Goal: Task Accomplishment & Management: Manage account settings

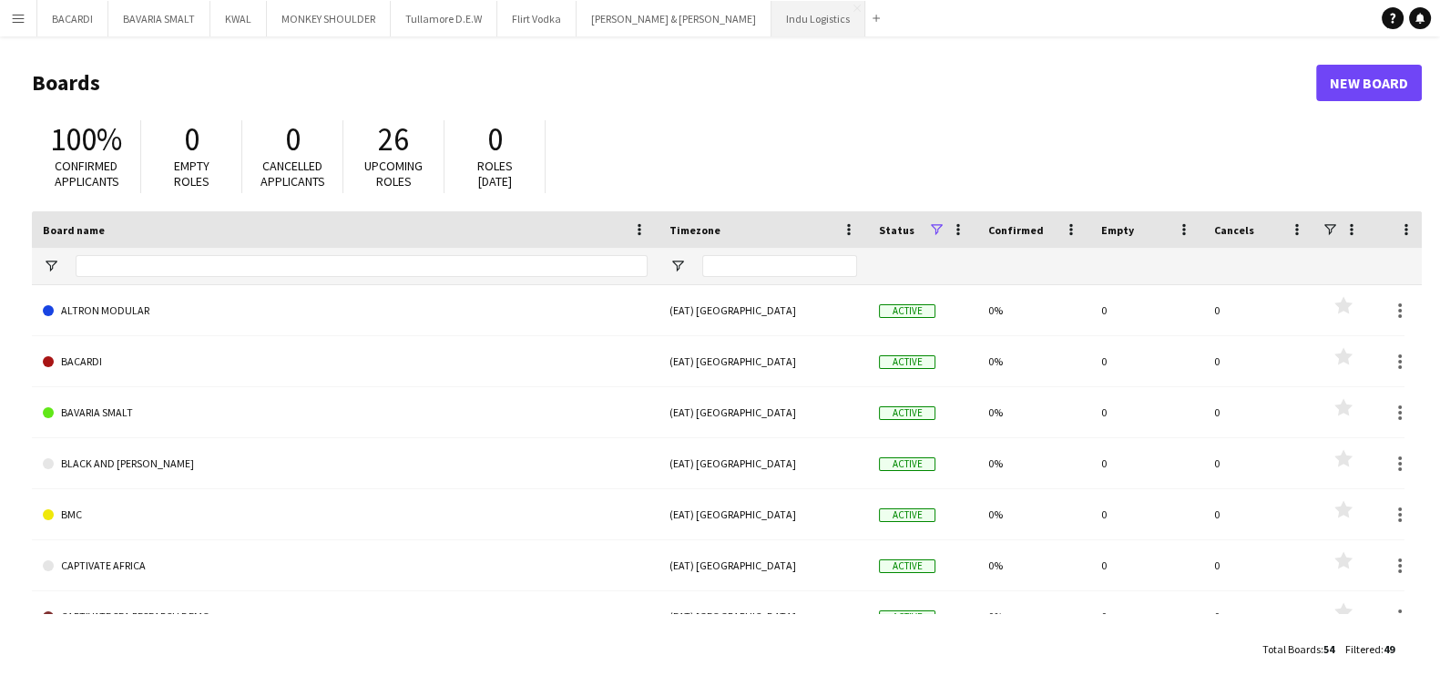
click at [771, 19] on button "Indu Logistics Close" at bounding box center [818, 19] width 94 height 36
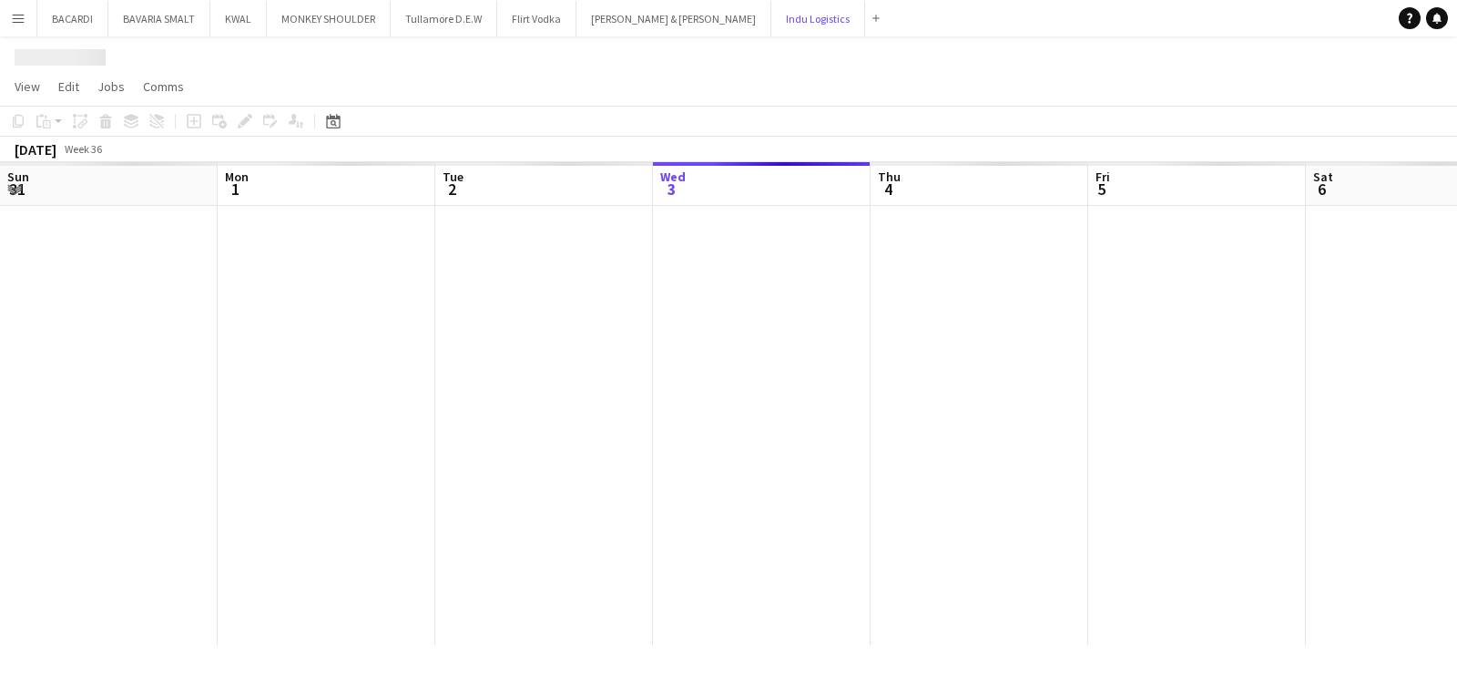
scroll to position [0, 435]
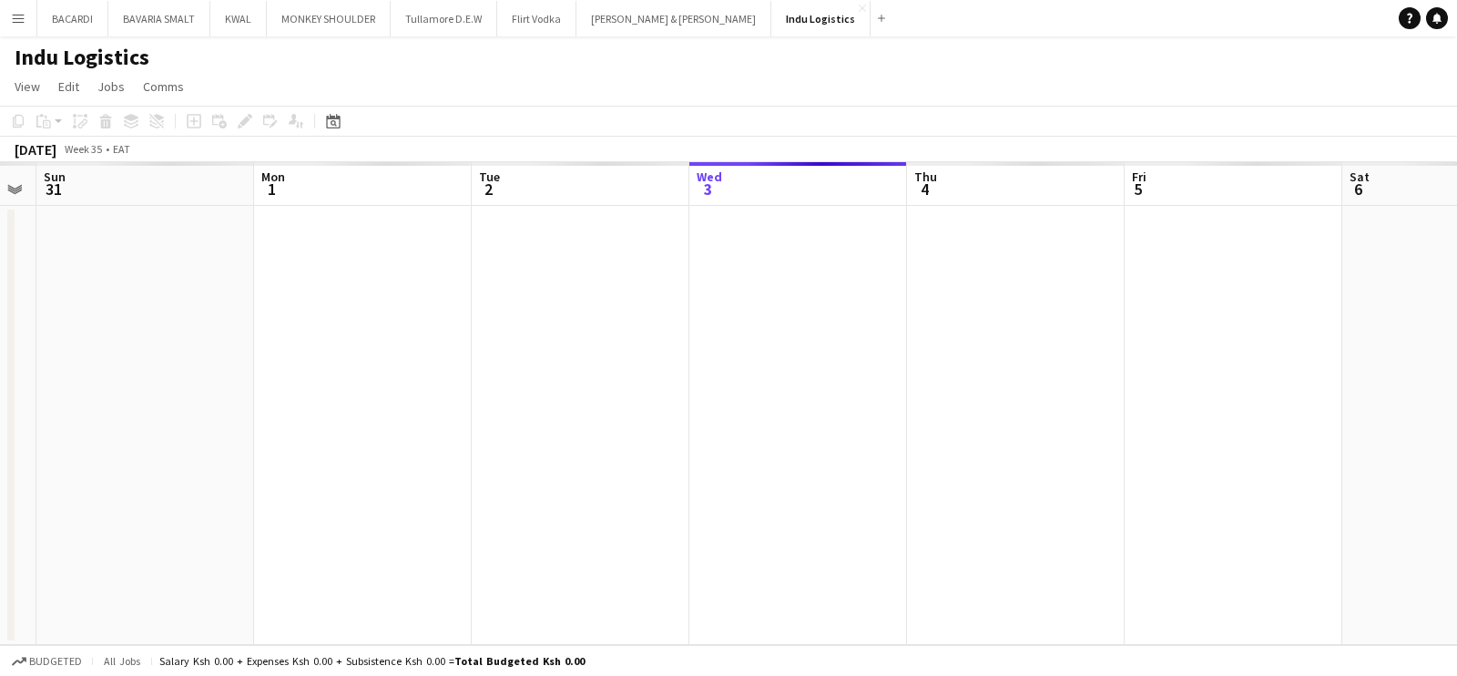
drag, startPoint x: 305, startPoint y: 323, endPoint x: 777, endPoint y: 321, distance: 471.8
click at [777, 321] on app-calendar-viewport "Fri 29 Sat 30 Sun 31 Mon 1 Tue 2 Wed 3 Thu 4 Fri 5 Sat 6 Sun 7 Mon 8 Tue 9" at bounding box center [728, 403] width 1457 height 483
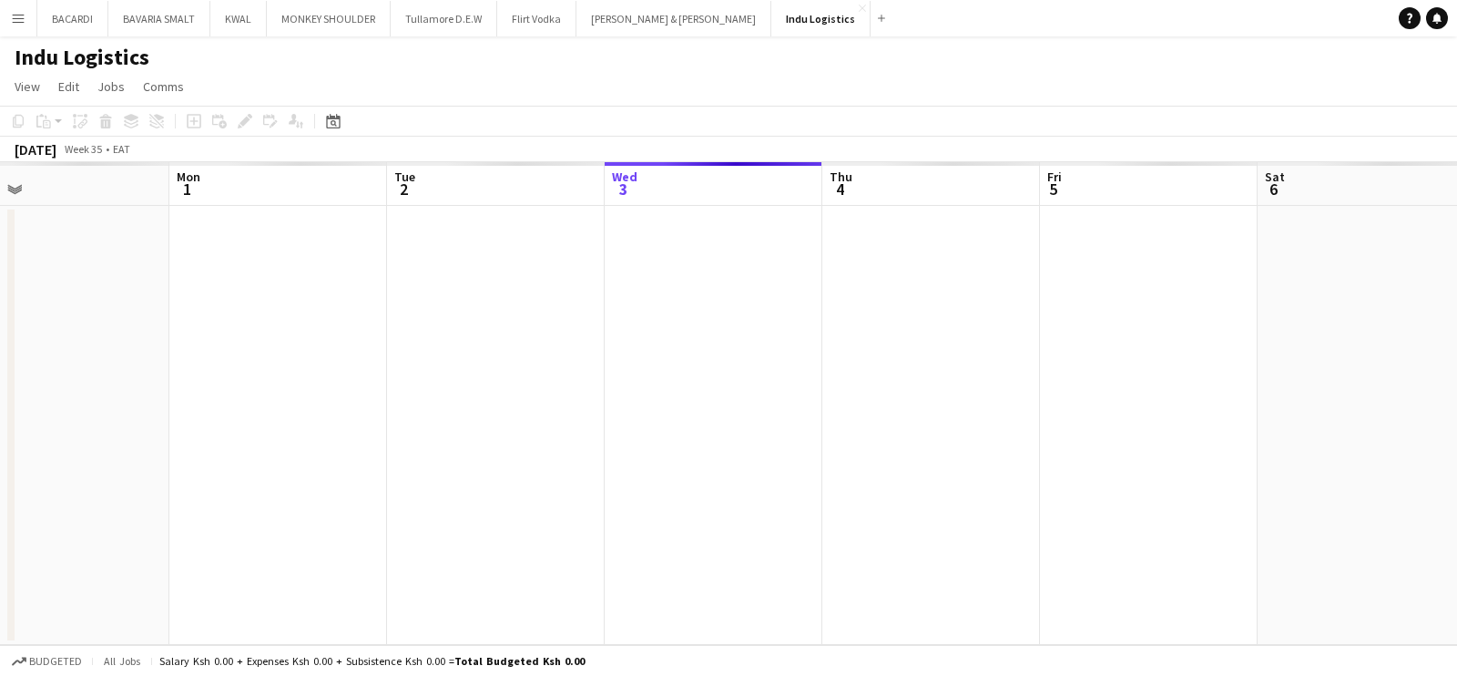
drag, startPoint x: 292, startPoint y: 392, endPoint x: 691, endPoint y: 402, distance: 399.0
click at [691, 402] on app-calendar-viewport "Fri 29 Sat 30 Sun 31 Mon 1 Tue 2 Wed 3 Thu 4 Fri 5 Sat 6 Sun 7 Mon 8 Tue 9" at bounding box center [728, 403] width 1457 height 483
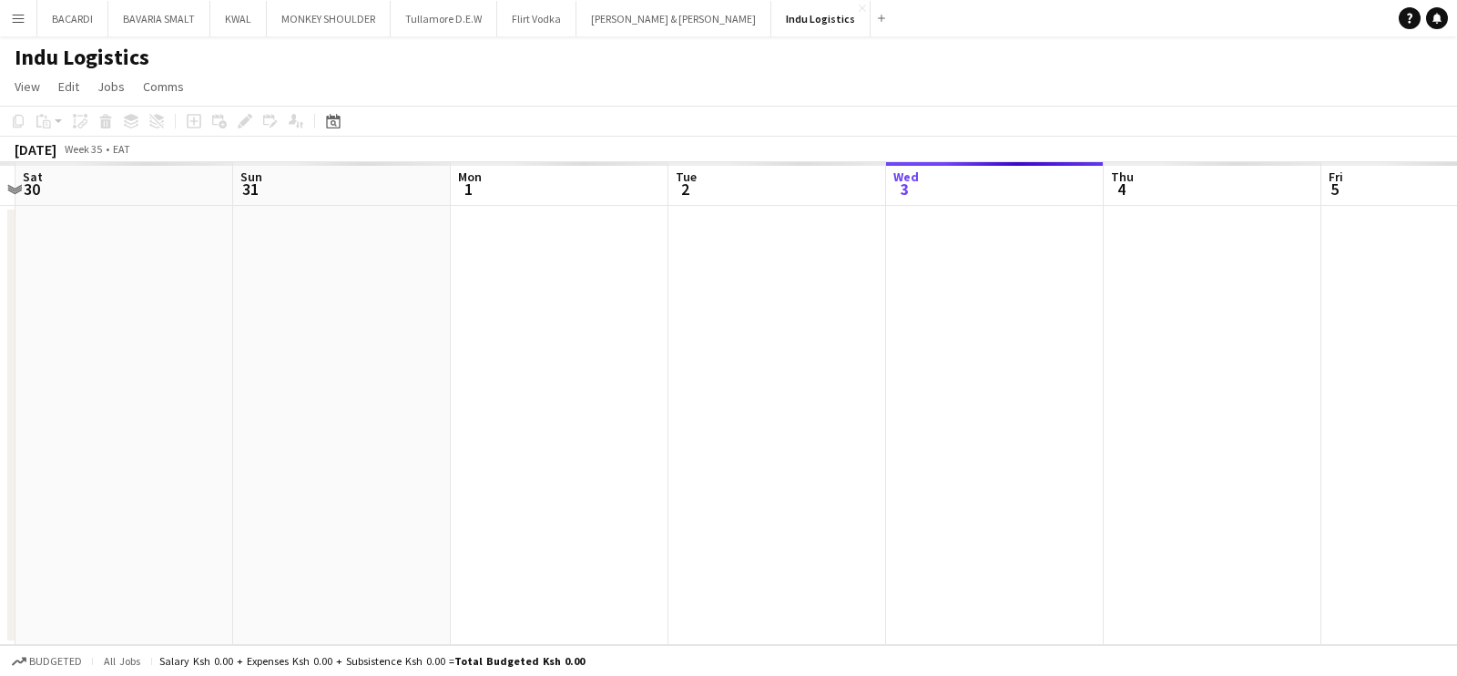
drag, startPoint x: 291, startPoint y: 453, endPoint x: 777, endPoint y: 416, distance: 487.7
click at [777, 416] on app-calendar-viewport "Wed 27 Thu 28 Fri 29 Sat 30 Sun 31 Mon 1 Tue 2 Wed 3 Thu 4 Fri 5 Sat 6 Sun 7" at bounding box center [728, 403] width 1457 height 483
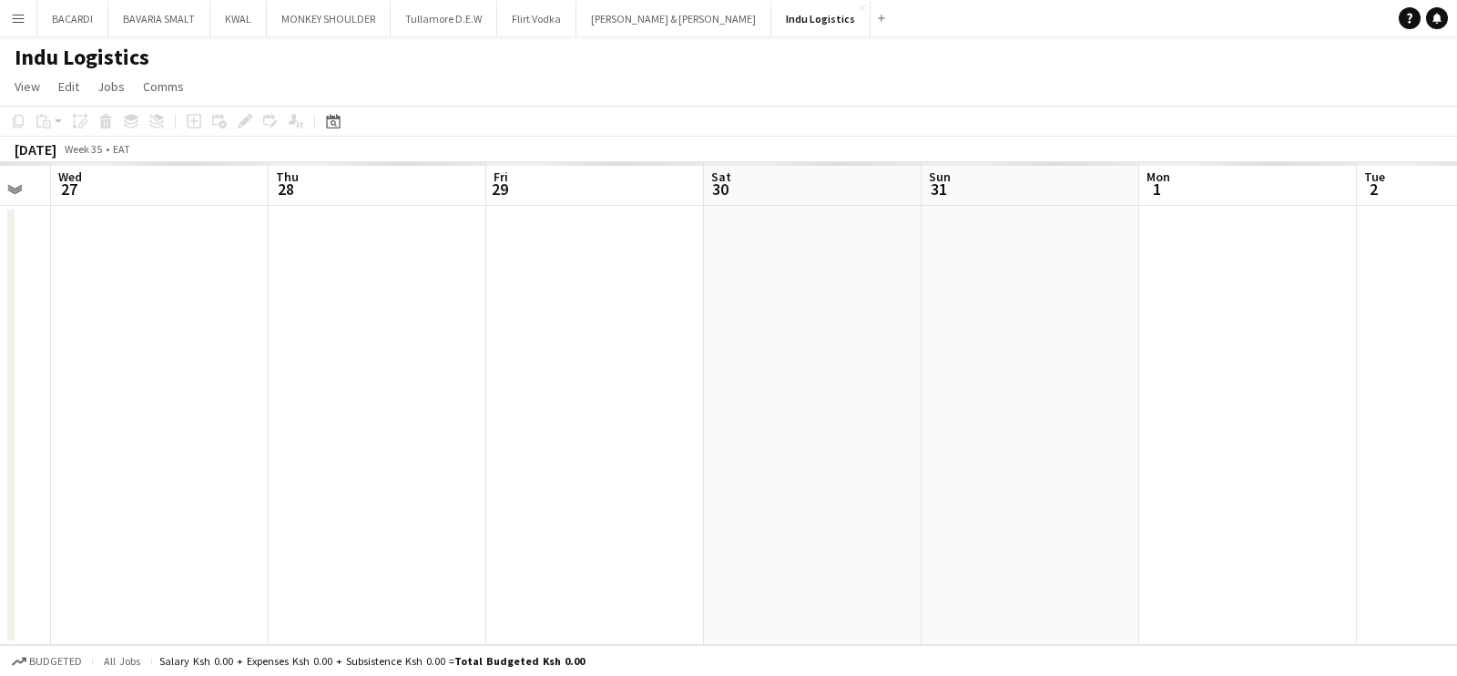
drag, startPoint x: 219, startPoint y: 433, endPoint x: 368, endPoint y: 417, distance: 149.3
click at [449, 421] on app-calendar-viewport "Sun 24 Mon 25 Tue 26 Wed 27 Thu 28 Fri 29 Sat 30 Sun 31 Mon 1 Tue 2 Wed 3 Thu 4" at bounding box center [728, 403] width 1457 height 483
drag, startPoint x: 335, startPoint y: 399, endPoint x: 462, endPoint y: 419, distance: 128.2
click at [469, 415] on app-calendar-viewport "Sun 24 Mon 25 Tue 26 Wed 27 Thu 28 Fri 29 Sat 30 Sun 31 Mon 1 Tue 2 Wed 3 Thu 4" at bounding box center [728, 403] width 1457 height 483
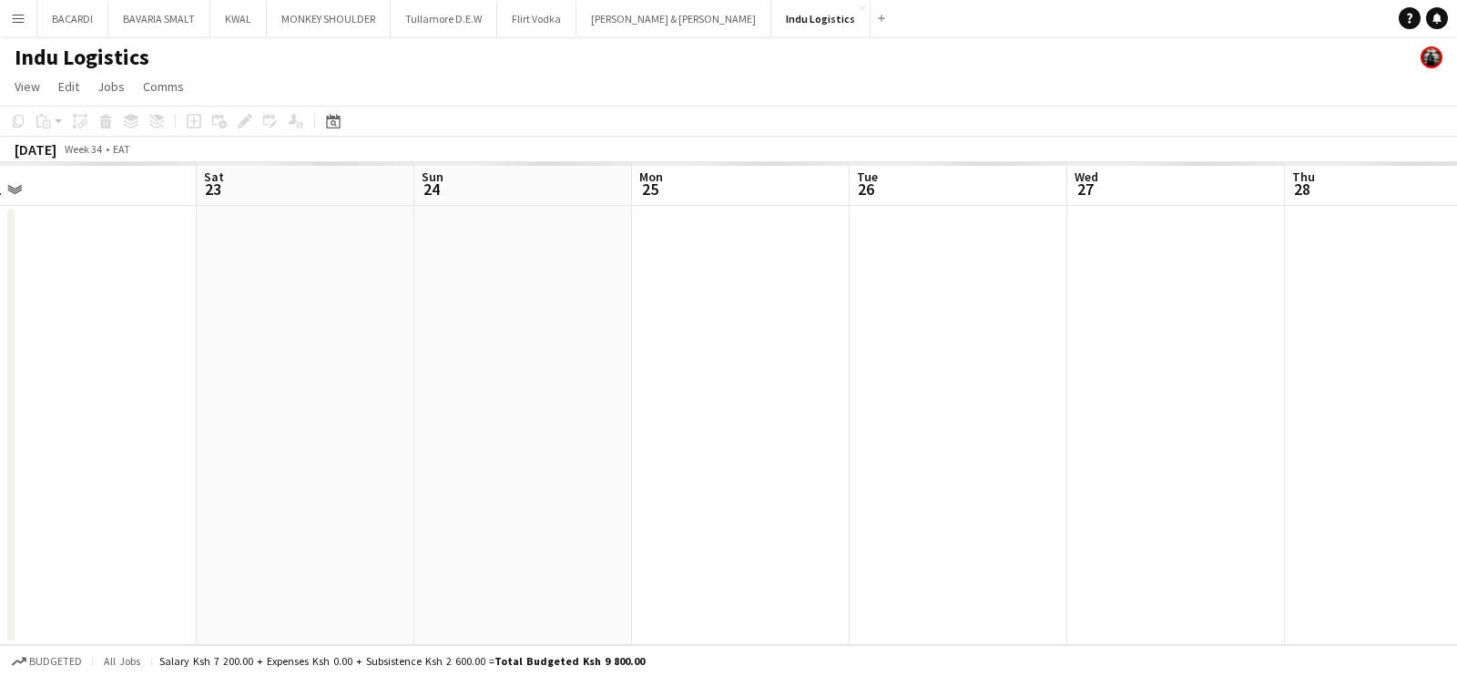
drag, startPoint x: 362, startPoint y: 438, endPoint x: 151, endPoint y: 448, distance: 211.5
click at [365, 434] on app-calendar-viewport "Wed 20 Thu 21 Fri 22 Sat 23 Sun 24 Mon 25 Tue 26 Wed 27 Thu 28 Fri 29 Sat 30 Su…" at bounding box center [728, 403] width 1457 height 483
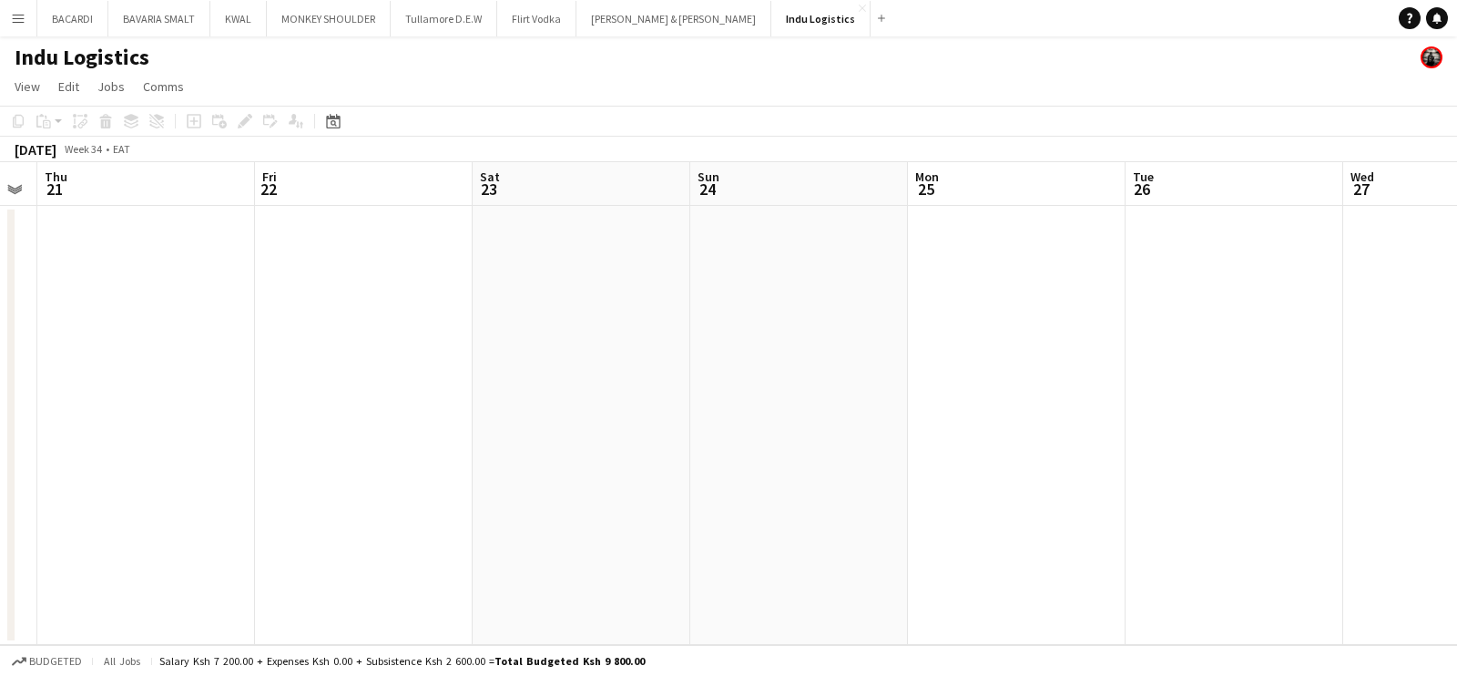
drag, startPoint x: 514, startPoint y: 284, endPoint x: 892, endPoint y: 357, distance: 384.9
click at [892, 357] on app-calendar-viewport "Mon 18 Tue 19 Wed 20 Thu 21 Fri 22 Sat 23 Sun 24 Mon 25 Tue 26 Wed 27 Thu 28 Fr…" at bounding box center [728, 403] width 1457 height 483
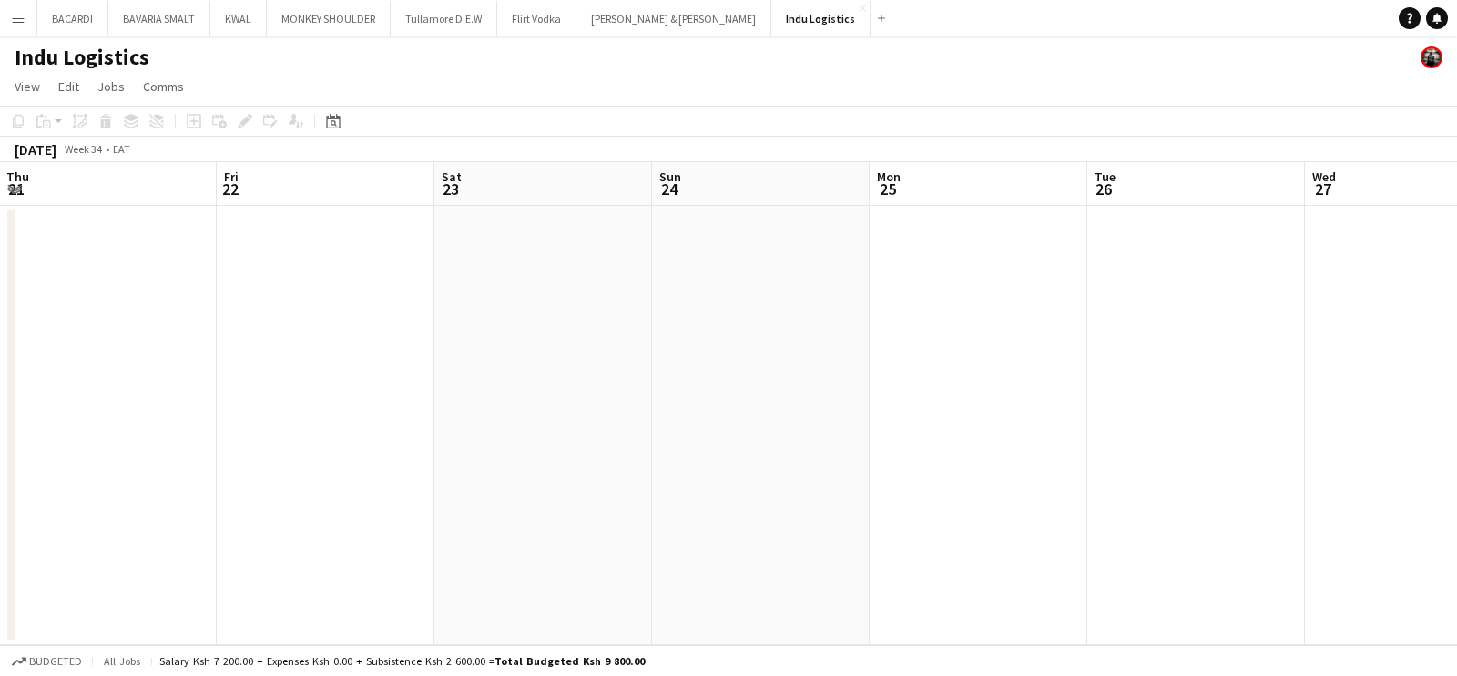
drag, startPoint x: 820, startPoint y: 355, endPoint x: 509, endPoint y: 398, distance: 313.5
click at [235, 375] on app-calendar-viewport "Mon 18 Tue 19 Wed 20 Thu 21 Fri 22 Sat 23 Sun 24 Mon 25 Tue 26 Wed 27 Thu 28 Fr…" at bounding box center [728, 403] width 1457 height 483
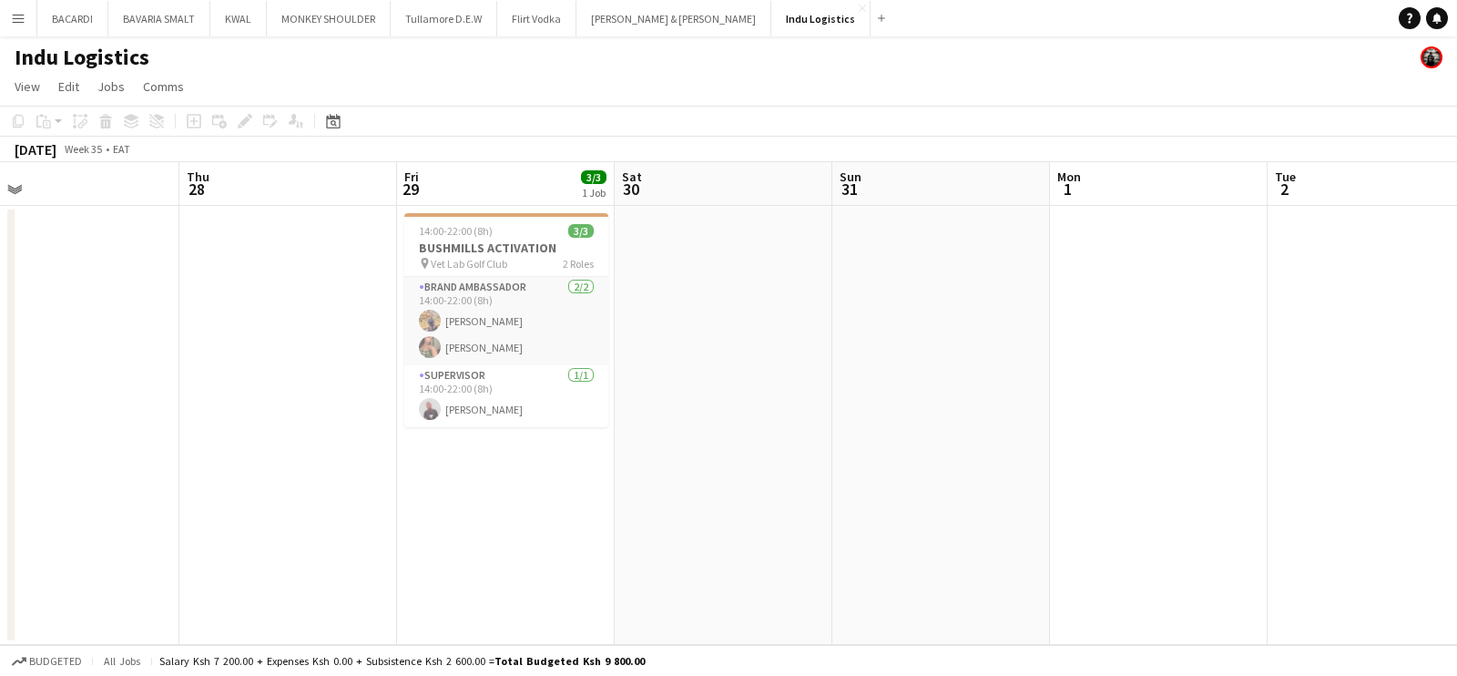
drag, startPoint x: 955, startPoint y: 433, endPoint x: 263, endPoint y: 422, distance: 692.3
click at [264, 423] on app-calendar-viewport "Sun 24 Mon 25 Tue 26 Wed 27 Thu 28 Fri 29 3/3 1 Job Sat 30 Sun 31 Mon 1 Tue 2 W…" at bounding box center [728, 403] width 1457 height 483
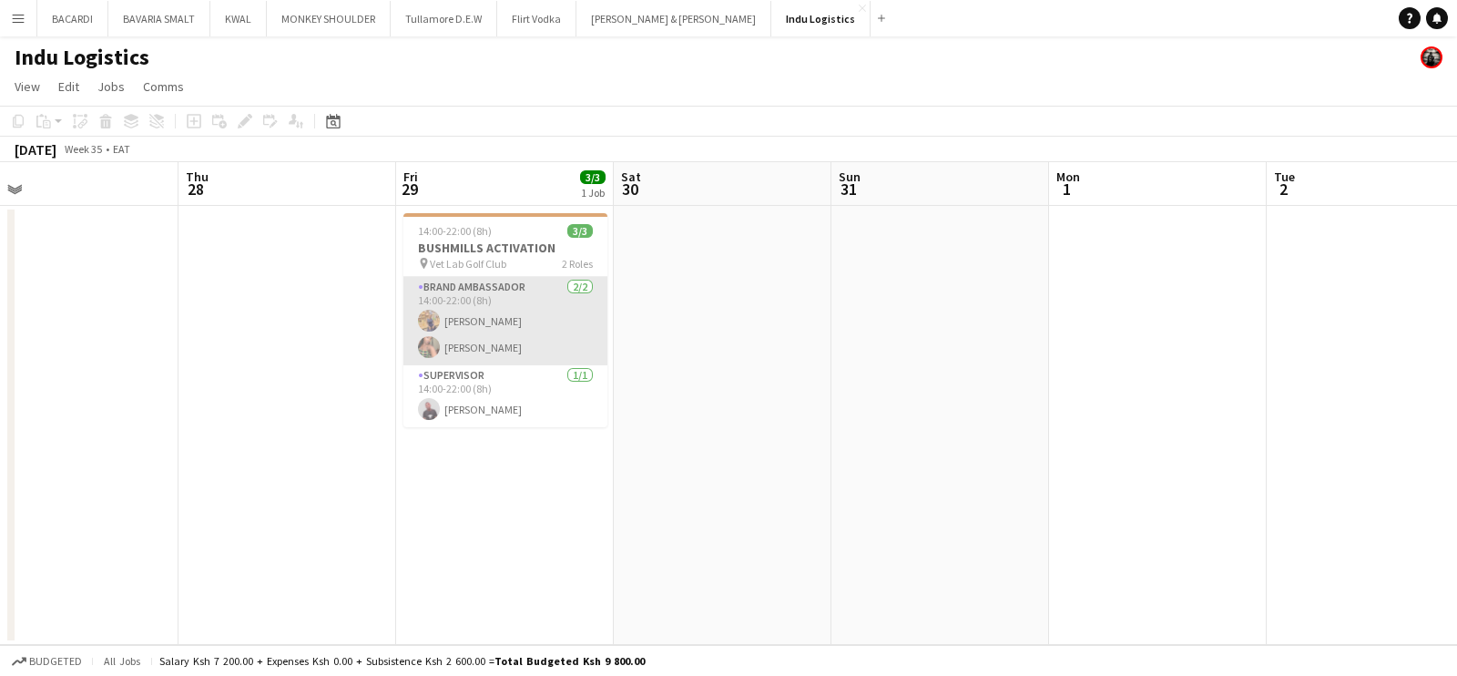
click at [502, 319] on app-card-role "Brand Ambassador [DATE] 14:00-22:00 (8h) [PERSON_NAME] [PERSON_NAME]" at bounding box center [505, 321] width 204 height 88
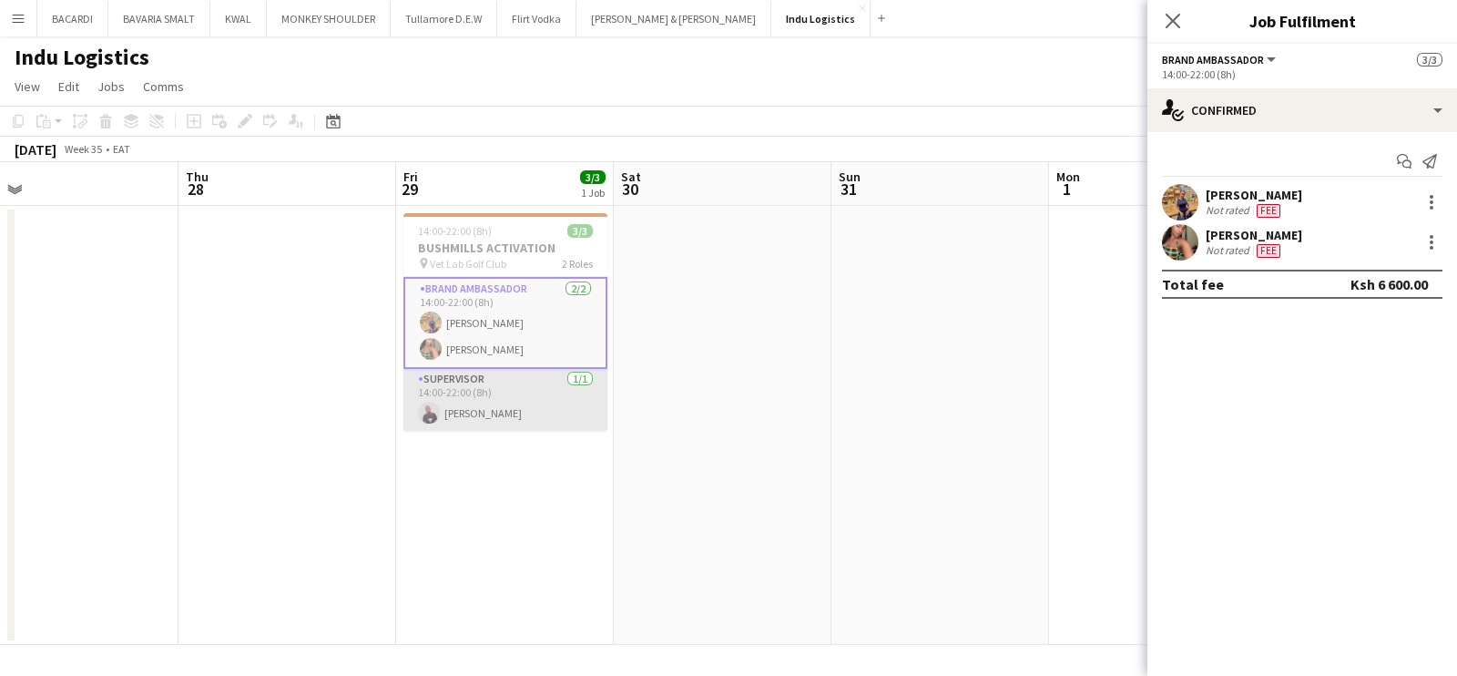
click at [491, 389] on app-card-role "Supervisor [DATE] 14:00-22:00 (8h) [PERSON_NAME]" at bounding box center [505, 400] width 204 height 62
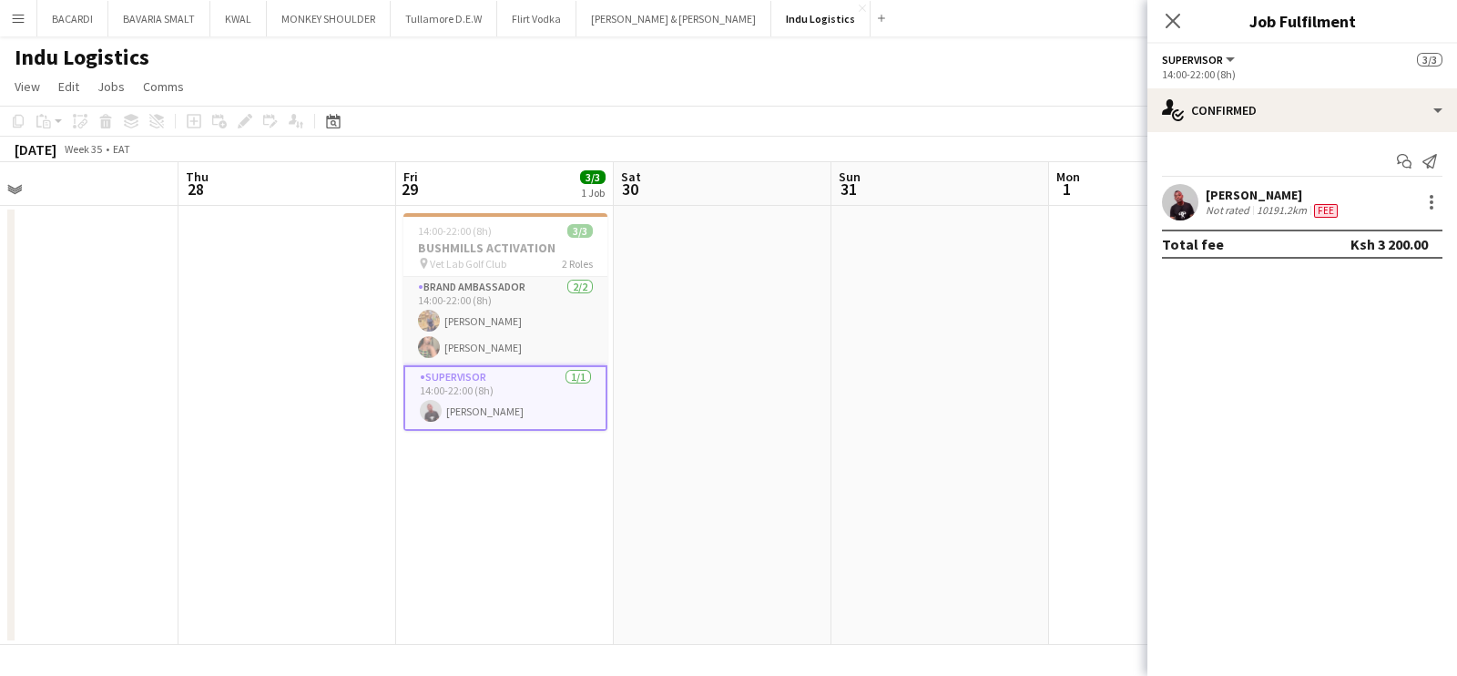
click at [1277, 192] on div "[PERSON_NAME]" at bounding box center [1274, 195] width 136 height 16
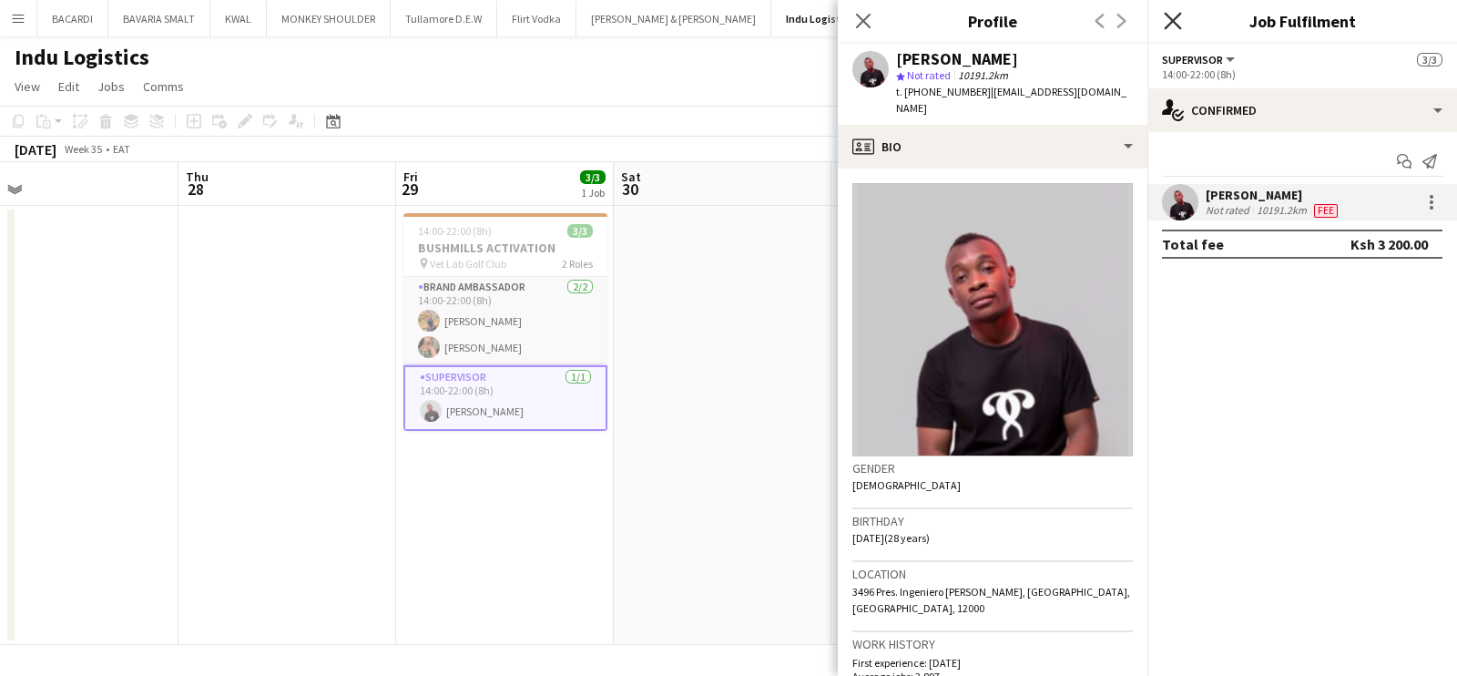
click at [1172, 19] on icon at bounding box center [1172, 20] width 17 height 17
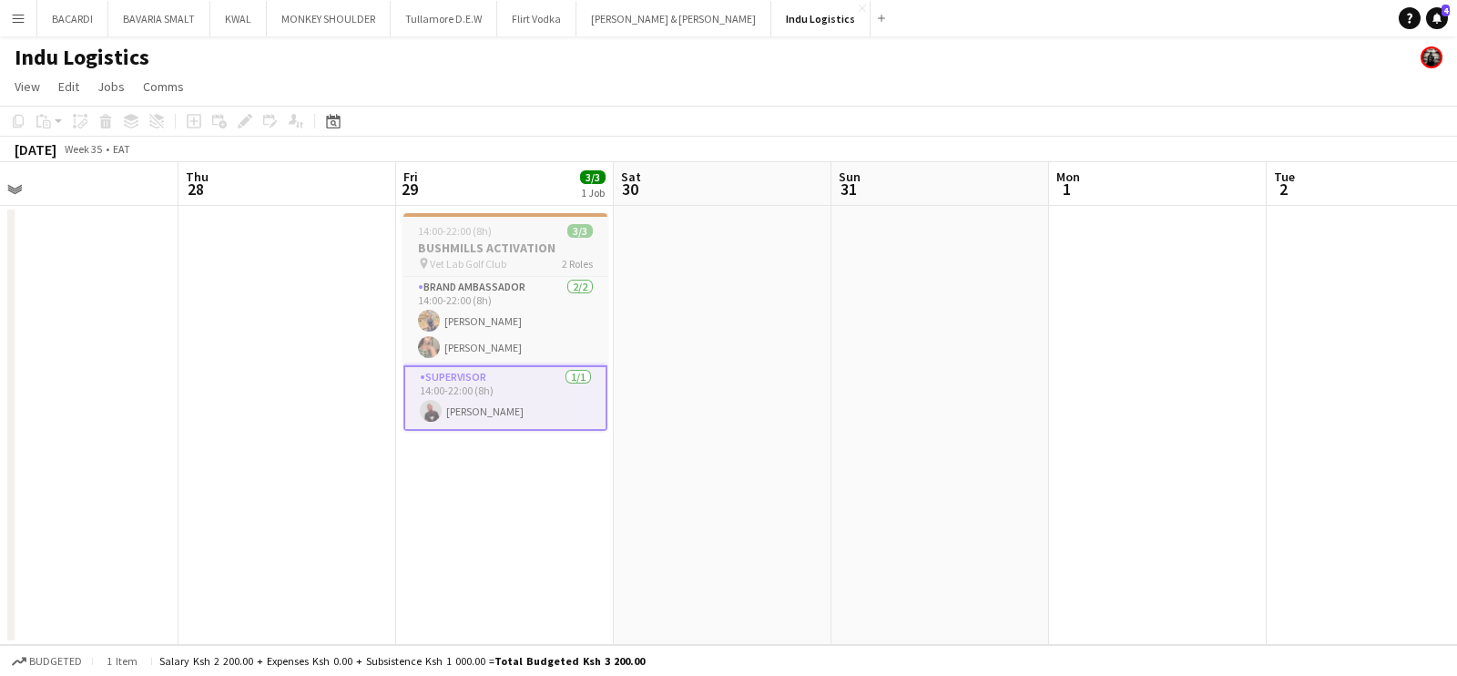
click at [541, 247] on h3 "BUSHMILLS ACTIVATION" at bounding box center [505, 248] width 204 height 16
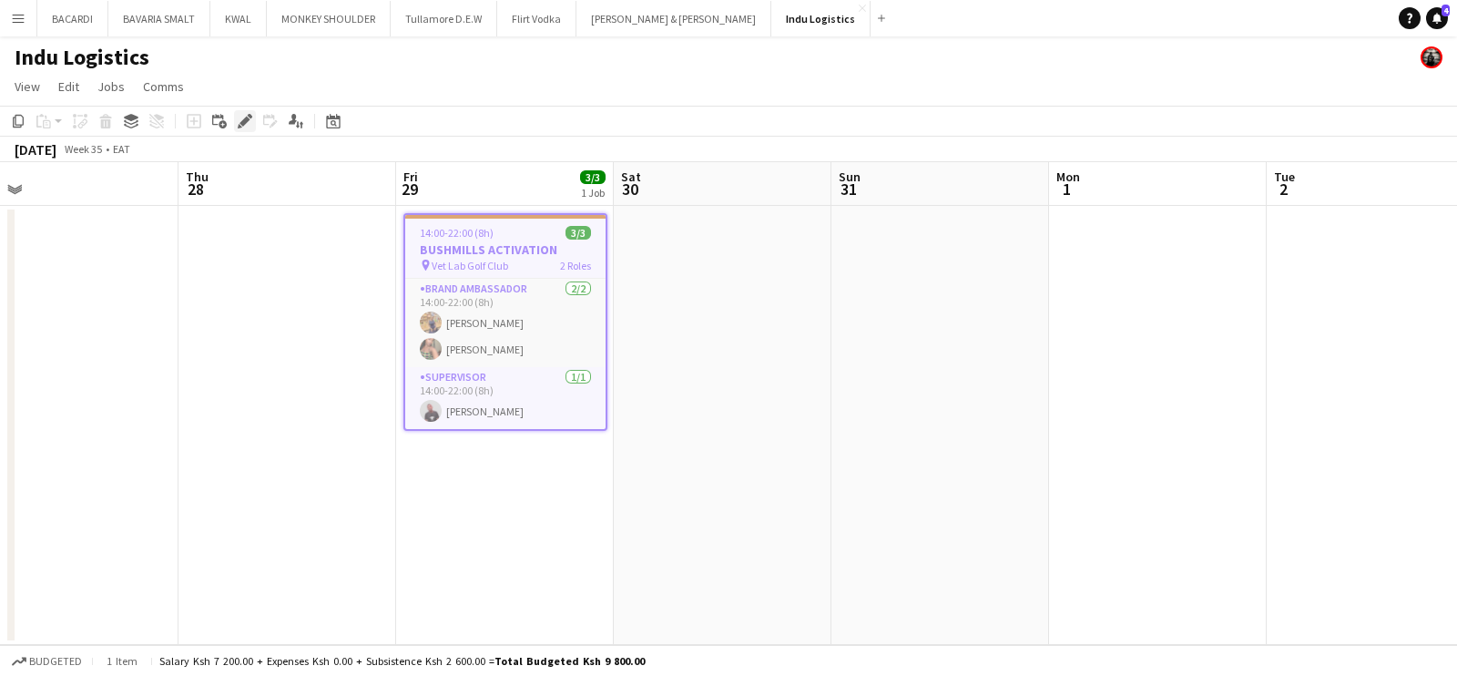
click at [245, 121] on icon at bounding box center [245, 122] width 10 height 10
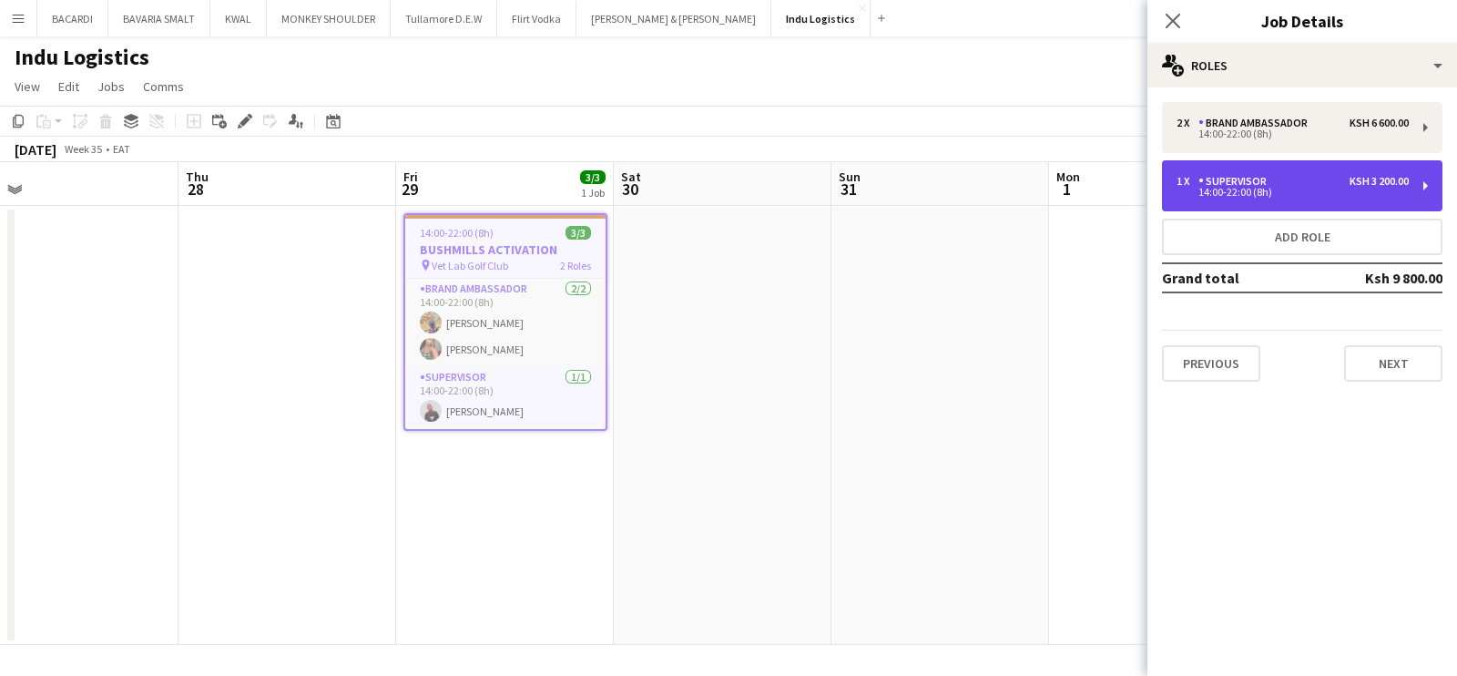
click at [1230, 175] on div "Supervisor" at bounding box center [1237, 181] width 76 height 13
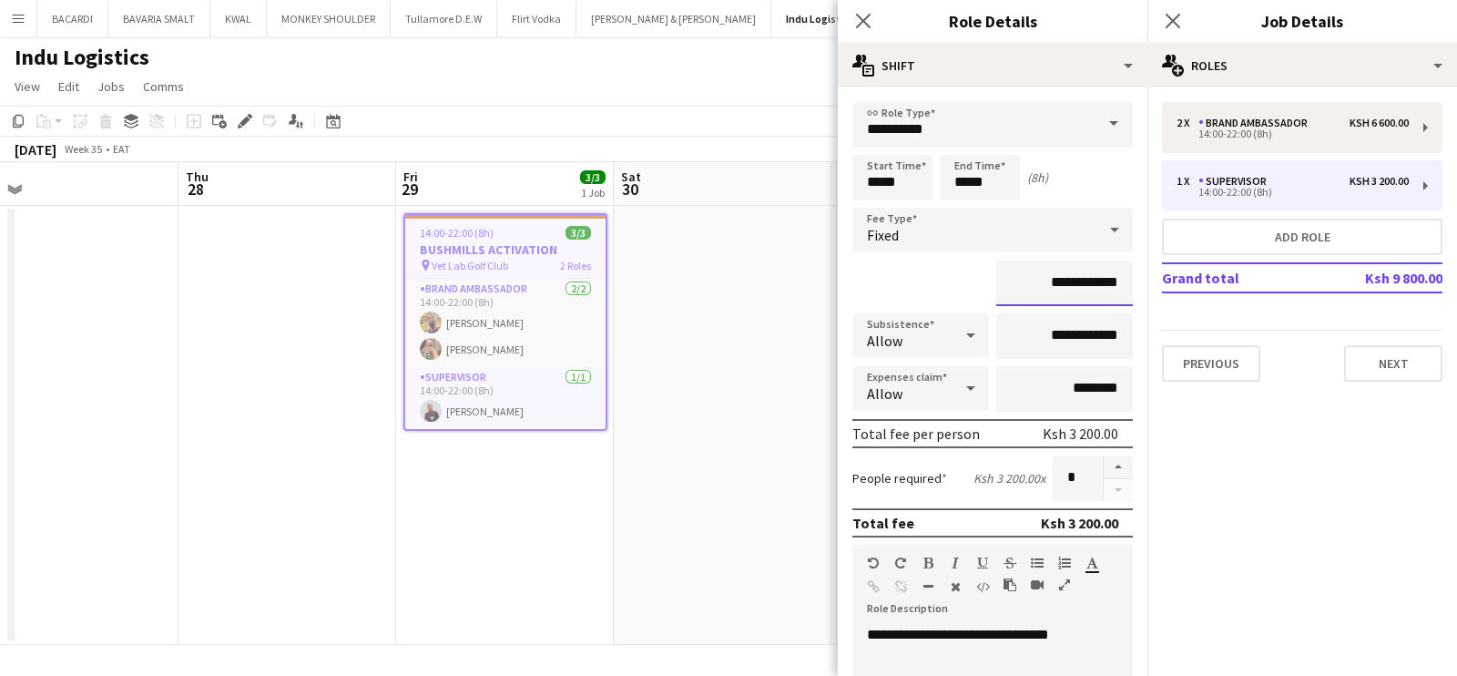
click at [1061, 275] on input "**********" at bounding box center [1064, 283] width 137 height 46
click at [1053, 289] on input "**********" at bounding box center [1064, 283] width 137 height 46
click at [1054, 276] on input "**********" at bounding box center [1064, 283] width 137 height 46
click at [1059, 278] on input "**********" at bounding box center [1064, 283] width 137 height 46
type input "**********"
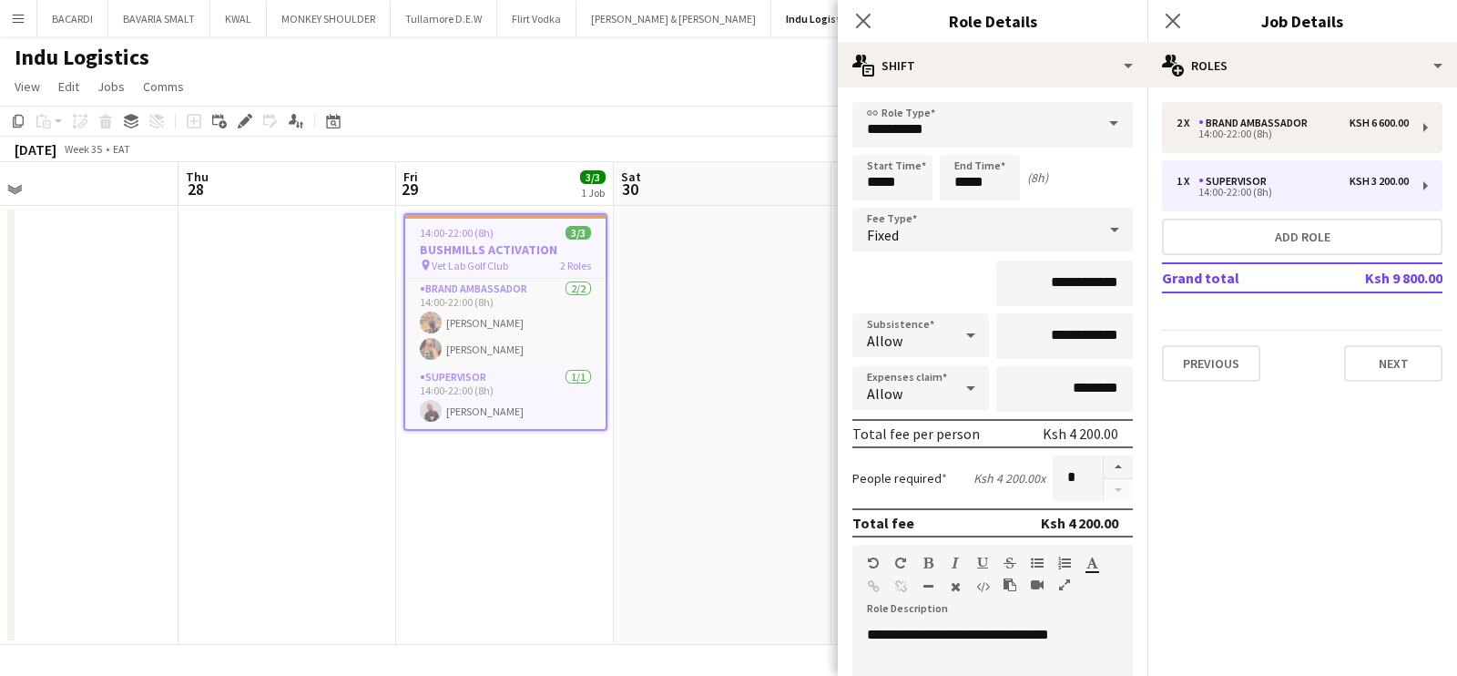
click at [774, 165] on app-board-header-date "Sat 30" at bounding box center [723, 184] width 218 height 44
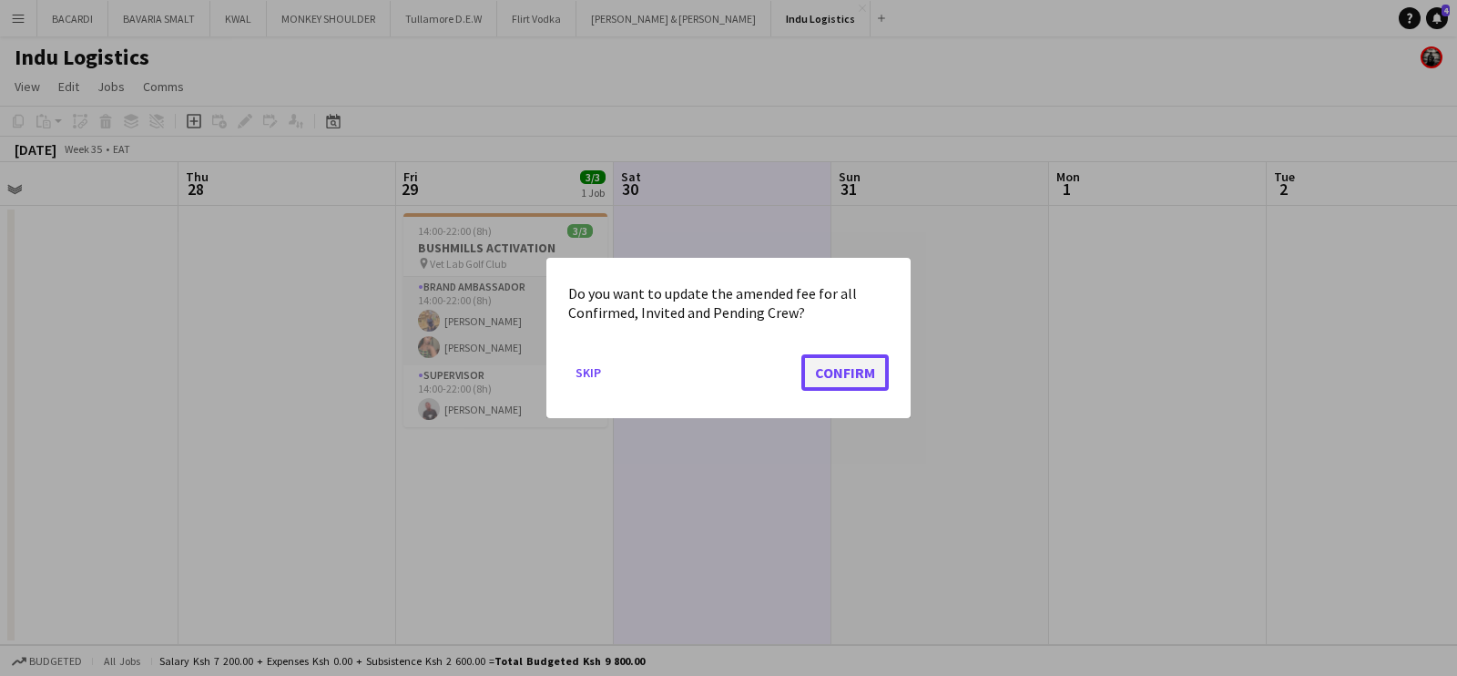
click at [870, 379] on button "Confirm" at bounding box center [844, 372] width 87 height 36
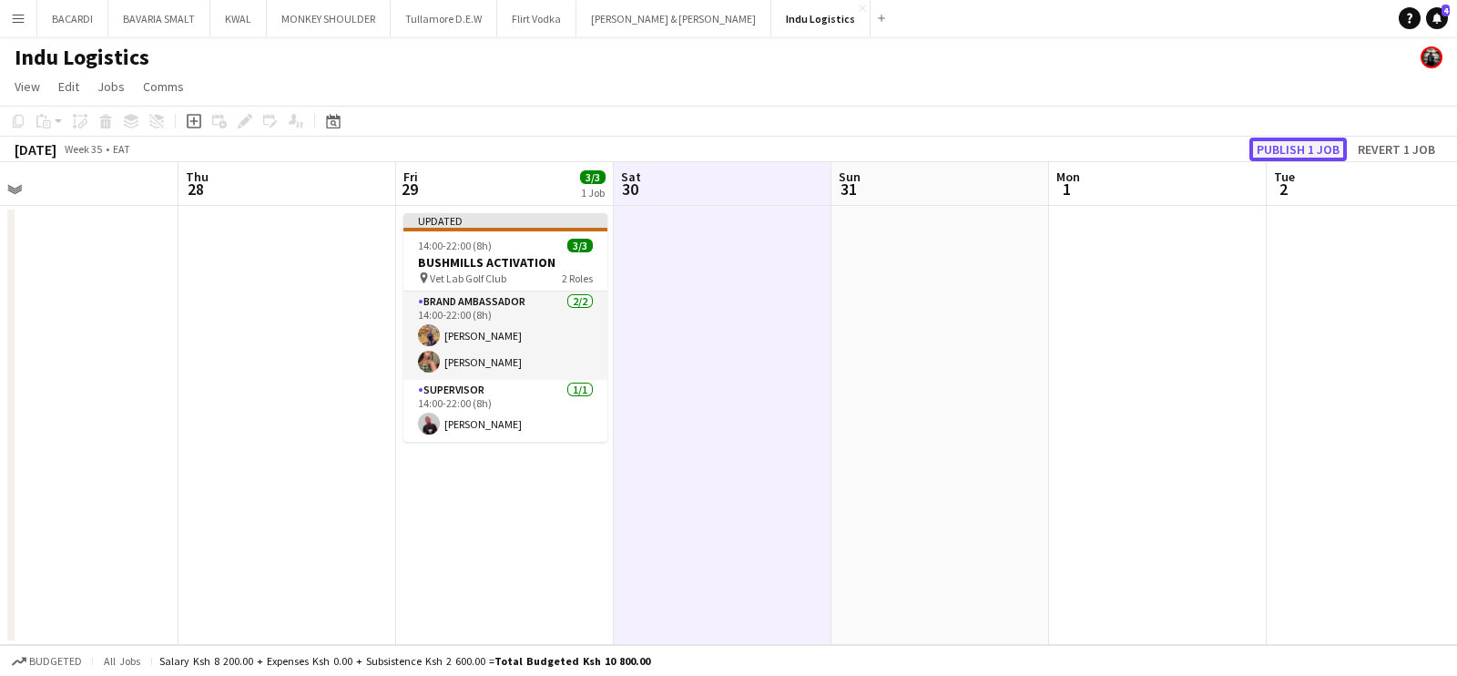
click at [1322, 152] on button "Publish 1 job" at bounding box center [1298, 150] width 97 height 24
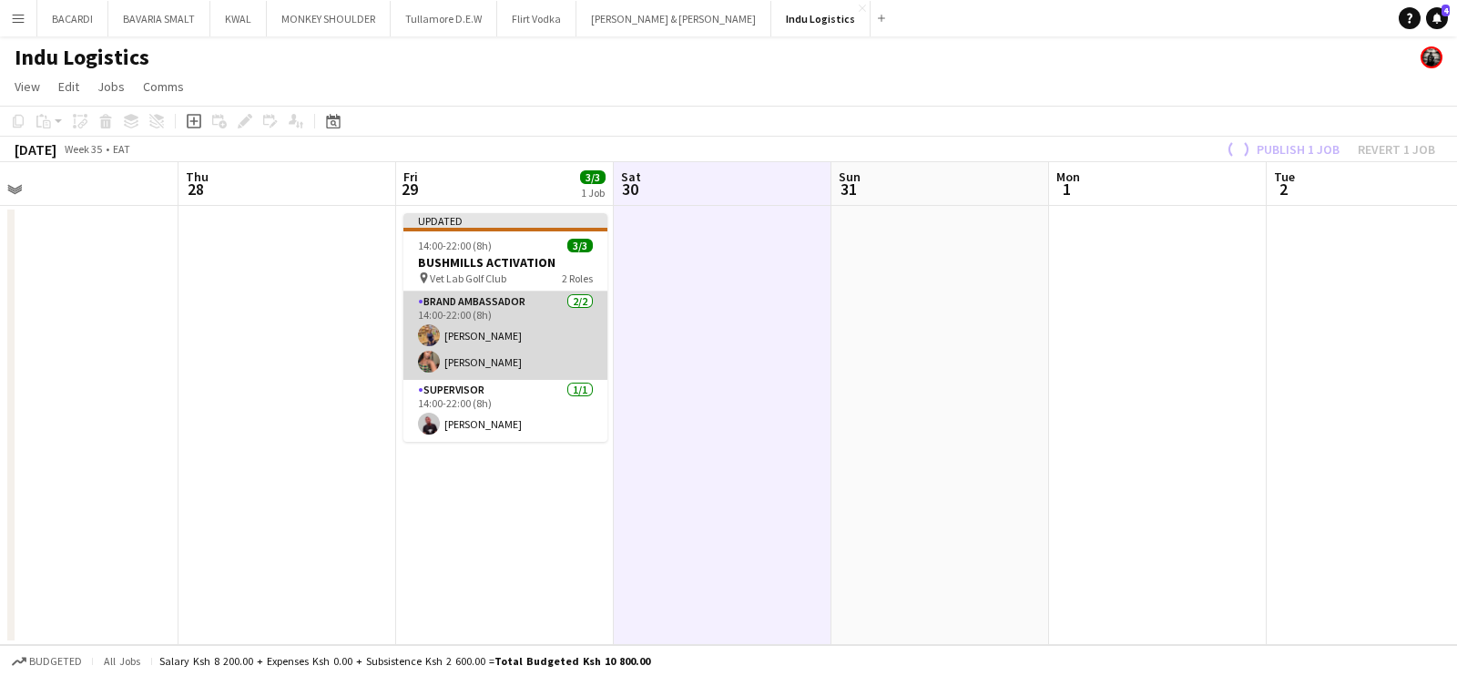
click at [438, 329] on app-card-role "Brand Ambassador [DATE] 14:00-22:00 (8h) [PERSON_NAME] [PERSON_NAME]" at bounding box center [505, 335] width 204 height 88
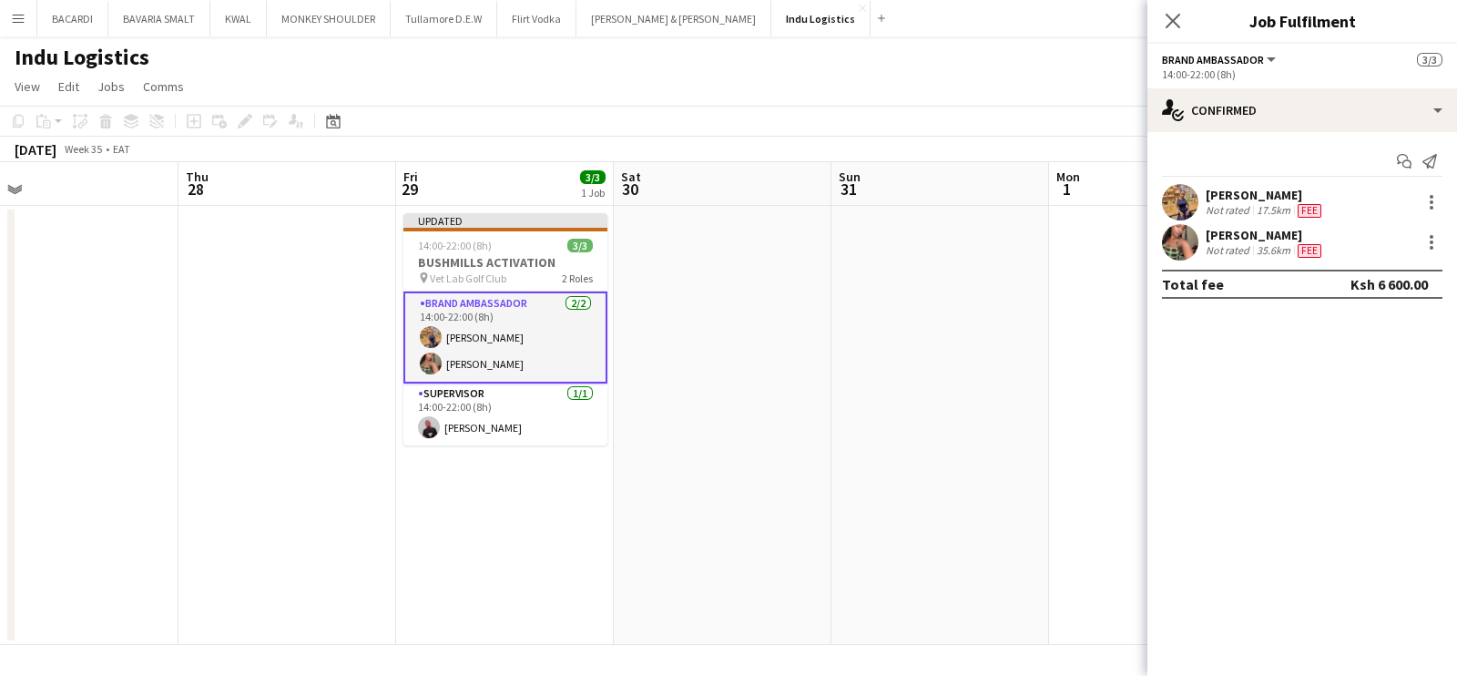
click at [1271, 180] on div "Start chat Send notification [PERSON_NAME] Not rated 17.5km Fee [PERSON_NAME] N…" at bounding box center [1303, 222] width 310 height 181
click at [1261, 188] on div "[PERSON_NAME]" at bounding box center [1265, 195] width 119 height 16
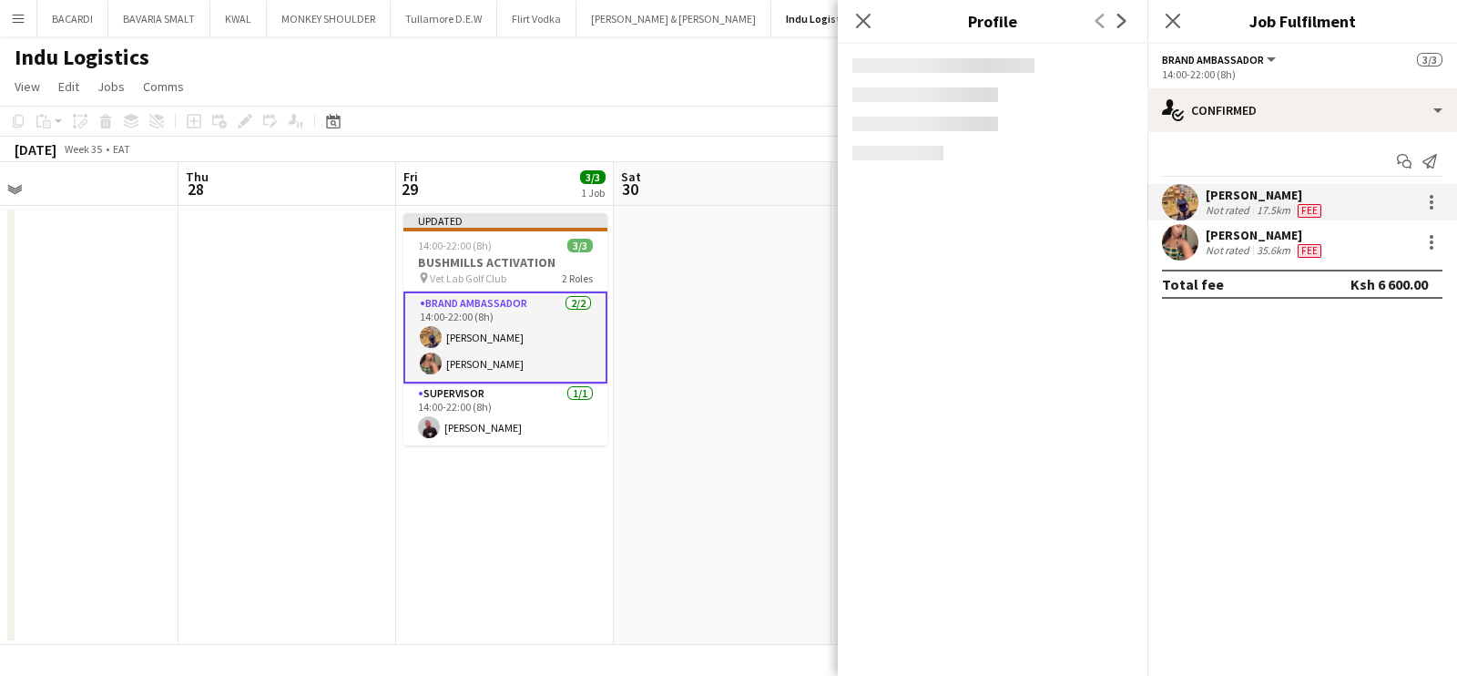
click at [1257, 198] on div "[PERSON_NAME]" at bounding box center [1265, 195] width 119 height 16
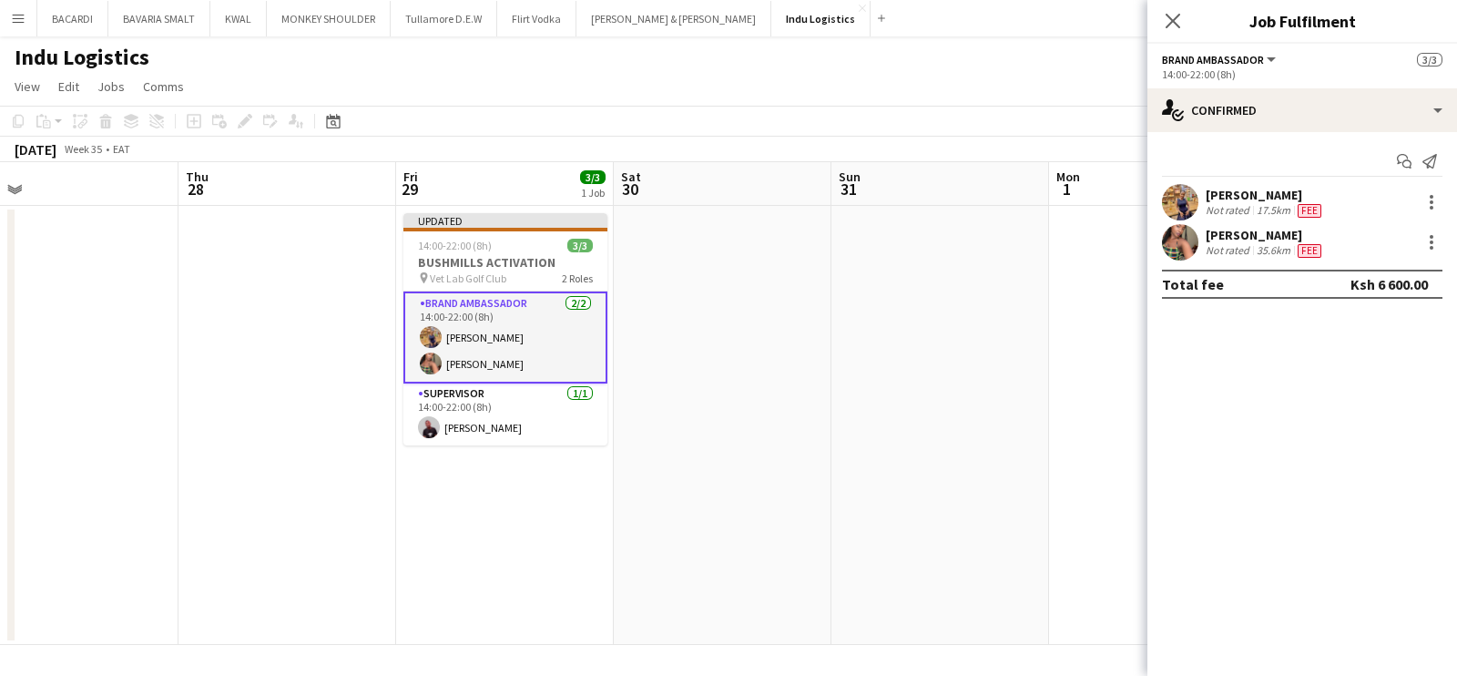
click at [1257, 198] on div "[PERSON_NAME]" at bounding box center [1265, 195] width 119 height 16
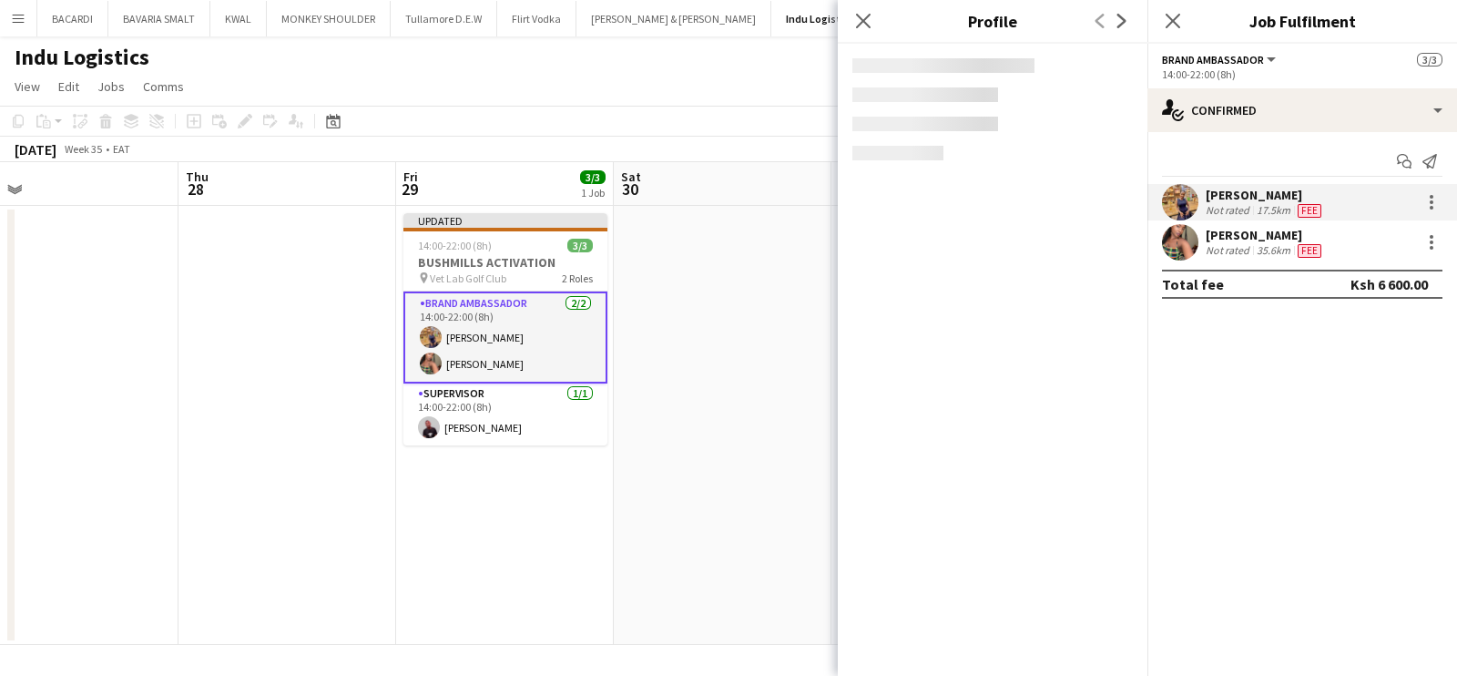
click at [1257, 198] on div "[PERSON_NAME]" at bounding box center [1265, 195] width 119 height 16
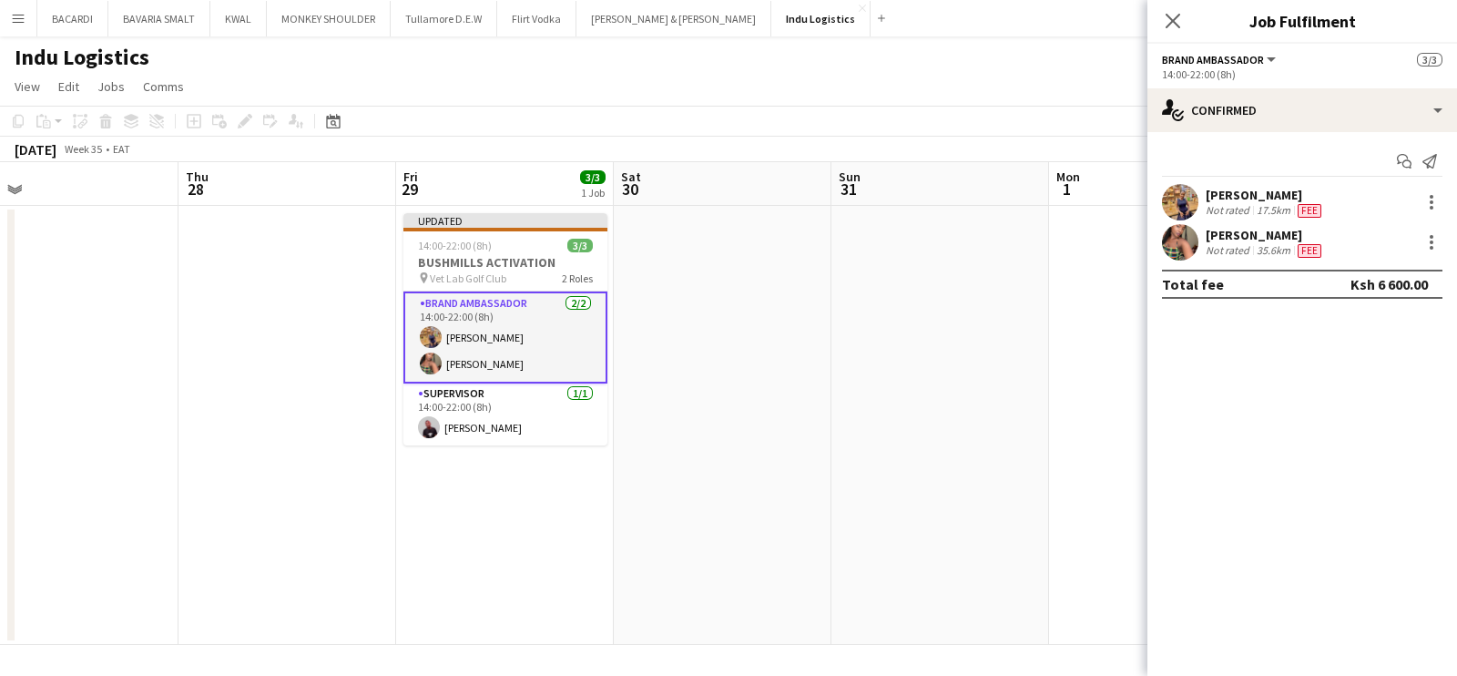
drag, startPoint x: 526, startPoint y: 261, endPoint x: 226, endPoint y: 143, distance: 322.2
click at [525, 260] on h3 "BUSHMILLS ACTIVATION" at bounding box center [505, 262] width 204 height 16
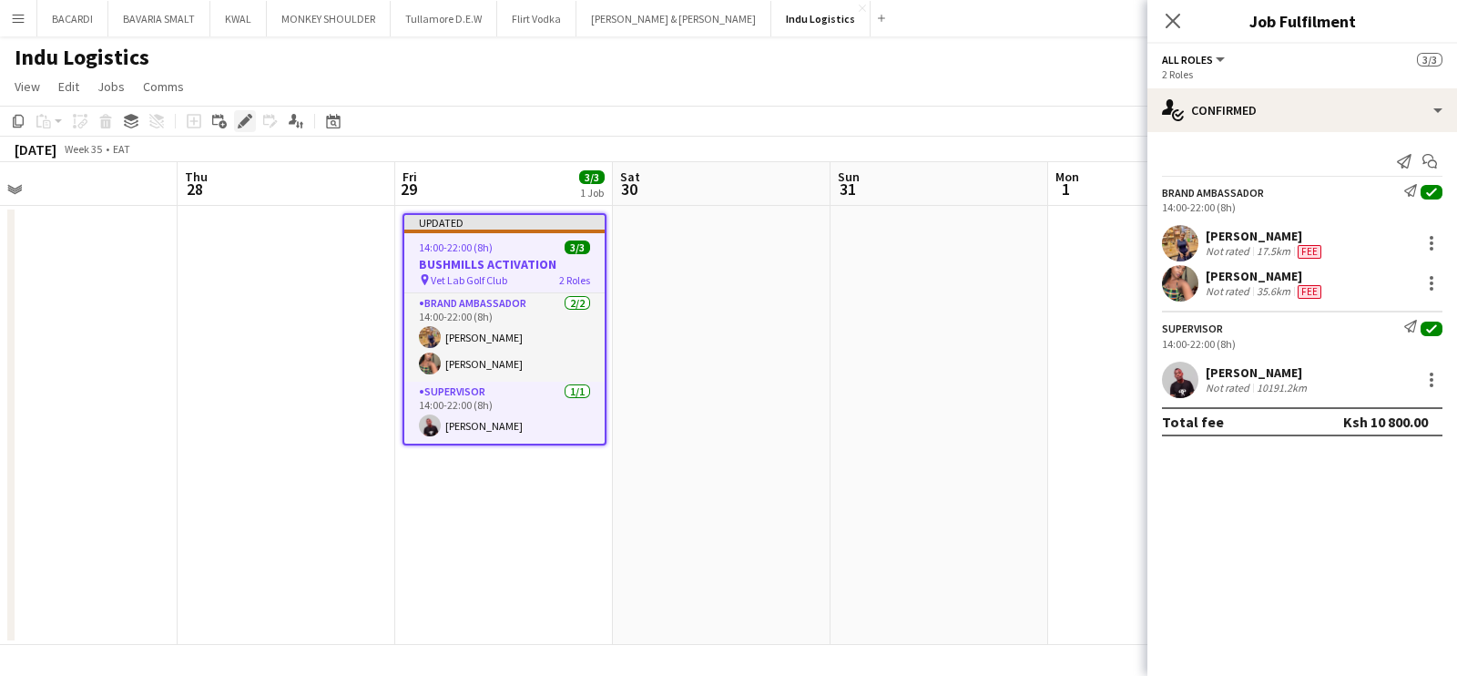
click at [247, 118] on icon at bounding box center [245, 122] width 10 height 10
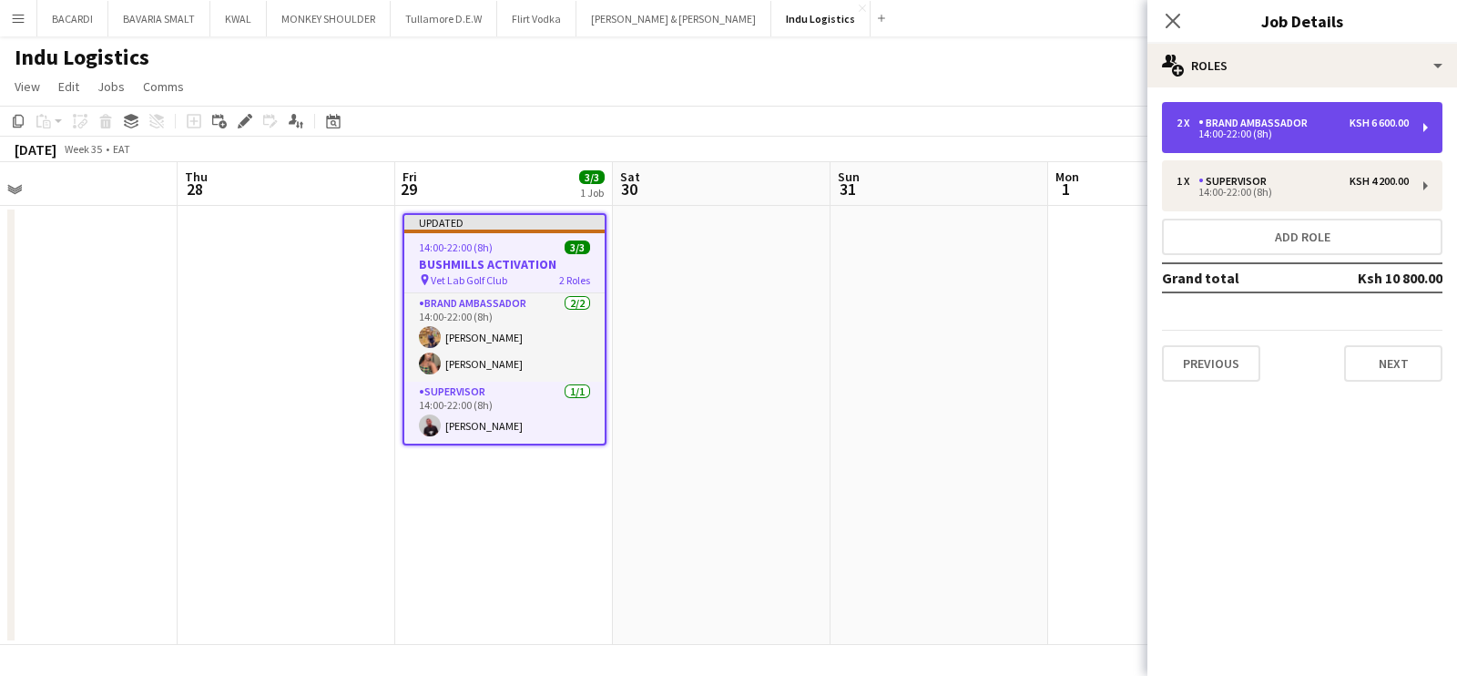
click at [1304, 126] on div "Brand Ambassador" at bounding box center [1257, 123] width 117 height 13
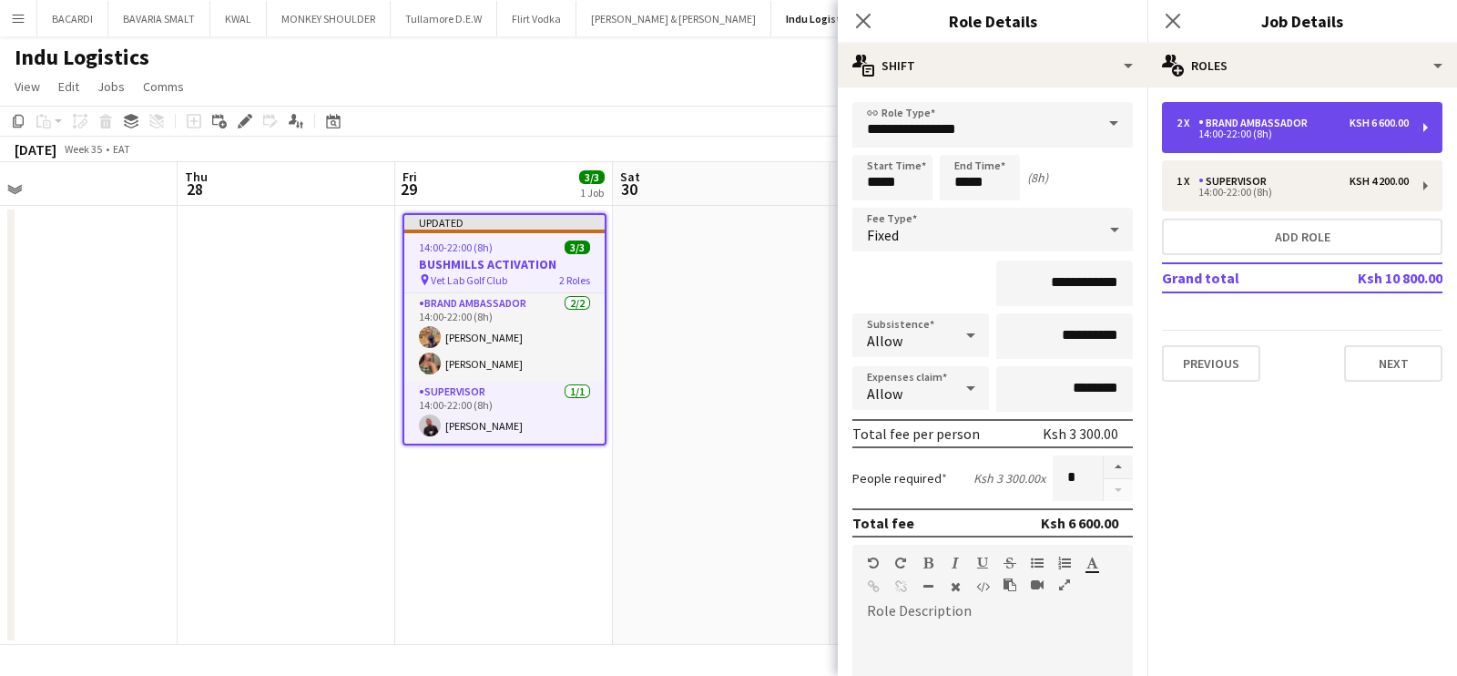
click at [1302, 128] on div "Brand Ambassador" at bounding box center [1257, 123] width 117 height 13
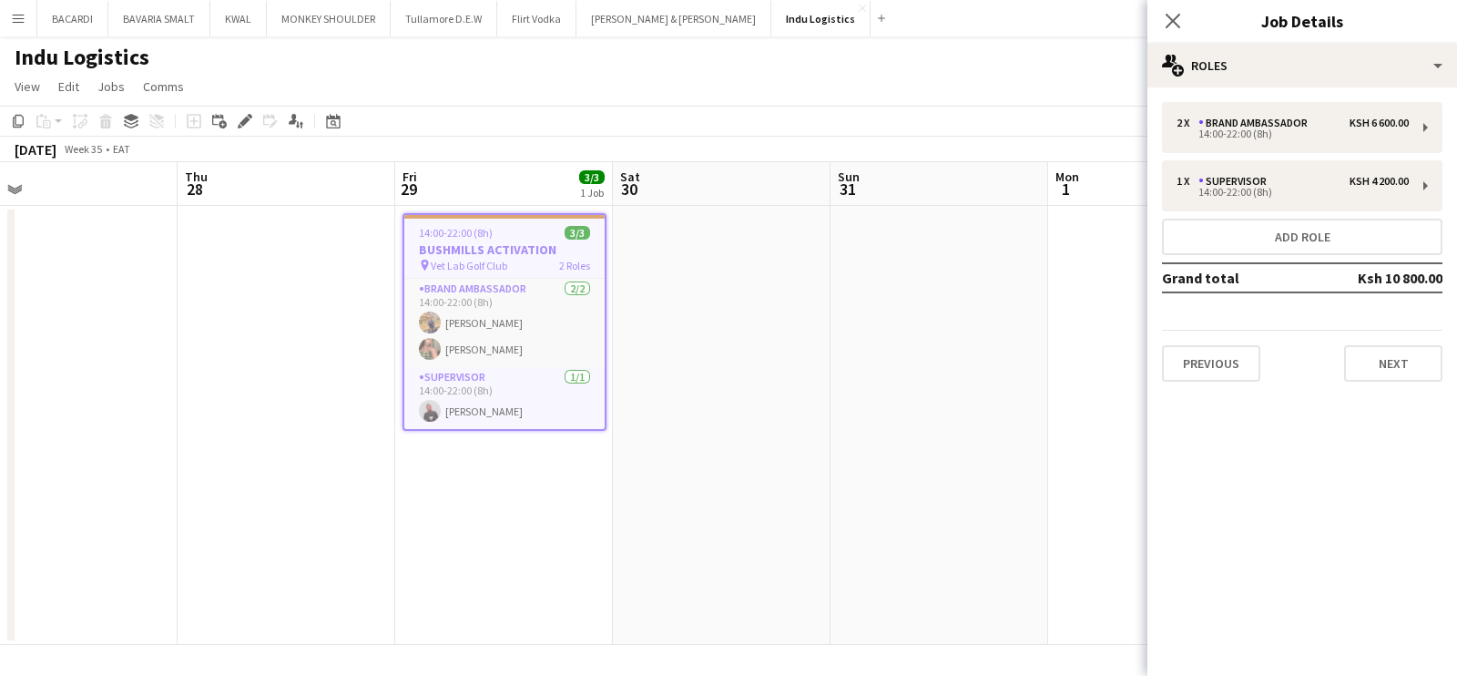
click at [27, 23] on button "Menu" at bounding box center [18, 18] width 36 height 36
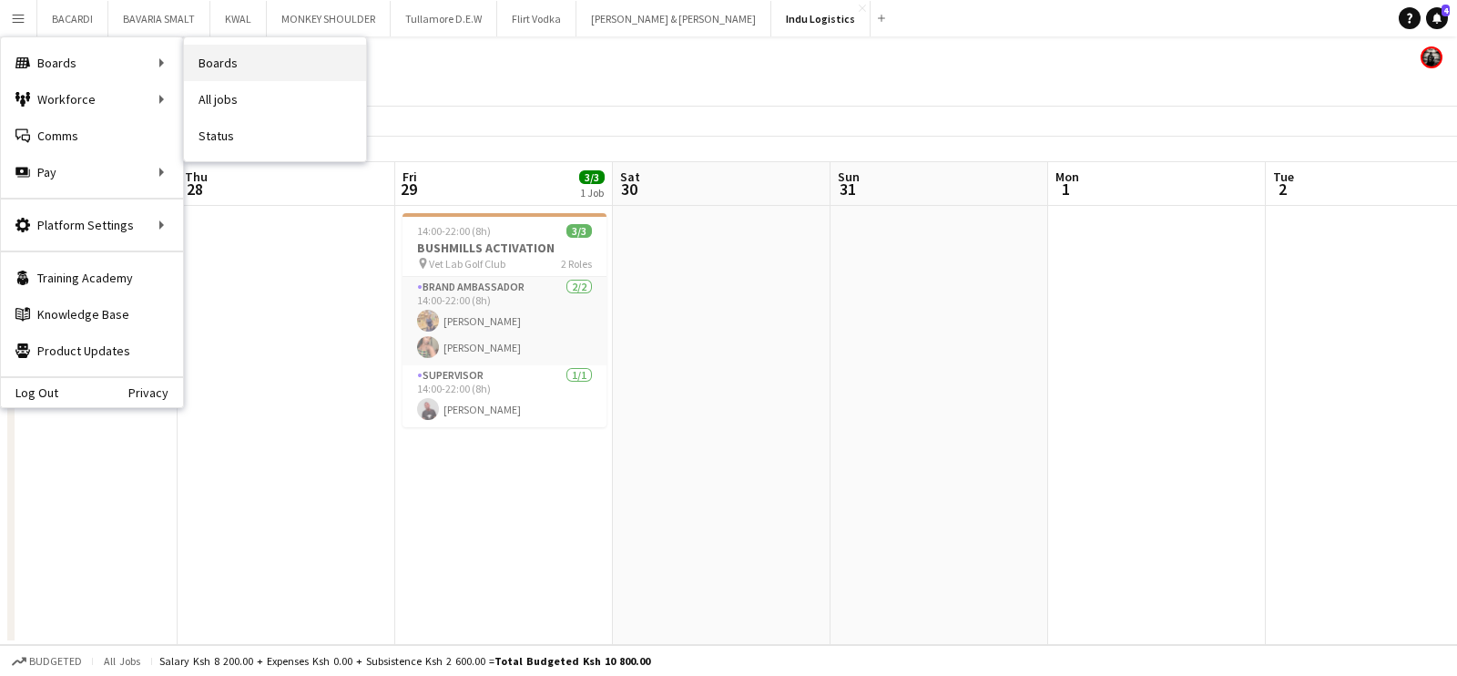
click at [243, 70] on link "Boards" at bounding box center [275, 63] width 182 height 36
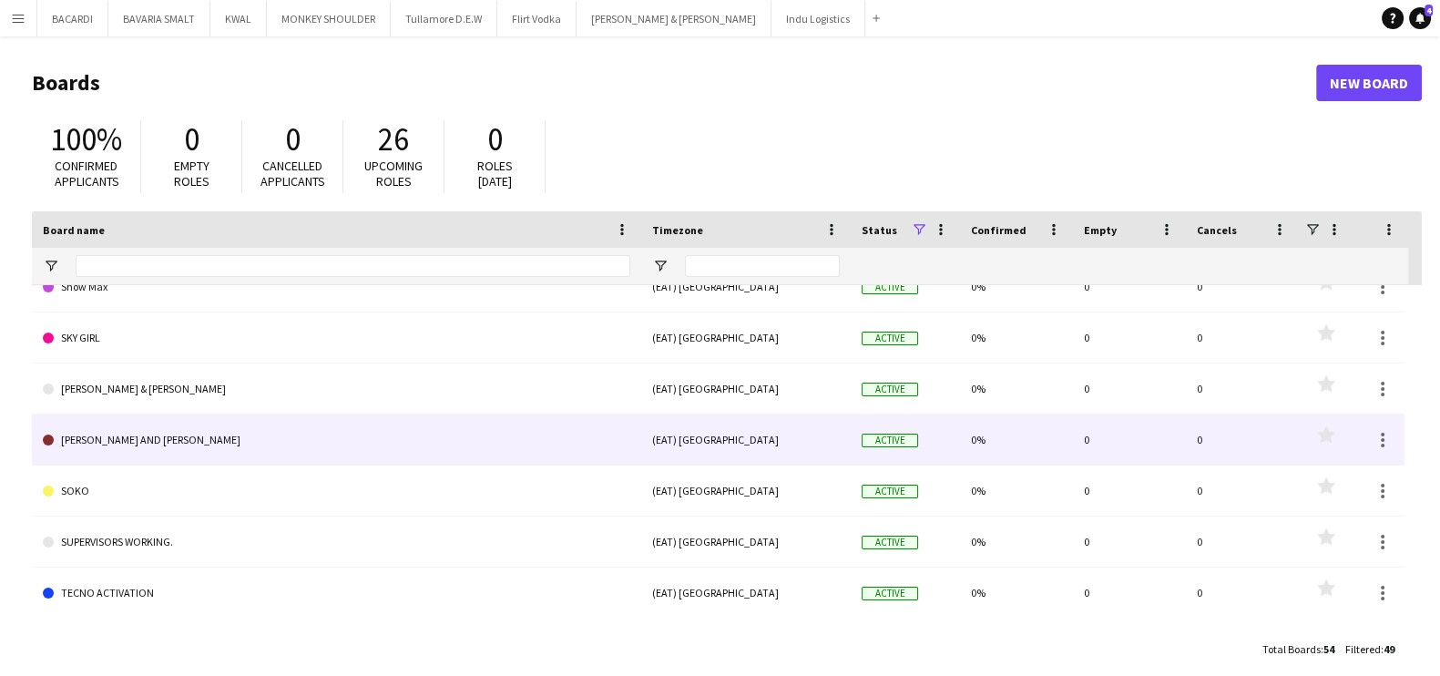
scroll to position [1929, 0]
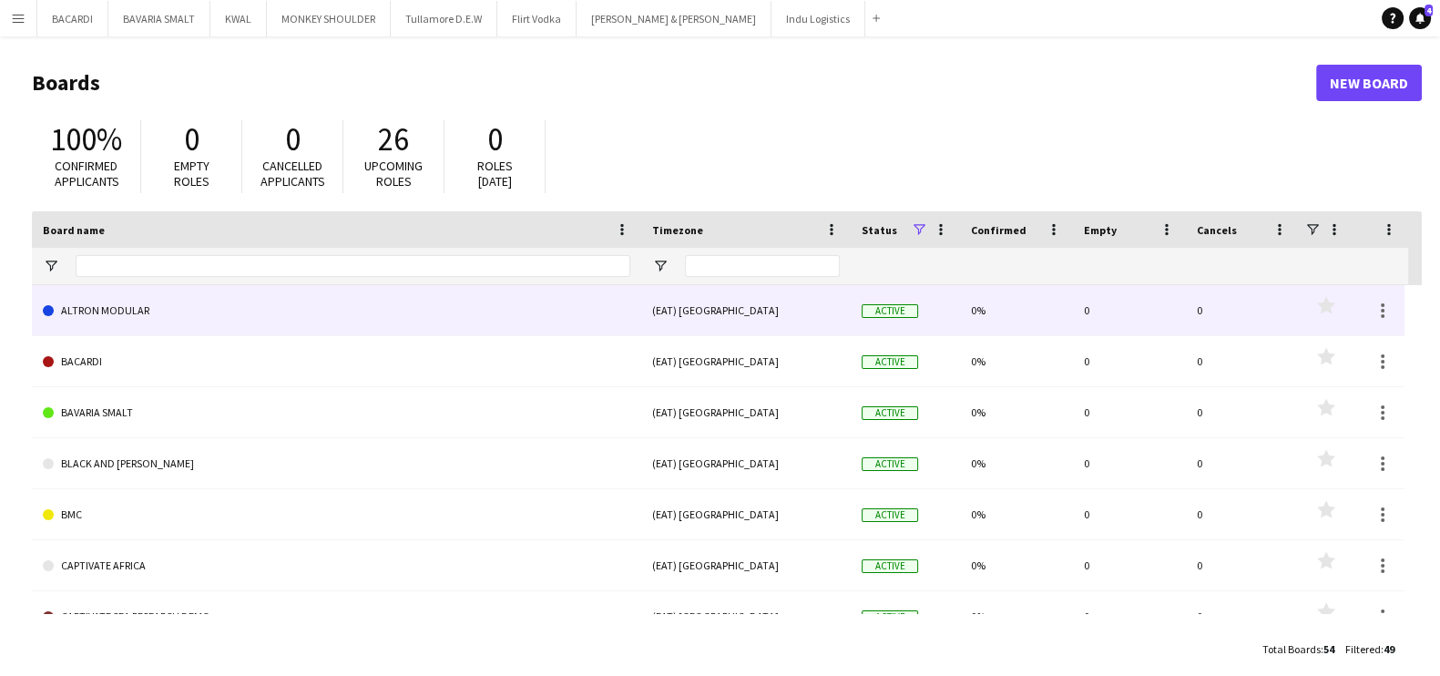
click at [233, 315] on link "ALTRON MODULAR" at bounding box center [336, 310] width 587 height 51
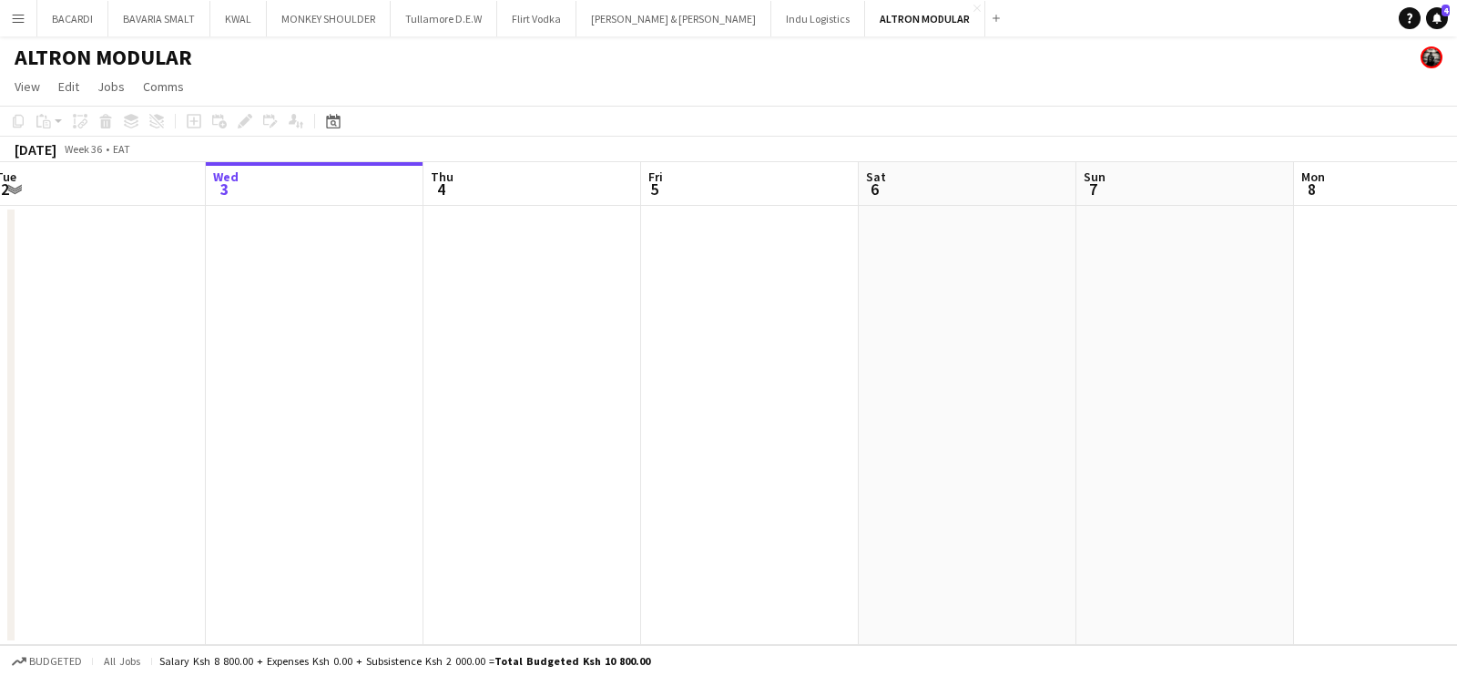
drag, startPoint x: 558, startPoint y: 383, endPoint x: 1199, endPoint y: 447, distance: 644.3
click at [1199, 447] on app-calendar-viewport "Sun 31 Mon 1 Tue 2 Wed 3 Thu 4 Fri 5 Sat 6 Sun 7 Mon 8 Tue 9 Wed 10 Thu 11" at bounding box center [728, 403] width 1457 height 483
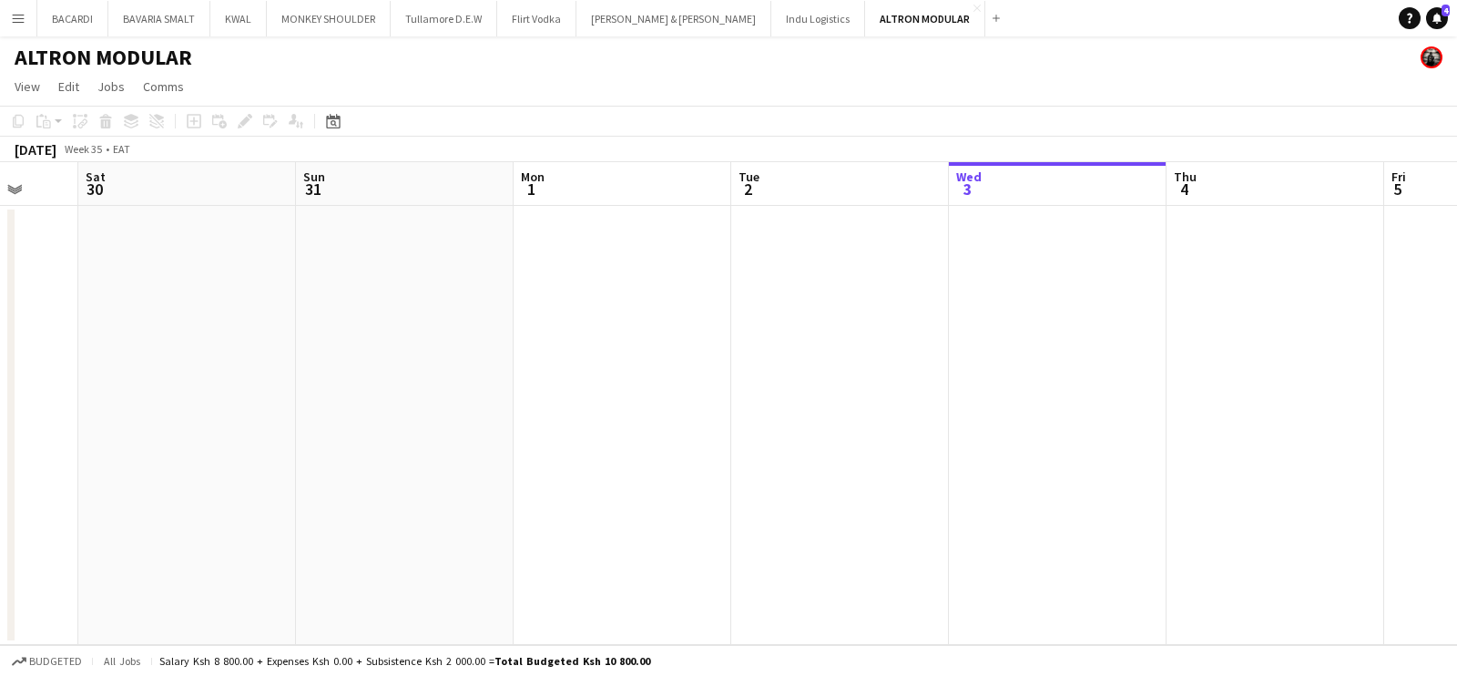
drag, startPoint x: 475, startPoint y: 505, endPoint x: 1013, endPoint y: 467, distance: 539.5
click at [1013, 467] on app-calendar-viewport "Wed 27 Thu 28 Fri 29 Sat 30 Sun 31 Mon 1 Tue 2 Wed 3 Thu 4 Fri 5 Sat 6 Sun 7" at bounding box center [728, 403] width 1457 height 483
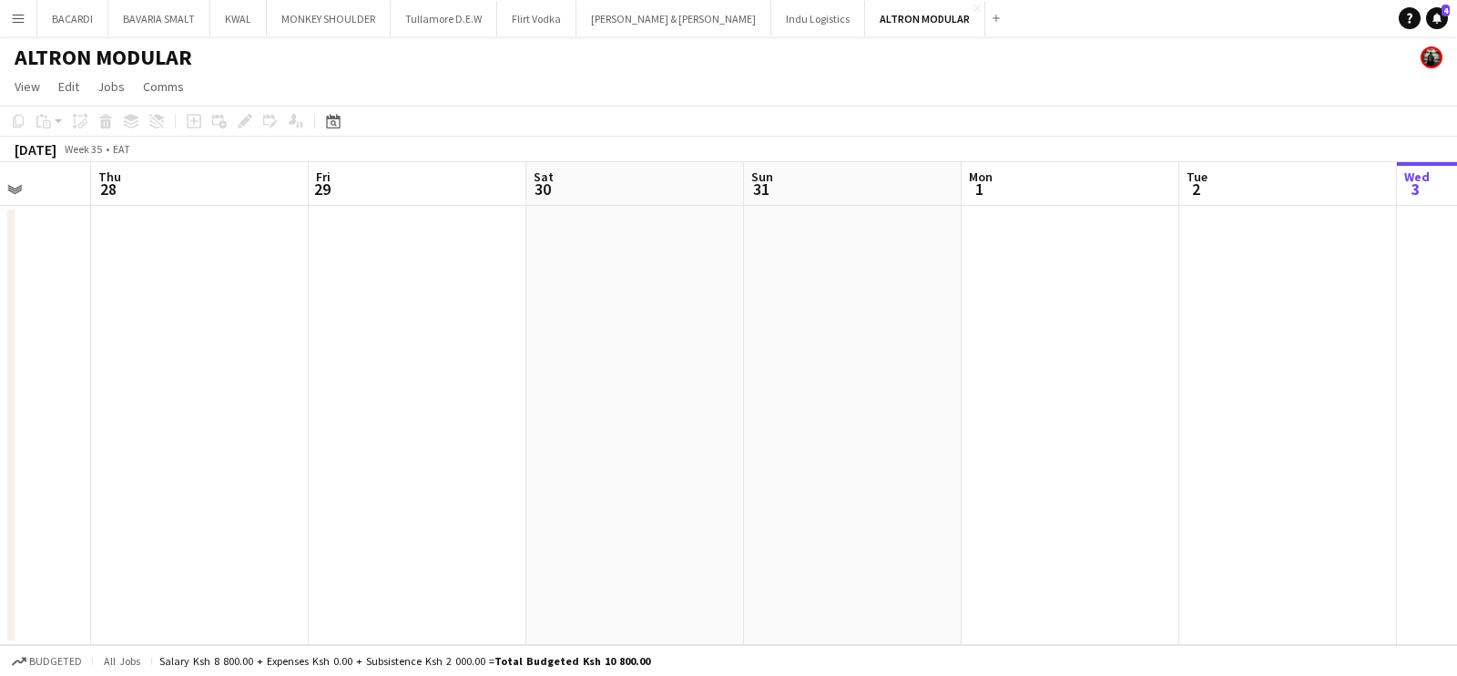
drag, startPoint x: 168, startPoint y: 371, endPoint x: 590, endPoint y: 391, distance: 423.1
click at [1092, 416] on app-calendar-viewport "Mon 25 Tue 26 Wed 27 Thu 28 Fri 29 Sat 30 Sun 31 Mon 1 Tue 2 Wed 3 Thu 4 Fri 5" at bounding box center [728, 403] width 1457 height 483
click at [1112, 439] on app-calendar-viewport "Thu 21 Fri 22 Sat 23 Sun 24 Mon 25 Tue 26 Wed 27 Thu 28 Fri 29 Sat 30 Sun 31 Mo…" at bounding box center [728, 403] width 1457 height 483
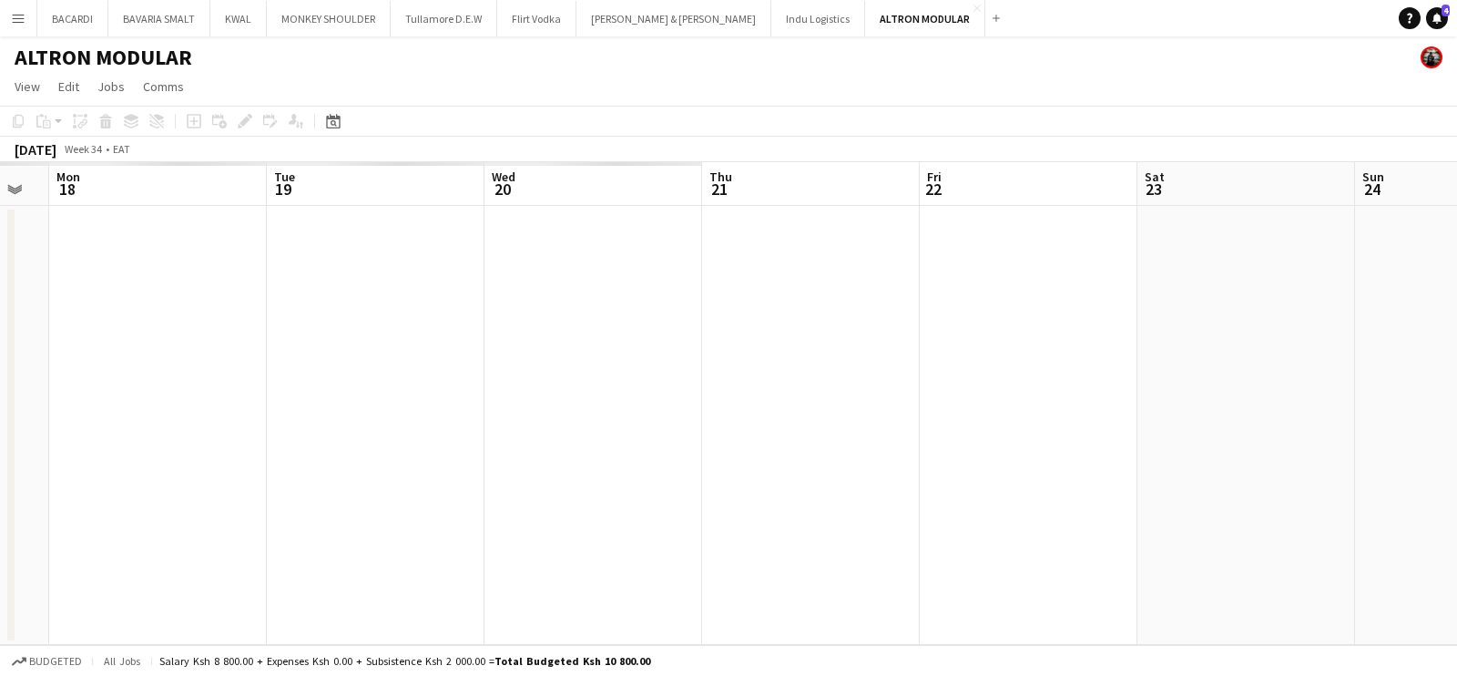
drag, startPoint x: 890, startPoint y: 477, endPoint x: 601, endPoint y: 448, distance: 290.2
click at [1219, 454] on app-calendar-viewport "Sat 16 Sun 17 Mon 18 Tue 19 Wed 20 Thu 21 Fri 22 Sat 23 Sun 24 Mon 25 Tue 26 We…" at bounding box center [728, 403] width 1457 height 483
click at [1456, 398] on app-calendar-viewport "Wed 13 Thu 14 Fri 15 Sat 16 Sun 17 Mon 18 Tue 19 Wed 20 Thu 21 Fri 22 Sat 23 Su…" at bounding box center [728, 403] width 1457 height 483
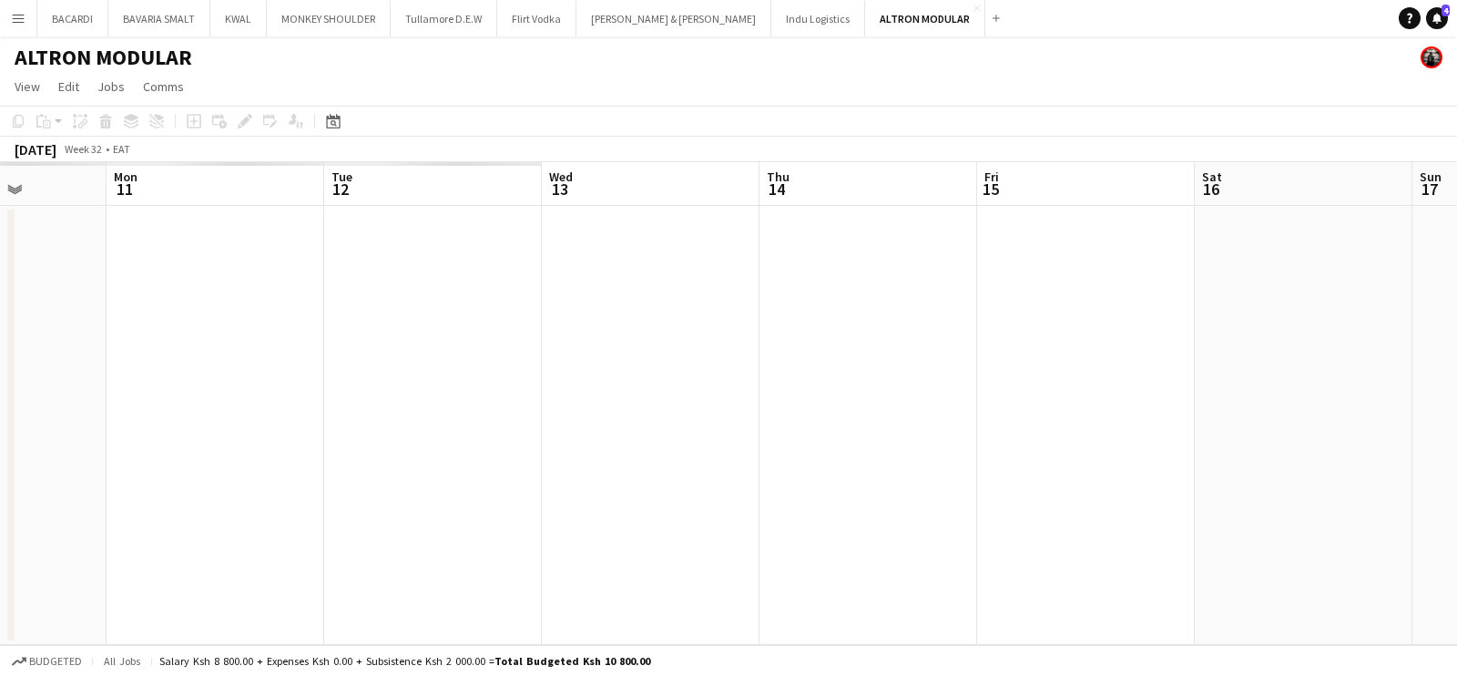
click at [1456, 375] on app-calendar-viewport "Fri 8 Sat 9 Sun 10 Mon 11 Tue 12 Wed 13 Thu 14 Fri 15 Sat 16 Sun 17 Mon 18 Tue …" at bounding box center [728, 403] width 1457 height 483
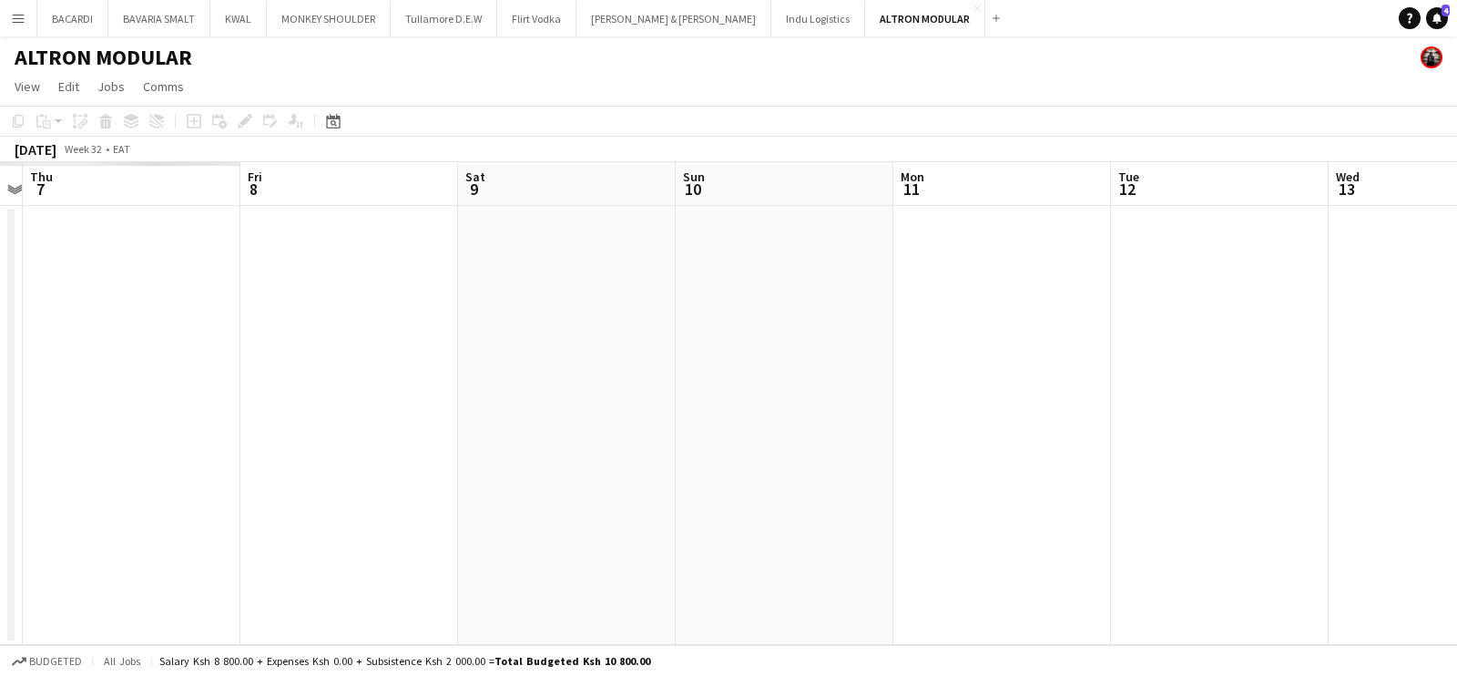
click at [1172, 339] on app-calendar-viewport "Mon 4 Tue 5 Wed 6 Thu 7 Fri 8 Sat 9 Sun 10 Mon 11 Tue 12 Wed 13 Thu 14 Fri 15" at bounding box center [728, 403] width 1457 height 483
click at [1456, 380] on app-calendar-viewport "Wed 30 Thu 31 Fri 1 Sat 2 Sun 3 Mon 4 Tue 5 Wed 6 Thu 7 Fri 8 Sat 9 Sun 10" at bounding box center [728, 403] width 1457 height 483
click at [1157, 546] on app-calendar-viewport "Thu 24 Fri 25 Sat 26 Sun 27 Mon 28 Tue 29 Wed 30 Thu 31 Fri 1 Sat 2 Sun 3 Mon 4" at bounding box center [728, 403] width 1457 height 483
click at [1362, 506] on app-calendar-viewport "Sun 20 Mon 21 Tue 22 Wed 23 Thu 24 Fri 25 Sat 26 Sun 27 Mon 28 Tue 29 Wed 30 Th…" at bounding box center [728, 403] width 1457 height 483
click at [1043, 547] on app-calendar-viewport "Tue 15 Wed 16 Thu 17 Fri 18 Sat 19 Sun 20 Mon 21 Tue 22 Wed 23 Thu 24 Fri 25 Sa…" at bounding box center [728, 403] width 1457 height 483
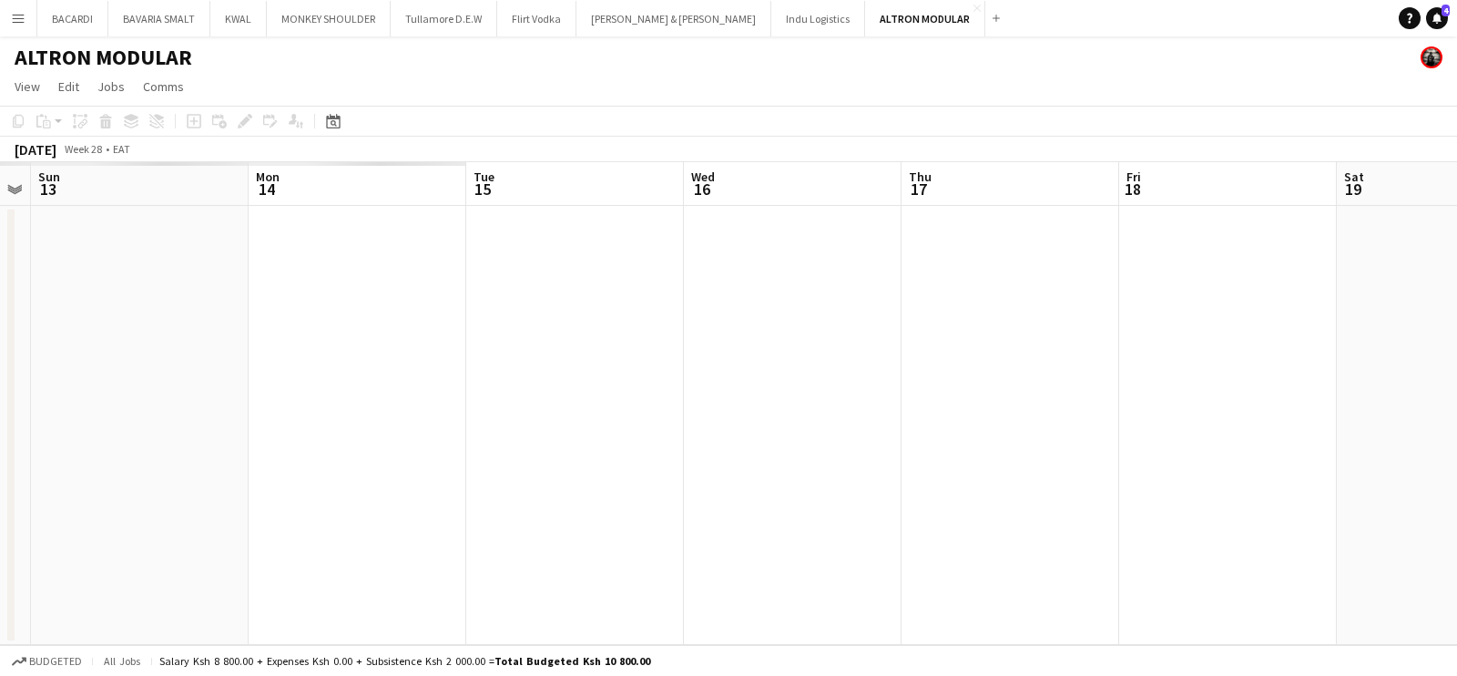
drag, startPoint x: 423, startPoint y: 524, endPoint x: 963, endPoint y: 392, distance: 556.0
click at [1268, 407] on app-calendar-viewport "Fri 11 Sat 12 Sun 13 Mon 14 Tue 15 Wed 16 Thu 17 Fri 18 Sat 19 Sun 20 Mon 21 Tu…" at bounding box center [728, 403] width 1457 height 483
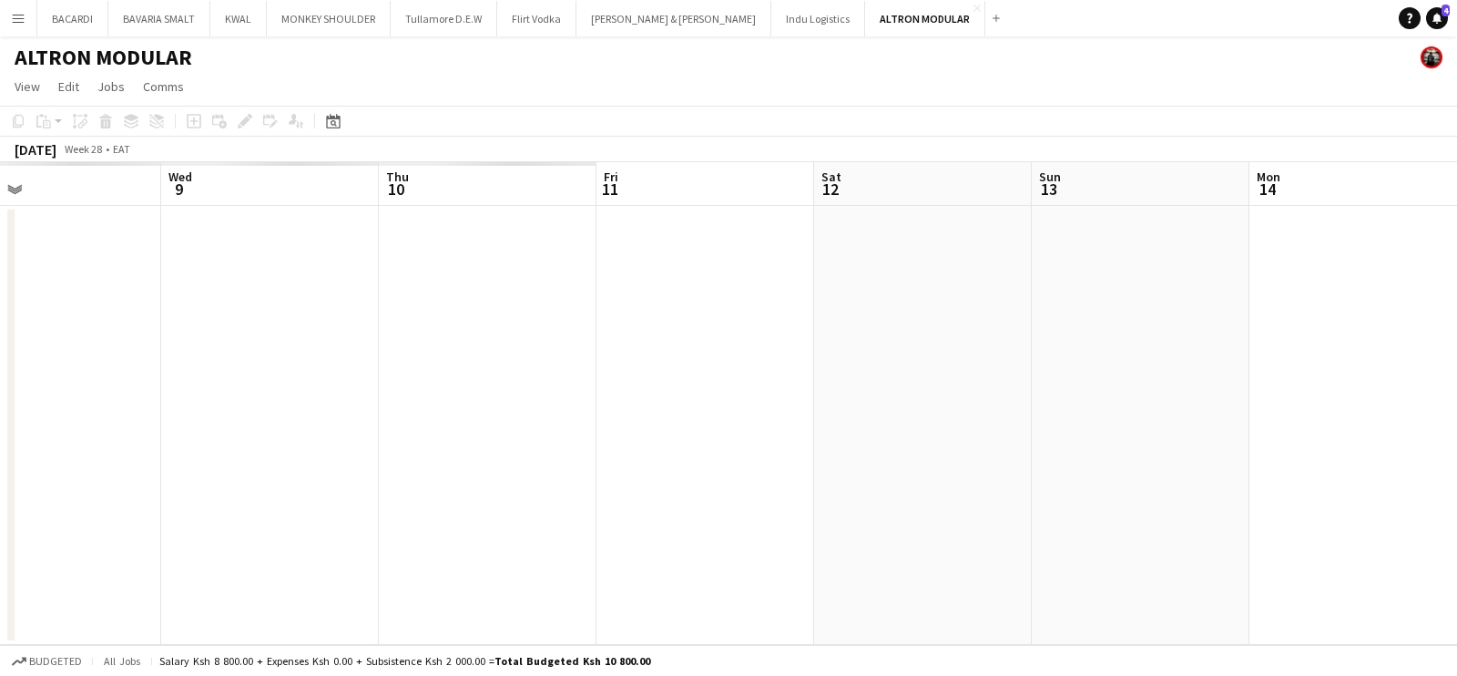
drag, startPoint x: 1298, startPoint y: 351, endPoint x: 934, endPoint y: 324, distance: 365.3
click at [1301, 351] on app-calendar-viewport "Sun 6 Mon 7 Tue 8 Wed 9 Thu 10 Fri 11 Sat 12 Sun 13 Mon 14 Tue 15 Wed 16 Thu 17" at bounding box center [728, 403] width 1457 height 483
drag, startPoint x: 240, startPoint y: 321, endPoint x: 1148, endPoint y: 301, distance: 907.3
click at [1218, 300] on app-calendar-viewport "Mon 30 Tue 1 Wed 2 Thu 3 Fri 4 Sat 5 Sun 6 Mon 7 Tue 8 Wed 9 Thu 10 Fri 11" at bounding box center [728, 403] width 1457 height 483
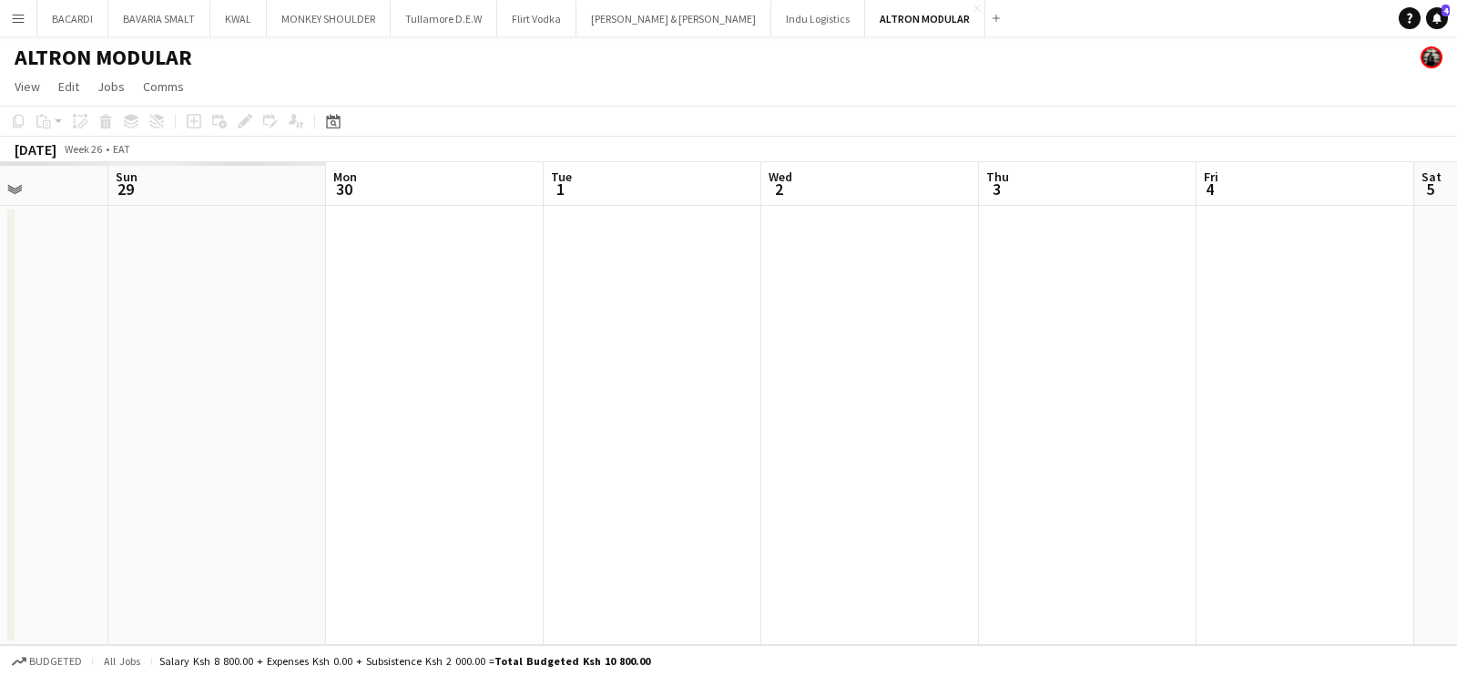
drag, startPoint x: 1043, startPoint y: 348, endPoint x: 1427, endPoint y: 321, distance: 385.2
click at [1456, 321] on app-calendar-viewport "Thu 26 Fri 27 Sat 28 Sun 29 Mon 30 Tue 1 Wed 2 Thu 3 Fri 4 Sat 5 Sun 6 Mon 7" at bounding box center [728, 403] width 1457 height 483
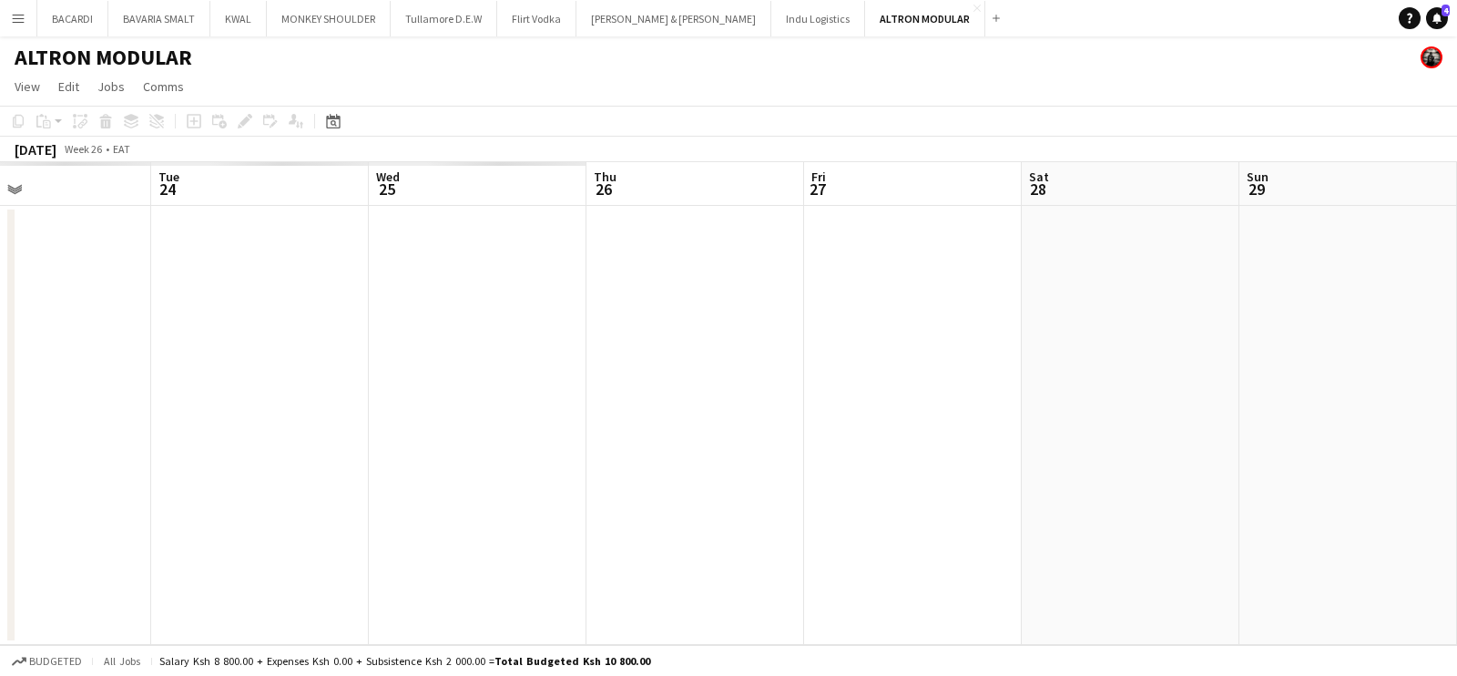
click at [1194, 412] on app-calendar-viewport "Sat 21 Sun 22 Mon 23 Tue 24 Wed 25 Thu 26 Fri 27 Sat 28 Sun 29 Mon 30 Tue 1 Wed…" at bounding box center [728, 403] width 1457 height 483
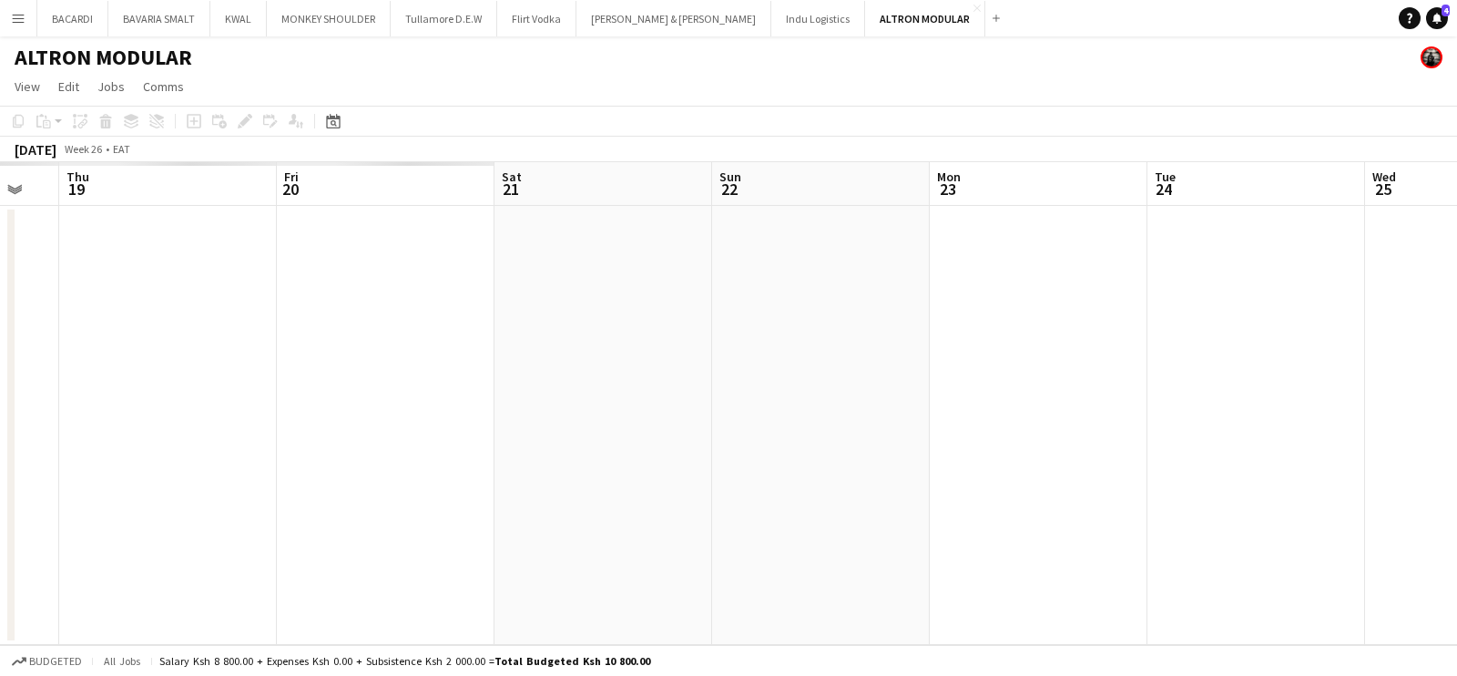
drag, startPoint x: 264, startPoint y: 480, endPoint x: 974, endPoint y: 494, distance: 709.6
click at [974, 494] on app-calendar-viewport "Tue 17 Wed 18 Thu 19 Fri 20 Sat 21 Sun 22 Mon 23 Tue 24 Wed 25 Thu 26 Fri 27 Sa…" at bounding box center [728, 403] width 1457 height 483
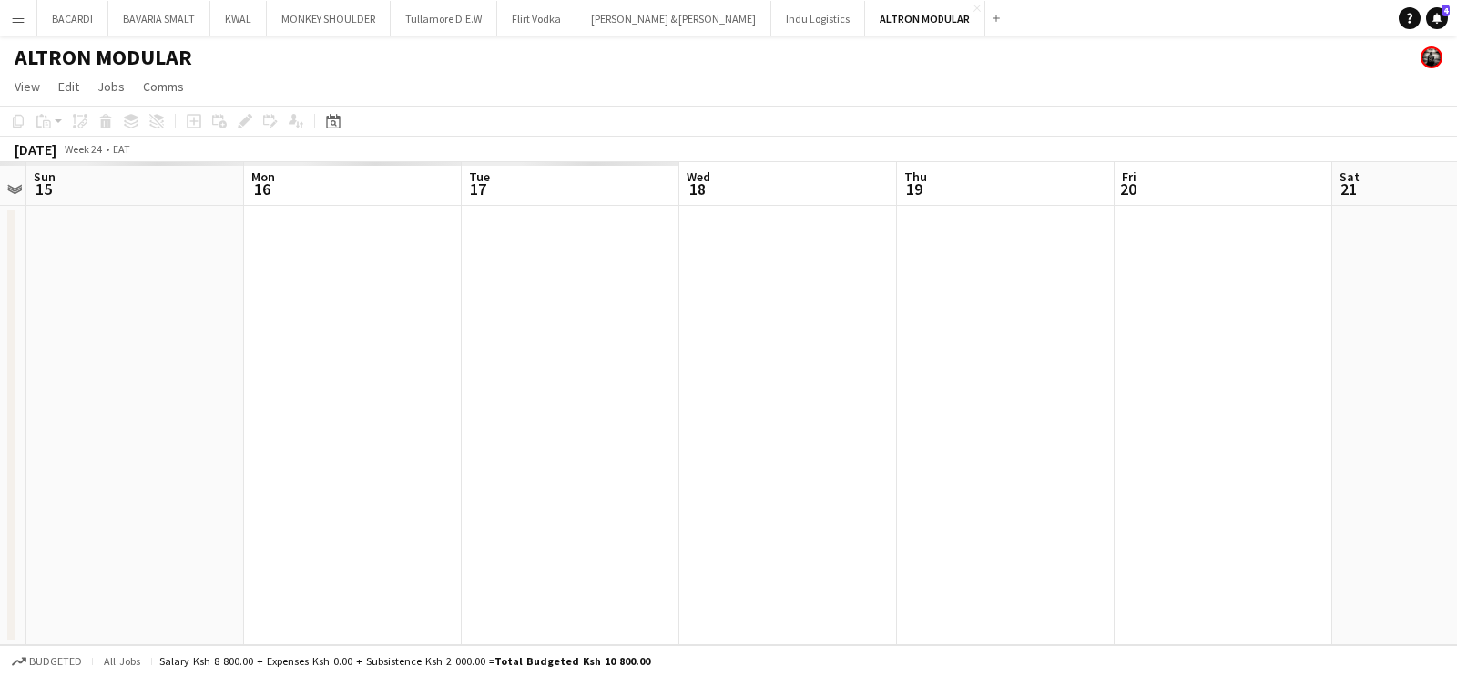
click at [1073, 476] on app-calendar-viewport "Fri 13 Sat 14 Sun 15 Mon 16 Tue 17 Wed 18 Thu 19 Fri 20 Sat 21 Sun 22 Mon 23 Tu…" at bounding box center [728, 403] width 1457 height 483
drag, startPoint x: 474, startPoint y: 461, endPoint x: 478, endPoint y: 448, distance: 13.5
click at [1005, 476] on app-calendar-viewport "Thu 5 Fri 6 Sat 7 Sun 8 Mon 9 Tue 10 Wed 11 Thu 12 Fri 13 Sat 14 Sun 15 Mon 16" at bounding box center [728, 403] width 1457 height 483
drag, startPoint x: 1028, startPoint y: 507, endPoint x: 204, endPoint y: 501, distance: 824.3
click at [1067, 507] on app-calendar-viewport "Sun 1 Mon 2 Tue 3 Wed 4 Thu 5 Fri 6 Sat 7 Sun 8 Mon 9 Tue 10 Wed 11 Thu 12" at bounding box center [728, 403] width 1457 height 483
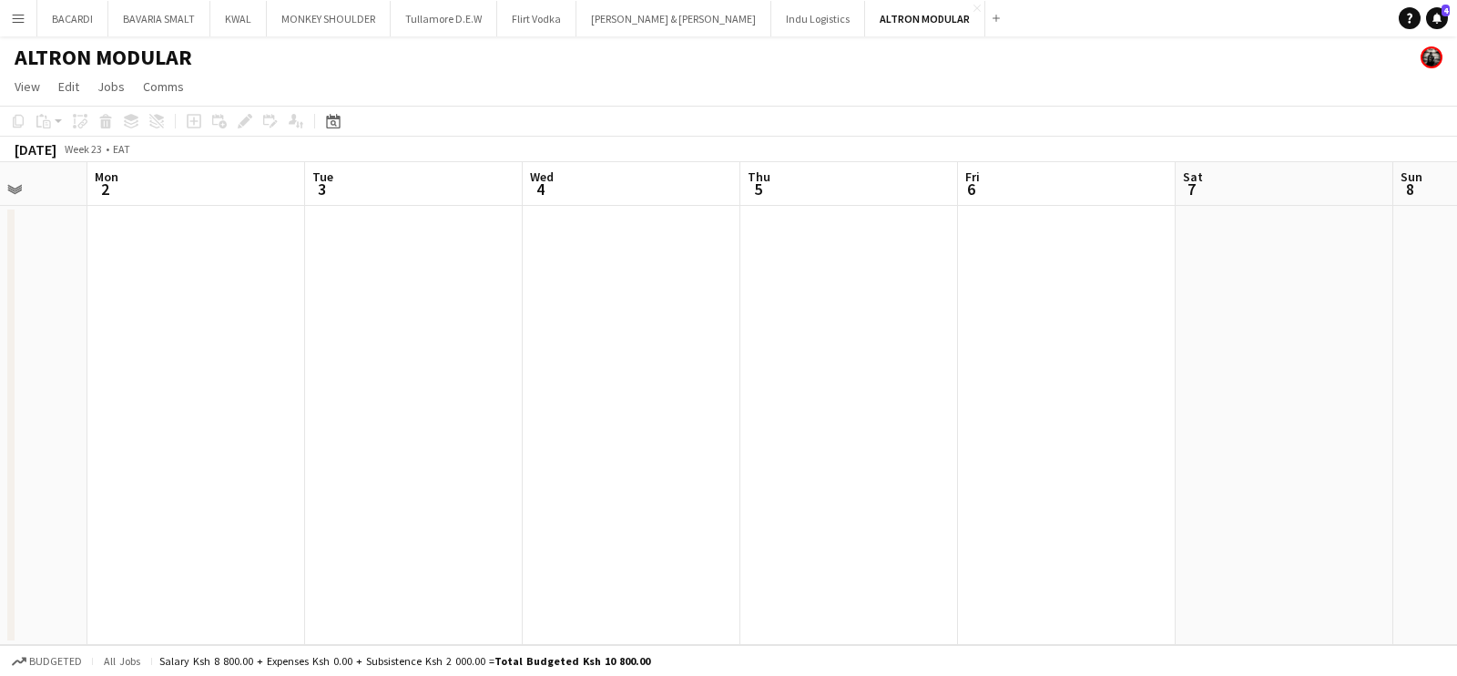
drag, startPoint x: 204, startPoint y: 501, endPoint x: 1027, endPoint y: 494, distance: 823.4
click at [1027, 494] on app-calendar-viewport "Fri 30 Sat 31 Sun 1 Mon 2 Tue 3 Wed 4 Thu 5 Fri 6 Sat 7 Sun 8 Mon 9 Tue 10" at bounding box center [728, 403] width 1457 height 483
drag, startPoint x: 720, startPoint y: 524, endPoint x: 501, endPoint y: 449, distance: 231.8
click at [1124, 495] on app-calendar-viewport "Sun 25 Mon 26 Tue 27 Wed 28 Thu 29 Fri 30 Sat 31 Sun 1 Mon 2 Tue 3 Wed 4 Thu 5" at bounding box center [728, 403] width 1457 height 483
drag, startPoint x: 967, startPoint y: 456, endPoint x: 26, endPoint y: 421, distance: 941.5
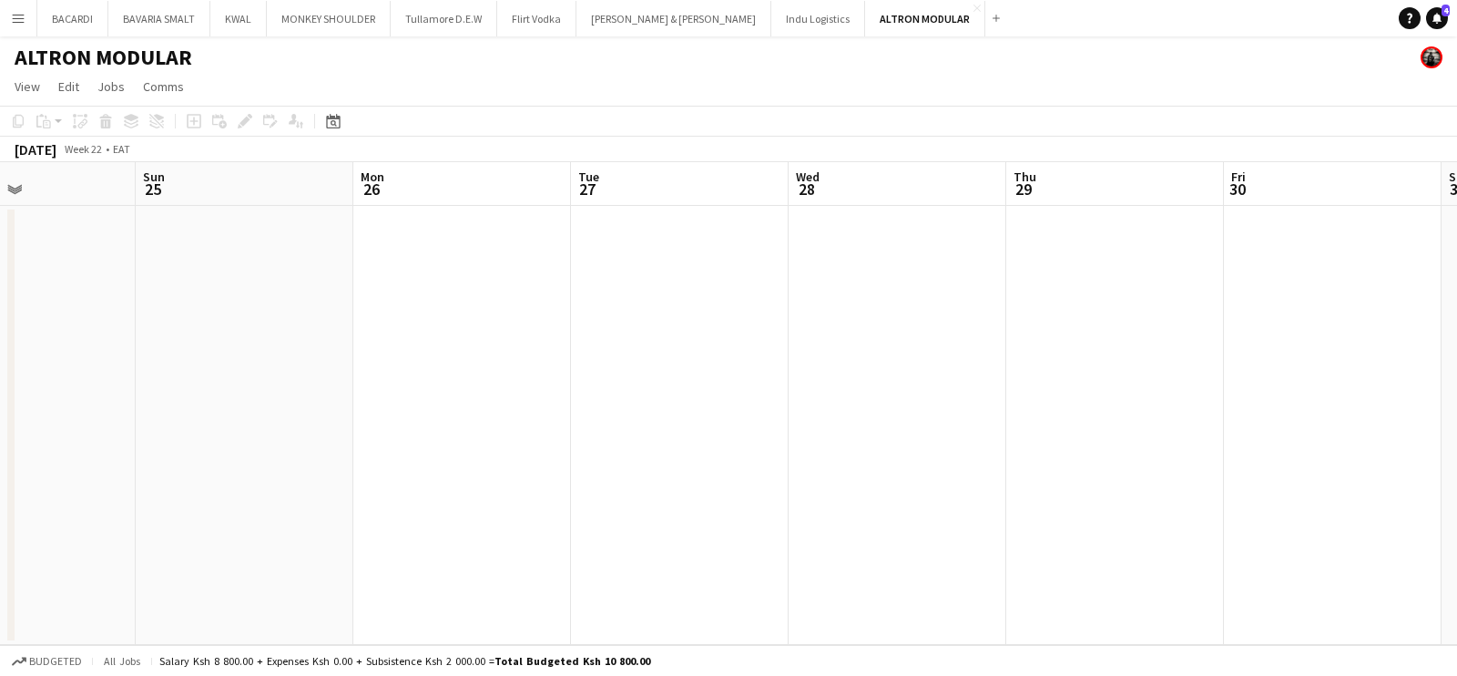
click at [1241, 457] on app-calendar-viewport "Thu 22 Fri 23 Sat 24 Sun 25 Mon 26 Tue 27 Wed 28 Thu 29 Fri 30 Sat 31 Sun 1 Mon…" at bounding box center [728, 403] width 1457 height 483
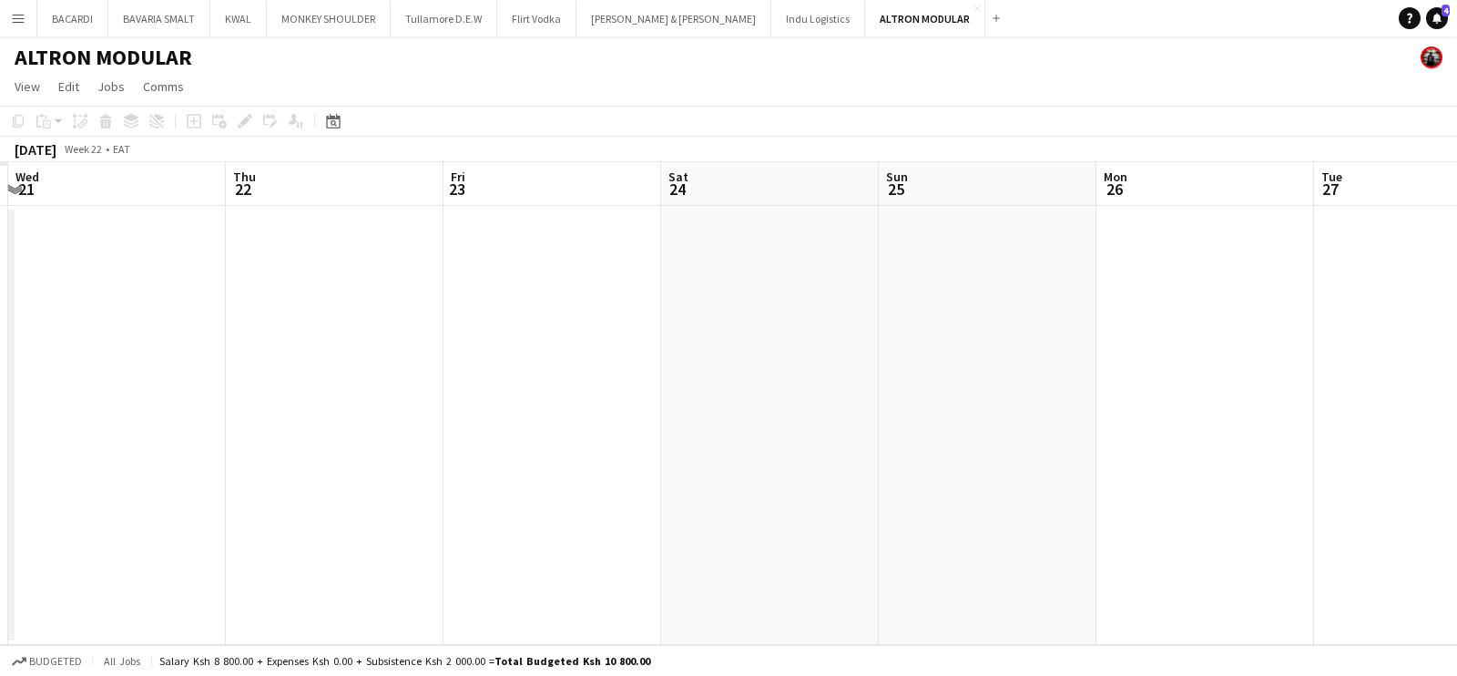
drag, startPoint x: 26, startPoint y: 421, endPoint x: 700, endPoint y: 477, distance: 676.3
click at [847, 485] on app-calendar-viewport "Mon 19 Tue 20 Wed 21 Thu 22 Fri 23 Sat 24 Sun 25 Mon 26 Tue 27 Wed 28 Thu 29 Fr…" at bounding box center [728, 403] width 1457 height 483
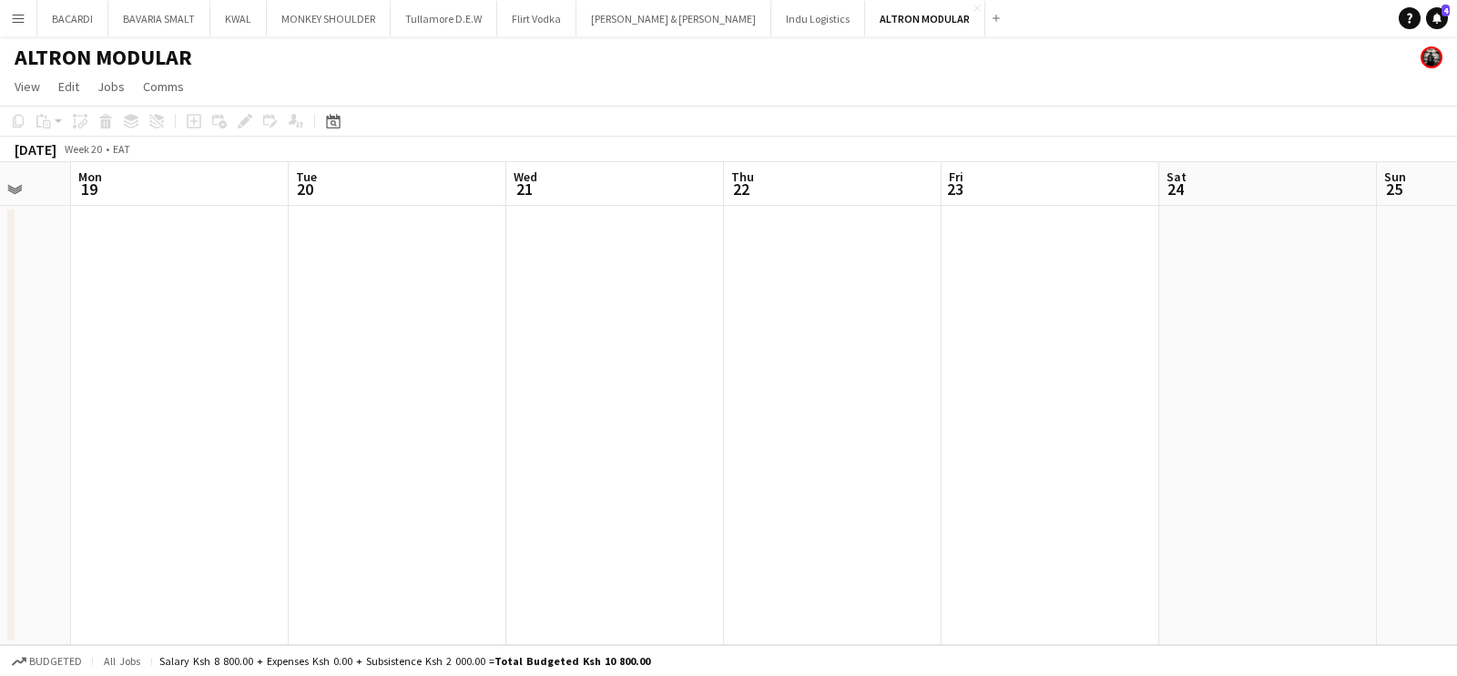
drag, startPoint x: 392, startPoint y: 472, endPoint x: 185, endPoint y: 423, distance: 212.3
click at [908, 458] on app-calendar-viewport "Fri 16 Sat 17 Sun 18 Mon 19 Tue 20 Wed 21 Thu 22 Fri 23 Sat 24 Sun 25 Mon 26 Tu…" at bounding box center [728, 403] width 1457 height 483
click at [1008, 482] on app-calendar-viewport "Tue 13 Wed 14 Thu 15 Fri 16 Sat 17 Sun 18 Mon 19 Tue 20 Wed 21 Thu 22 Fri 23 Sa…" at bounding box center [728, 403] width 1457 height 483
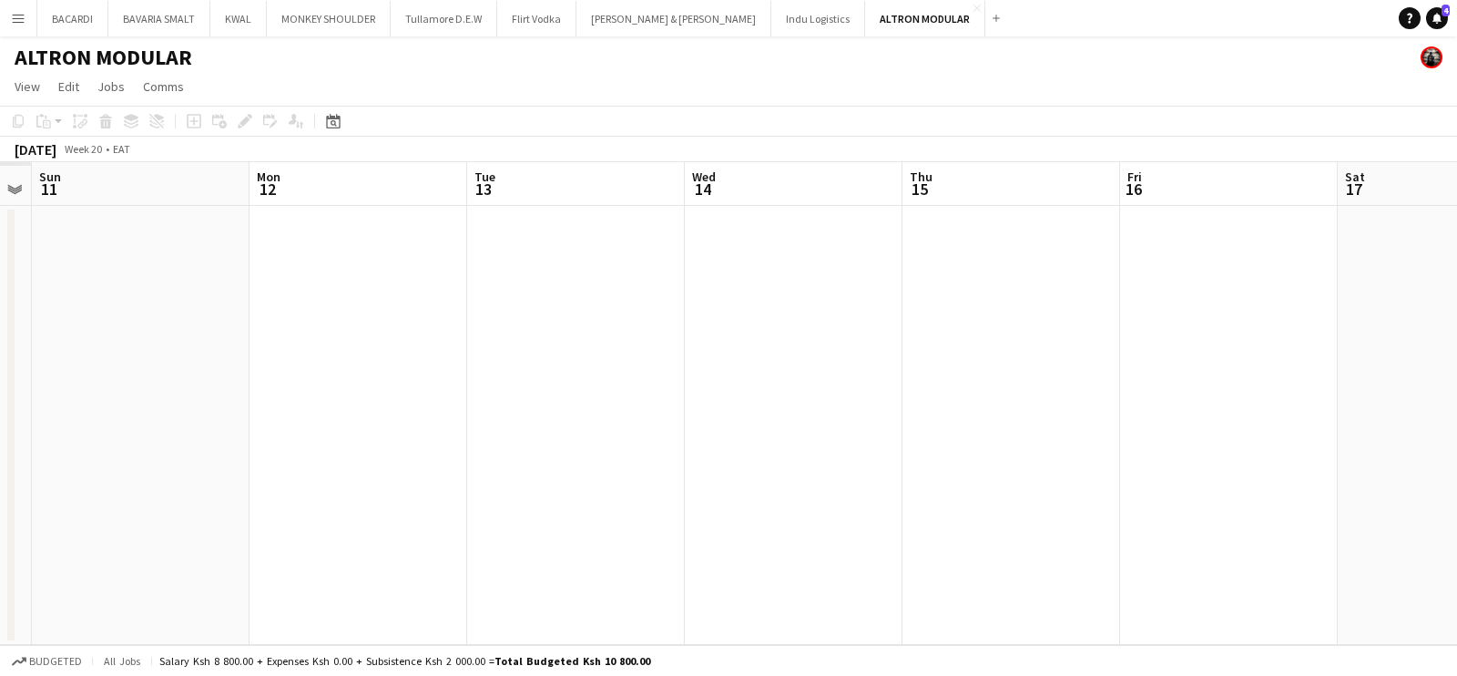
drag, startPoint x: 865, startPoint y: 522, endPoint x: 602, endPoint y: 484, distance: 266.0
click at [1456, 490] on app-calendar-viewport "Fri 9 Sat 10 Sun 11 Mon 12 Tue 13 Wed 14 Thu 15 Fri 16 Sat 17 Sun 18 Mon 19 Tue…" at bounding box center [728, 403] width 1457 height 483
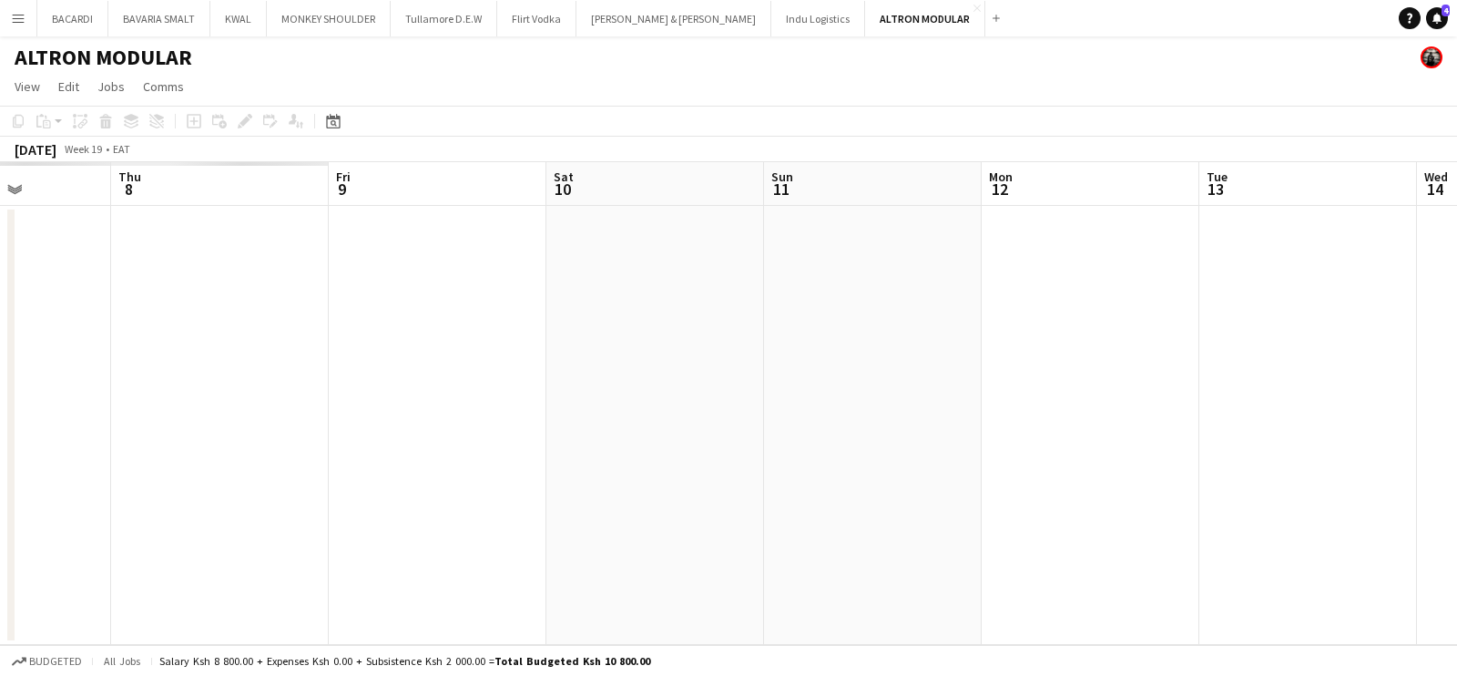
click at [869, 528] on app-calendar-viewport "Mon 5 Tue 6 Wed 7 Thu 8 Fri 9 Sat 10 Sun 11 Mon 12 Tue 13 Wed 14 Thu 15 Fri 16" at bounding box center [728, 403] width 1457 height 483
drag, startPoint x: 259, startPoint y: 468, endPoint x: 381, endPoint y: 428, distance: 128.5
click at [818, 426] on app-calendar-viewport "Thu 1 Fri 2 Sat 3 Sun 4 Mon 5 Tue 6 Wed 7 Thu 8 Fri 9 Sat 10 Sun 11 Mon 12" at bounding box center [728, 403] width 1457 height 483
drag, startPoint x: 515, startPoint y: 457, endPoint x: 710, endPoint y: 451, distance: 195.9
click at [725, 454] on app-calendar-viewport "Mon 28 Tue 29 Wed 30 Thu 1 Fri 2 Sat 3 Sun 4 Mon 5 Tue 6 Wed 7 Thu 8 Fri 9" at bounding box center [728, 403] width 1457 height 483
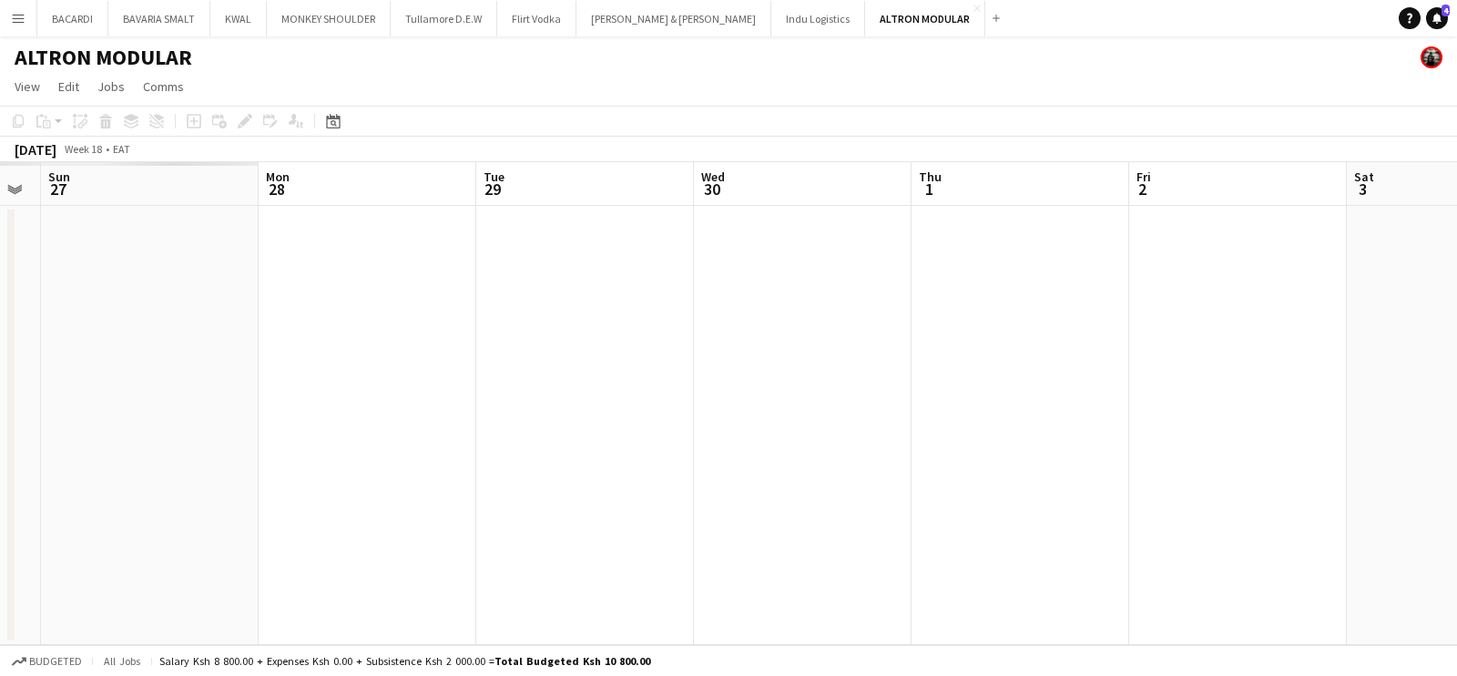
click at [963, 429] on app-calendar-viewport "Fri 25 Sat 26 Sun 27 Mon 28 Tue 29 Wed 30 Thu 1 Fri 2 Sat 3 Sun 4 Mon 5 Tue 6" at bounding box center [728, 403] width 1457 height 483
drag, startPoint x: 721, startPoint y: 457, endPoint x: 1110, endPoint y: 480, distance: 389.6
click at [1330, 485] on app-calendar-viewport "Thu 17 Fri 18 Sat 19 Sun 20 Mon 21 Tue 22 Wed 23 Thu 24 Fri 25 Sat 26 Sun 27 Mo…" at bounding box center [728, 403] width 1457 height 483
drag, startPoint x: 1283, startPoint y: 510, endPoint x: 365, endPoint y: 506, distance: 918.0
click at [1456, 517] on app-calendar-viewport "Sun 13 Mon 14 Tue 15 Wed 16 Thu 17 Fri 18 Sat 19 Sun 20 Mon 21 Tue 22 Wed 23 Th…" at bounding box center [728, 403] width 1457 height 483
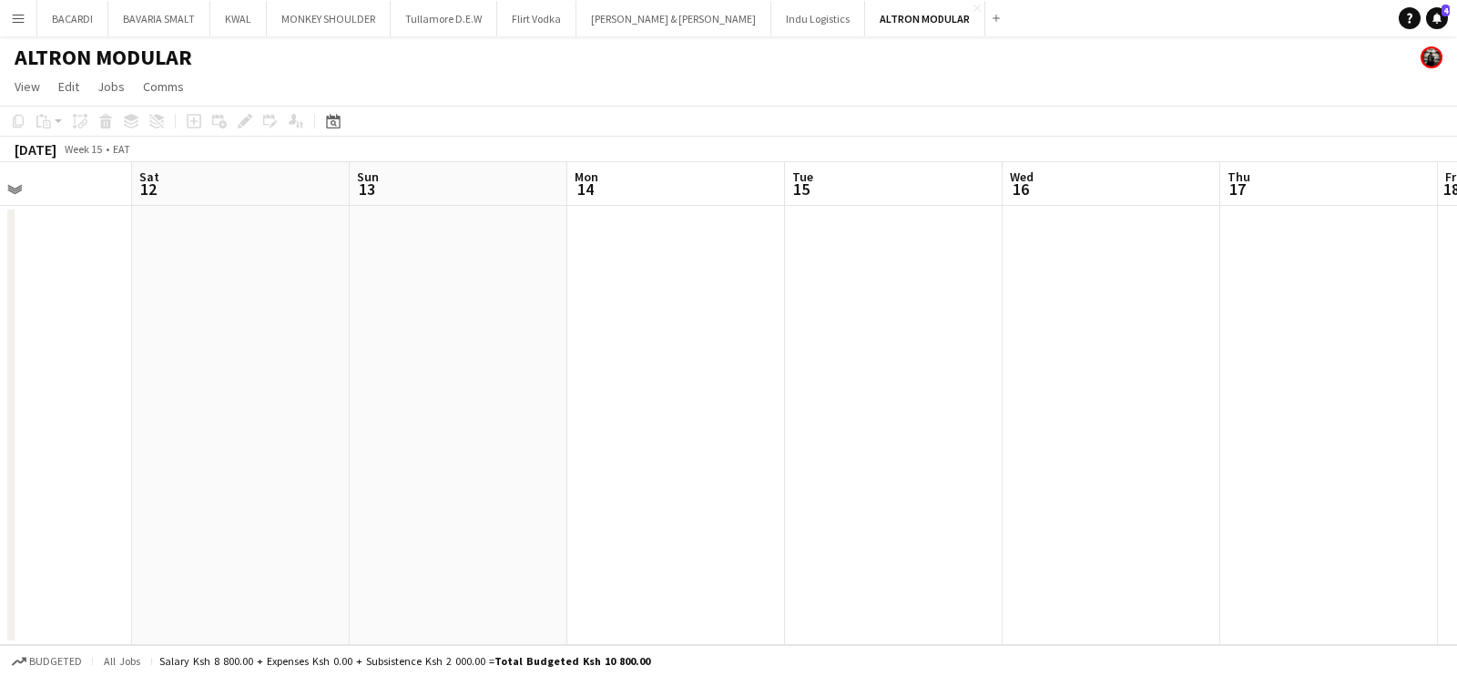
drag, startPoint x: 876, startPoint y: 522, endPoint x: 1052, endPoint y: 516, distance: 175.9
click at [1063, 515] on app-calendar-viewport "Wed 9 Thu 10 Fri 11 Sat 12 Sun 13 Mon 14 Tue 15 Wed 16 Thu 17 Fri 18 Sat 19 Sun…" at bounding box center [728, 403] width 1457 height 483
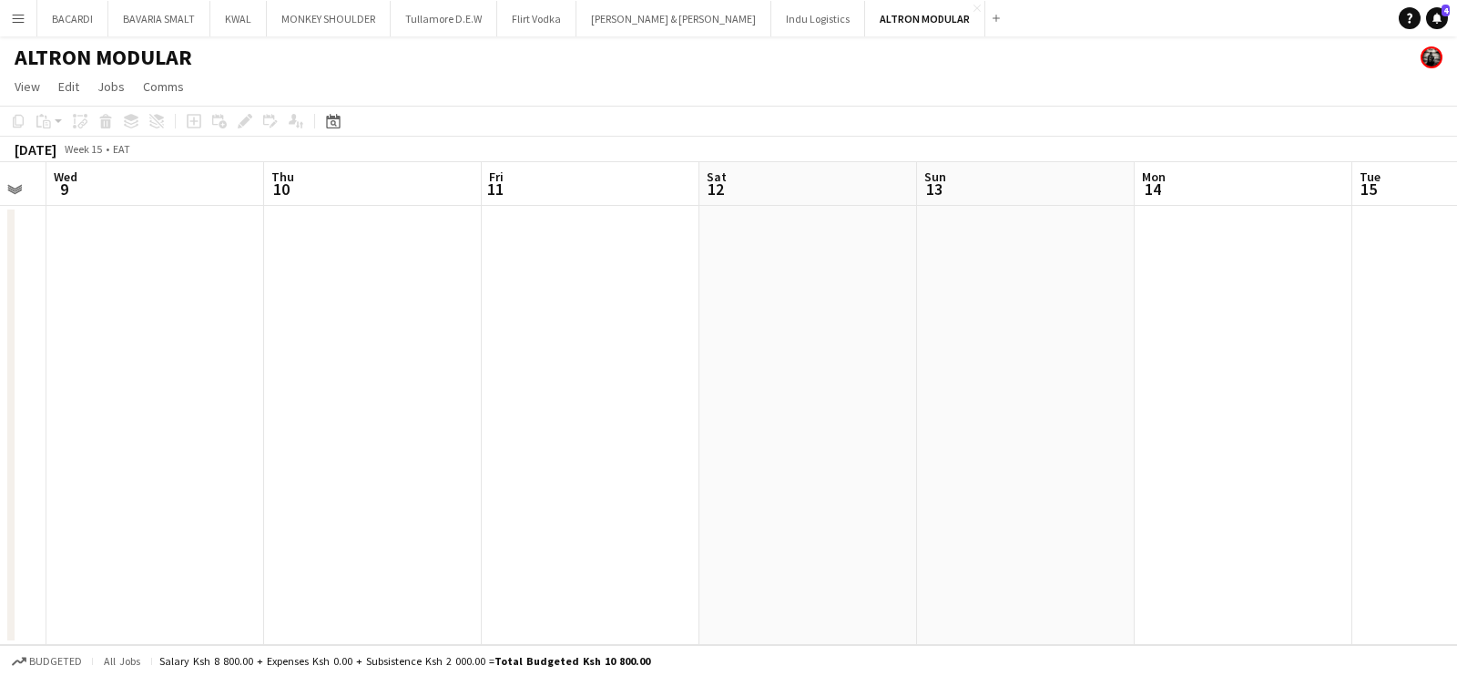
drag, startPoint x: 219, startPoint y: 577, endPoint x: 951, endPoint y: 576, distance: 732.2
click at [1174, 570] on app-calendar-viewport "Sun 6 Mon 7 Tue 8 Wed 9 Thu 10 Fri 11 Sat 12 Sun 13 Mon 14 Tue 15 Wed 16 Thu 17" at bounding box center [728, 403] width 1457 height 483
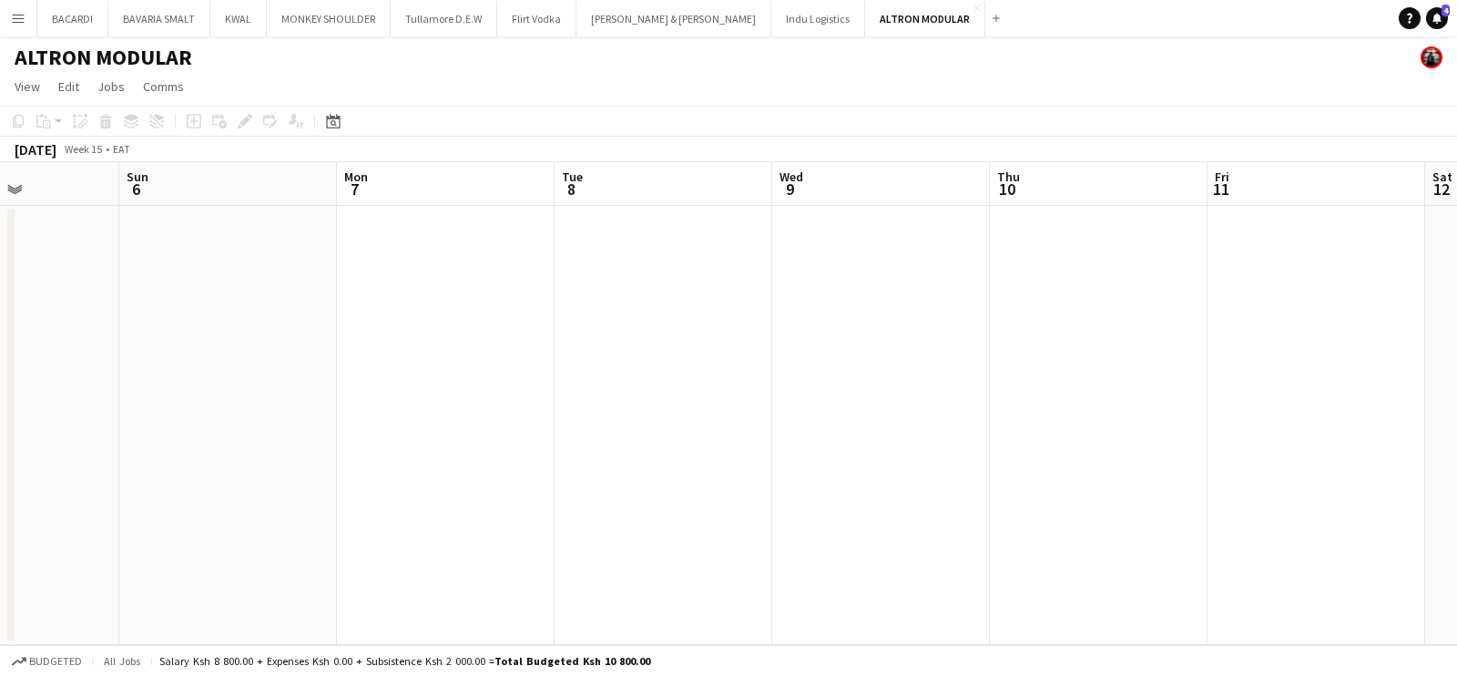
drag, startPoint x: 442, startPoint y: 617, endPoint x: 425, endPoint y: 570, distance: 49.3
click at [1012, 538] on app-calendar-viewport "Thu 3 Fri 4 Sat 5 Sun 6 Mon 7 Tue 8 Wed 9 Thu 10 Fri 11 Sat 12 Sun 13 Mon 14" at bounding box center [728, 403] width 1457 height 483
drag, startPoint x: 1018, startPoint y: 562, endPoint x: 137, endPoint y: 452, distance: 888.5
click at [946, 530] on app-calendar-viewport "Mon 31 Tue 1 Wed 2 Thu 3 Fri 4 Sat 5 Sun 6 Mon 7 Tue 8 Wed 9 Thu 10 Fri 11" at bounding box center [728, 403] width 1457 height 483
drag, startPoint x: 886, startPoint y: 433, endPoint x: 632, endPoint y: 420, distance: 254.4
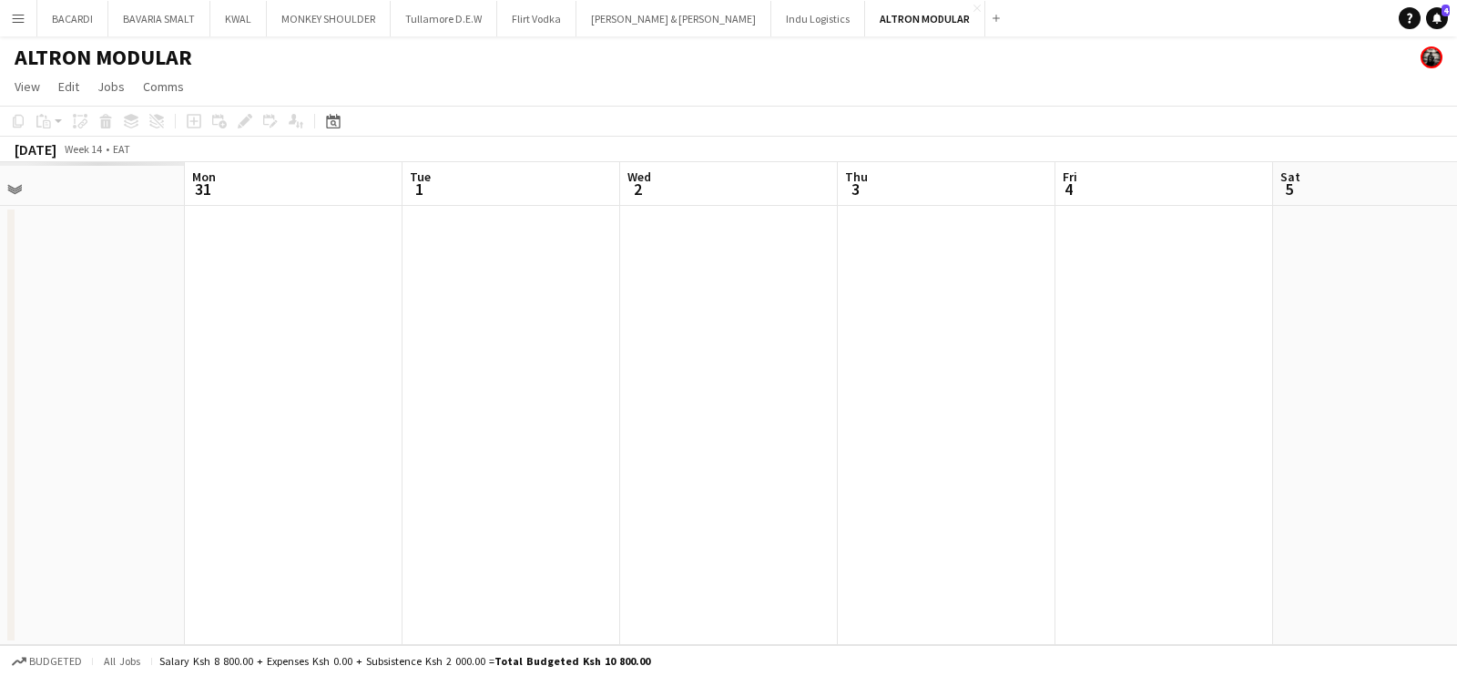
click at [892, 429] on app-calendar-viewport "Fri 28 Sat 29 Sun 30 Mon 31 Tue 1 Wed 2 Thu 3 Fri 4 Sat 5 Sun 6 Mon 7 Tue 8" at bounding box center [728, 403] width 1457 height 483
drag, startPoint x: 253, startPoint y: 427, endPoint x: 848, endPoint y: 448, distance: 595.1
click at [1046, 464] on app-calendar-viewport "Tue 25 Wed 26 Thu 27 Fri 28 Sat 29 Sun 30 Mon 31 Tue 1 Wed 2 Thu 3 Fri 4 Sat 5" at bounding box center [728, 403] width 1457 height 483
drag, startPoint x: 370, startPoint y: 472, endPoint x: 942, endPoint y: 439, distance: 572.9
click at [942, 439] on app-calendar-viewport "Fri 21 Sat 22 Sun 23 Mon 24 Tue 25 Wed 26 Thu 27 Fri 28 Sat 29 Sun 30 Mon 31 Tu…" at bounding box center [728, 403] width 1457 height 483
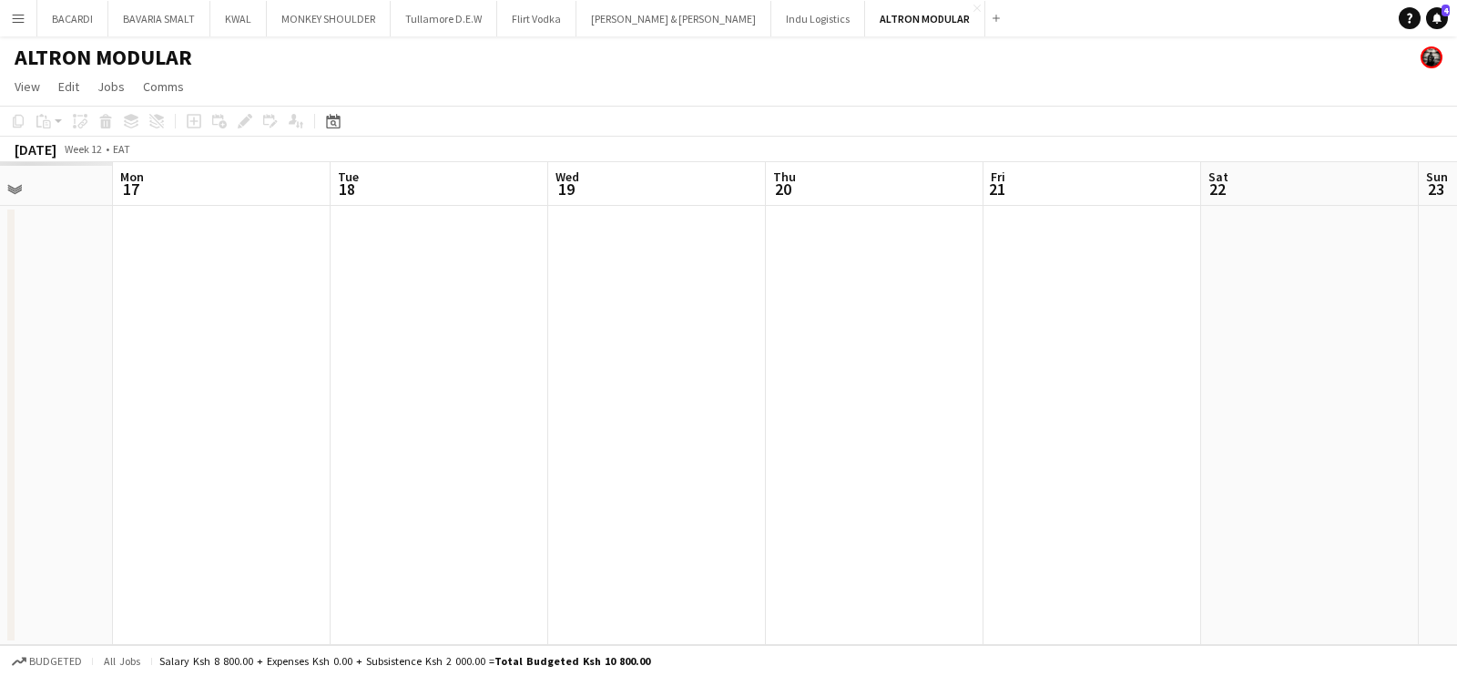
drag, startPoint x: 808, startPoint y: 439, endPoint x: 132, endPoint y: 399, distance: 677.0
click at [973, 417] on app-calendar-viewport "Fri 14 Sat 15 Sun 16 Mon 17 Tue 18 Wed 19 Thu 20 Fri 21 Sat 22 Sun 23 Mon 24 Tu…" at bounding box center [728, 403] width 1457 height 483
drag, startPoint x: 813, startPoint y: 387, endPoint x: 182, endPoint y: 389, distance: 631.2
click at [1028, 359] on app-calendar-viewport "Wed 12 Thu 13 Fri 14 Sat 15 Sun 16 Mon 17 Tue 18 Wed 19 Thu 20 Fri 21 Sat 22 Su…" at bounding box center [728, 403] width 1457 height 483
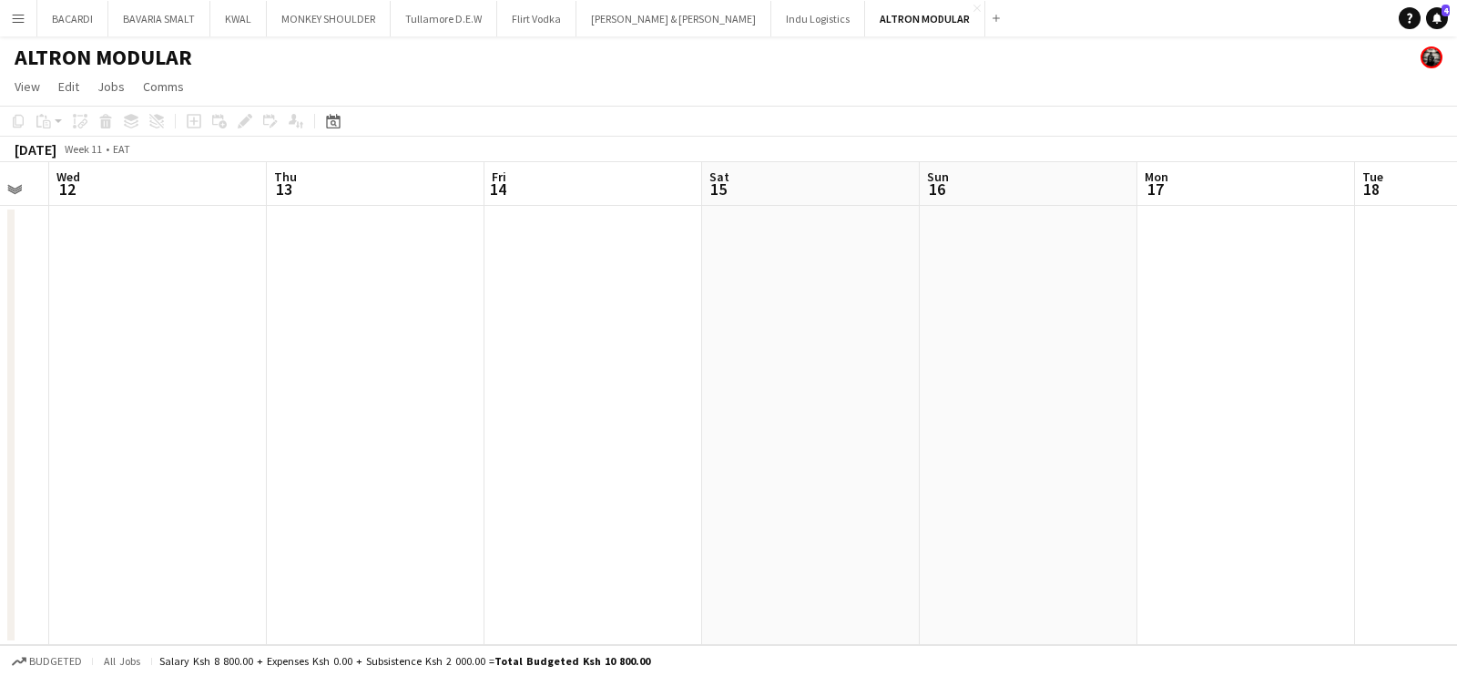
drag
click at [825, 438] on app-calendar-viewport "Mon 10 Tue 11 Wed 12 Thu 13 Fri 14 Sat 15 Sun 16 Mon 17 Tue 18 Wed 19 Thu 20 Fr…" at bounding box center [728, 403] width 1457 height 483
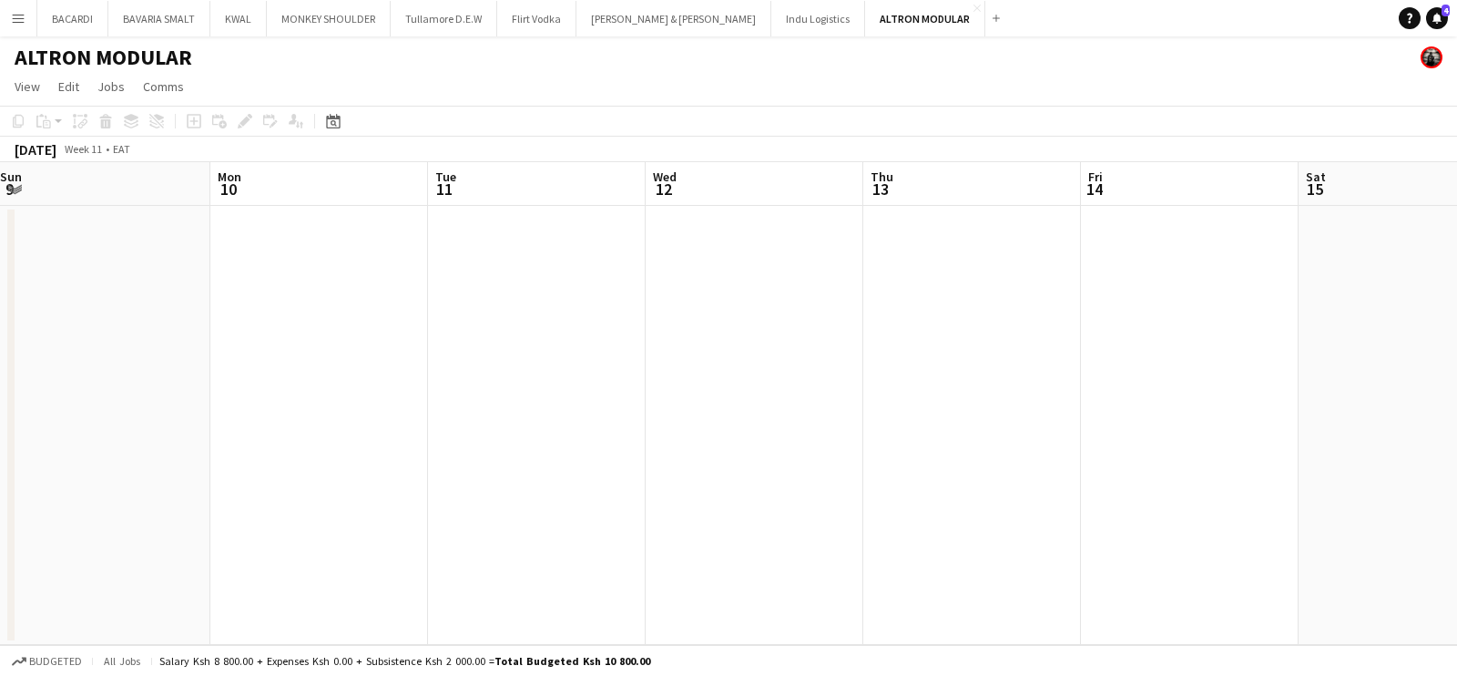
click at [1020, 444] on div "Fri 7 Sat 8 Sun 9 Mon 10 Tue 11 Wed 12 Thu 13 Fri 14 Sat 15 Sun 16 Mon 17 Tue 18" at bounding box center [728, 403] width 1457 height 483
click at [700, 426] on app-calendar-viewport "Fri 7 Sat 8 Sun 9 Mon 10 Tue 11 Wed 12 Thu 13 Fri 14 Sat 15 Sun 16 Mon 17 Tue 18" at bounding box center [728, 403] width 1457 height 483
click at [1037, 348] on app-calendar-viewport "Tue 4 Wed 5 Thu 6 Fri 7 Sat 8 Sun 9 Mon 10 Tue 11 Wed 12 Thu 13 Fri 14 Sat 15" at bounding box center [728, 403] width 1457 height 483
click at [788, 422] on app-calendar-viewport "Thu 27 Fri 28 Sat 1 Sun 2 Mon 3 Tue 4 Wed 5 Thu 6 Fri 7 Sat 8 Sun 9 Mon 10" at bounding box center [728, 403] width 1457 height 483
click at [899, 333] on app-calendar-viewport "Sun 23 Mon 24 Tue 25 Wed 26 Thu 27 Fri 28 Sat 1 Sun 2 Mon 3 Tue 4 Wed 5 Thu 6" at bounding box center [728, 403] width 1457 height 483
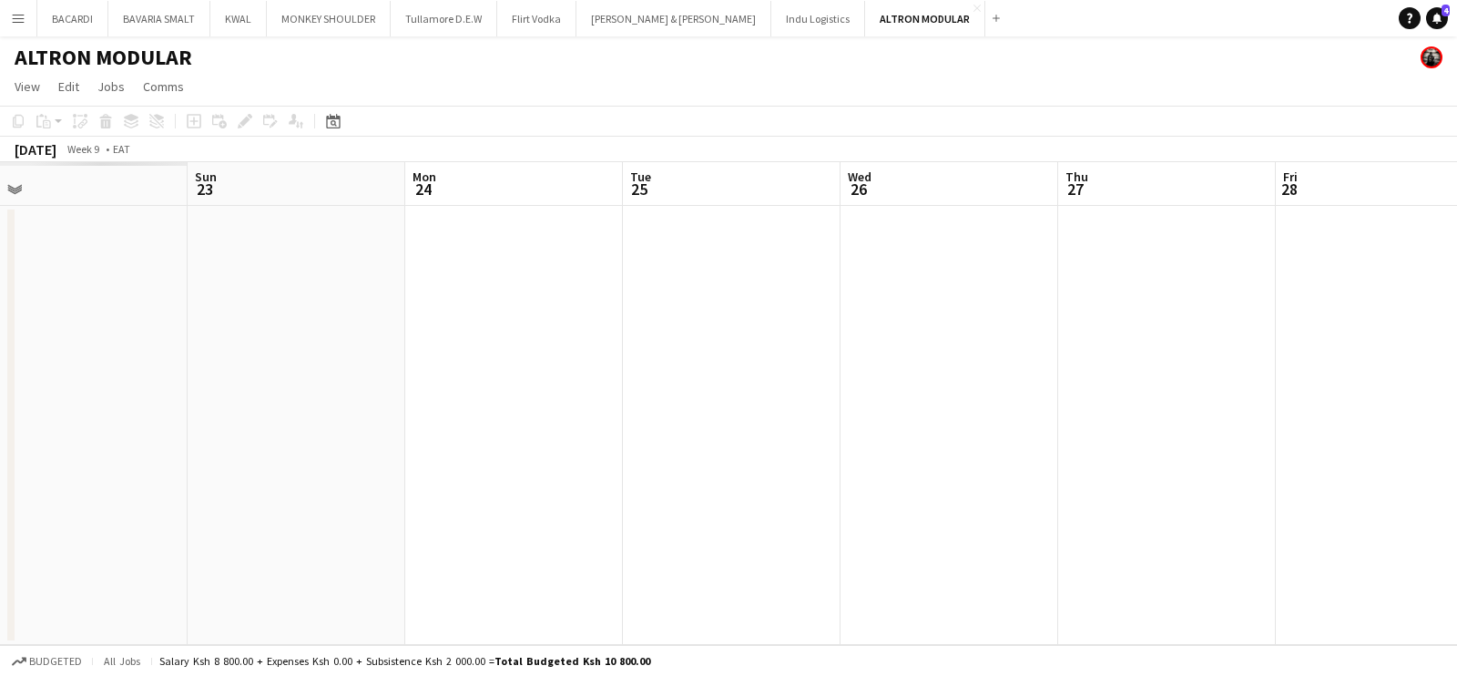
click at [352, 348] on div "Thu 20 Fri 21 Sat 22 Sun 23 Mon 24 Tue 25 Wed 26 Thu 27 Fri 28 Sat 1 Sun 2 Mon 3" at bounding box center [728, 403] width 1457 height 483
click at [883, 384] on app-calendar-viewport "Thu 20 Fri 21 Sat 22 Sun 23 Mon 24 Tue 25 Wed 26 Thu 27 Fri 28 Sat 1 Sun 2 Mon 3" at bounding box center [728, 403] width 1457 height 483
click at [947, 386] on app-calendar-viewport "Thu 13 Fri 14 Sat 15 Sun 16 Mon 17 Tue 18 Wed 19 Thu 20 Fri 21 Sat 22 Sun 23 Mo…" at bounding box center [728, 403] width 1457 height 483
click at [1114, 461] on app-calendar-viewport "Mon 10 Tue 11 Wed 12 Thu 13 Fri 14 Sat 15 Sun 16 Mon 17 Tue 18 Wed 19 Thu 20 Fr…" at bounding box center [728, 403] width 1457 height 483
click at [1281, 485] on app-calendar-viewport "Mon 10 Tue 11 Wed 12 Thu 13 Fri 14 Sat 15 Sun 16 Mon 17 Tue 18 Wed 19 Thu 20 Fr…" at bounding box center [728, 403] width 1457 height 483
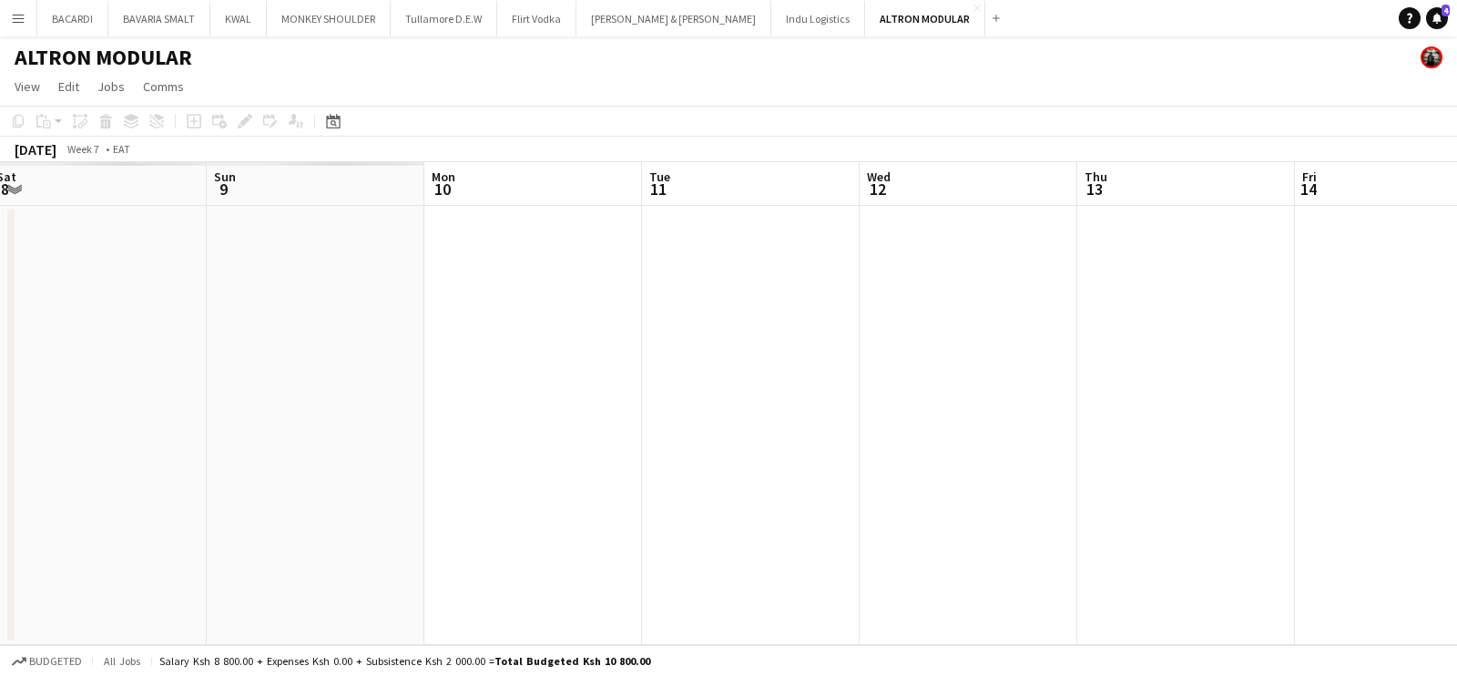
click at [1311, 485] on app-calendar-viewport "Thu 6 Fri 7 Sat 8 Sun 9 Mon 10 Tue 11 Wed 12 Thu 13 Fri 14 Sat 15 Sun 16 Mon 17" at bounding box center [728, 403] width 1457 height 483
click at [1071, 504] on app-calendar-viewport "Mon 3 Tue 4 Wed 5 Thu 6 Fri 7 Sat 8 Sun 9 Mon 10 Tue 11 Wed 12 Thu 13 Fri 14" at bounding box center [728, 403] width 1457 height 483
click at [1207, 535] on app-calendar-viewport "Fri 31 Sat 1 Sun 2 Mon 3 Tue 4 Wed 5 Thu 6 Fri 7 Sat 8 Sun 9 Mon 10 Tue 11" at bounding box center [728, 403] width 1457 height 483
click at [905, 535] on app-calendar-viewport "Thu 23 Fri 24 Sat 25 Sun 26 Mon 27 Tue 28 Wed 29 Thu 30 Fri 31 Sat 1 Sun 2 Mon 3" at bounding box center [728, 403] width 1457 height 483
click at [849, 427] on app-calendar-viewport "Mon 20 Tue 21 Wed 22 Thu 23 Fri 24 Sat 25 Sun 26 Mon 27 Tue 28 Wed 29 Thu 30 Fr…" at bounding box center [728, 403] width 1457 height 483
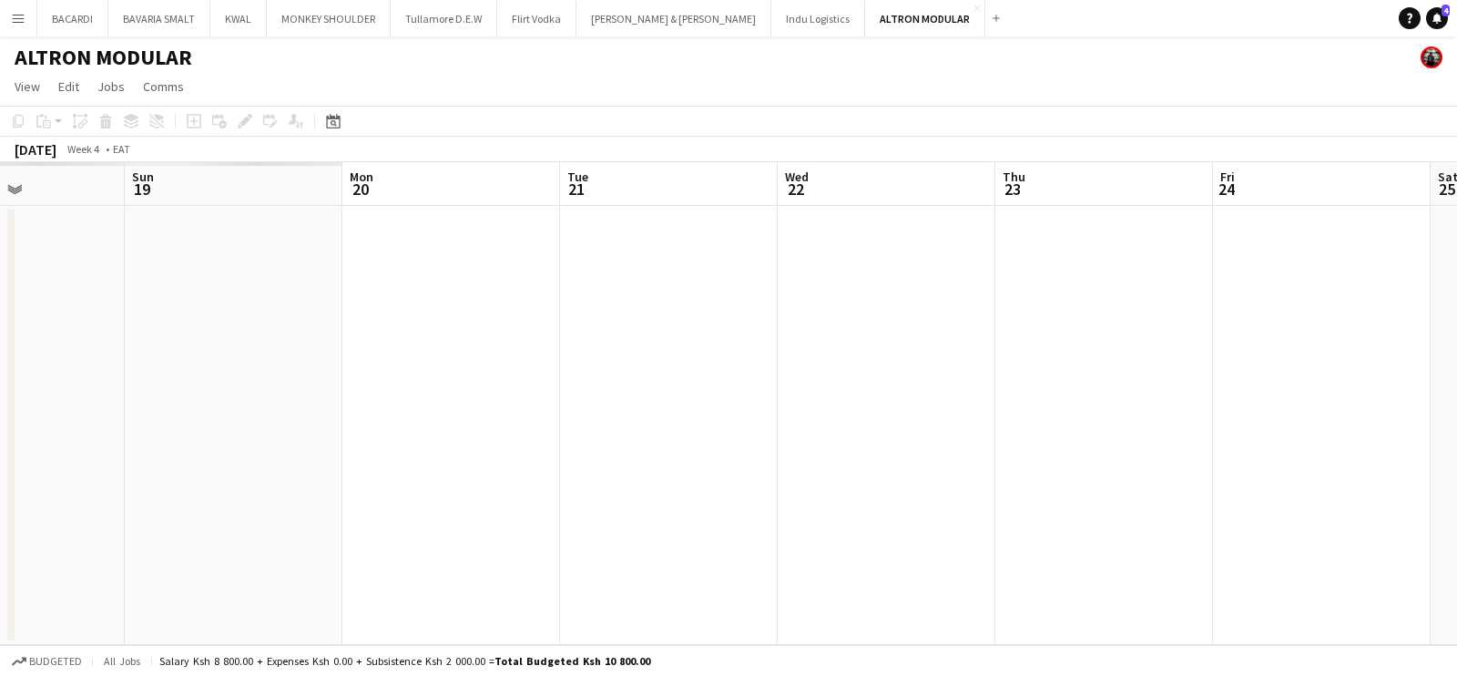
click at [934, 415] on app-calendar-viewport "Thu 16 Fri 17 Sat 18 Sun 19 Mon 20 Tue 21 Wed 22 Thu 23 Fri 24 Sat 25 Sun 26 Mo…" at bounding box center [728, 403] width 1457 height 483
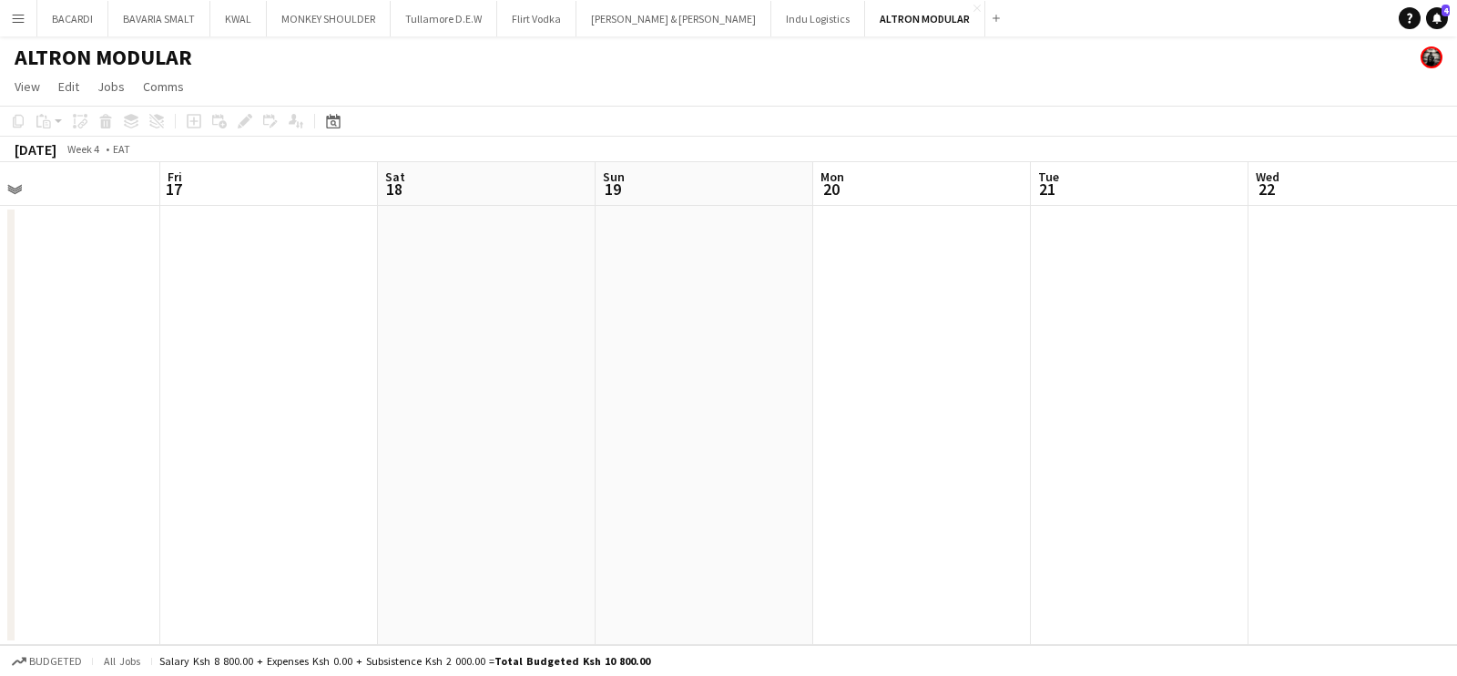
click at [1018, 394] on app-calendar-viewport "Tue 14 Wed 15 Thu 16 Fri 17 Sat 18 Sun 19 Mon 20 Tue 21 Wed 22 Thu 23 Fri 24 Sa…" at bounding box center [728, 403] width 1457 height 483
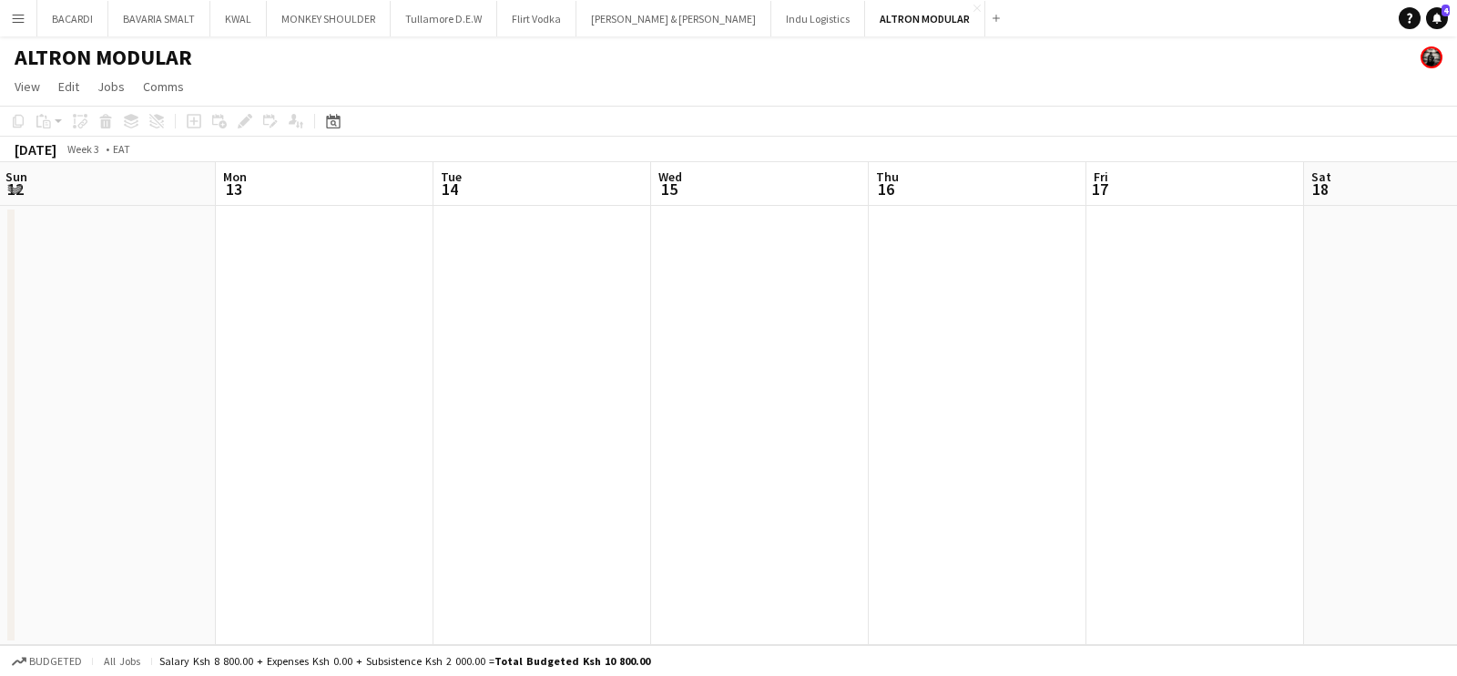
click at [1005, 440] on app-calendar-viewport "Fri 10 Sat 11 Sun 12 Mon 13 Tue 14 Wed 15 Thu 16 Fri 17 Sat 18 Sun 19 Mon 20 Tu…" at bounding box center [728, 403] width 1457 height 483
click at [984, 404] on app-calendar-viewport "Tue 7 Wed 8 Thu 9 Fri 10 Sat 11 Sun 12 Mon 13 Tue 14 Wed 15 Thu 16 Fri 17 Sat 18" at bounding box center [728, 403] width 1457 height 483
click at [827, 418] on app-calendar-viewport "Sat 4 Sun 5 Mon 6 Tue 7 Wed 8 Thu 9 Fri 10 Sat 11 Sun 12 Mon 13 Tue 14 Wed 15" at bounding box center [728, 403] width 1457 height 483
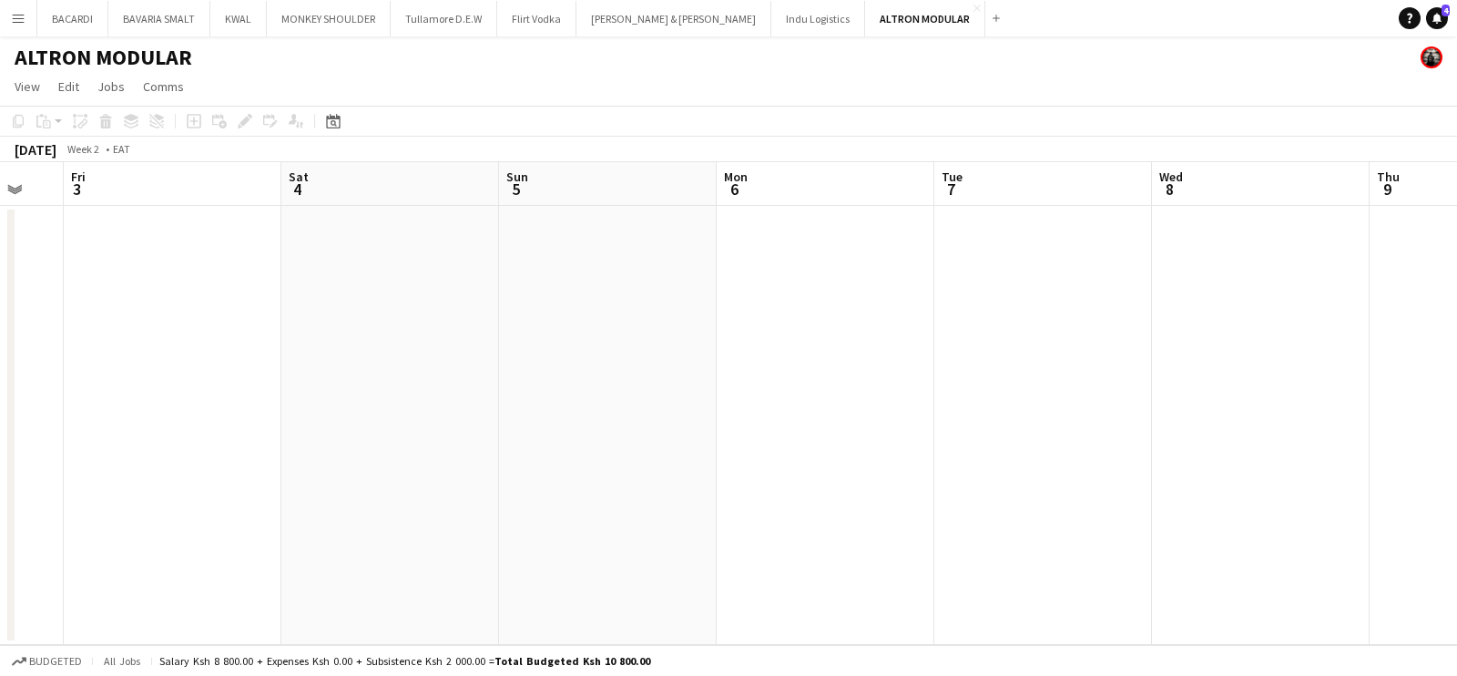
click at [1131, 378] on app-calendar-viewport "Wed 1 Thu 2 Fri 3 Sat 4 Sun 5 Mon 6 Tue 7 Wed 8 Thu 9 Fri 10 Sat 11 Sun 12" at bounding box center [728, 403] width 1457 height 483
click at [797, 372] on div "Thu 26 Fri 27 Sat 28 Sun 29 Mon 30 Tue 31 Wed 1 Thu 2 Fri 3 Sat 4 Sun 5 Mon 6" at bounding box center [728, 403] width 1457 height 483
click at [577, 375] on app-calendar-viewport "Thu 26 Fri 27 Sat 28 Sun 29 Mon 30 Tue 31 Wed 1 Thu 2 Fri 3 Sat 4 Sun 5 Mon 6" at bounding box center [728, 403] width 1457 height 483
click at [956, 425] on div "Tue 24 Wed 25 Thu 26 Fri 27 Sat 28 Sun 29 Mon 30 Tue 31 Wed 1 Thu 2 Fri 3 Sat 4" at bounding box center [728, 403] width 1457 height 483
click at [1165, 434] on app-calendar-viewport "Tue 24 Wed 25 Thu 26 Fri 27 Sat 28 Sun 29 Mon 30 Tue 31 Wed 1 Thu 2 Fri 3 Sat 4" at bounding box center [728, 403] width 1457 height 483
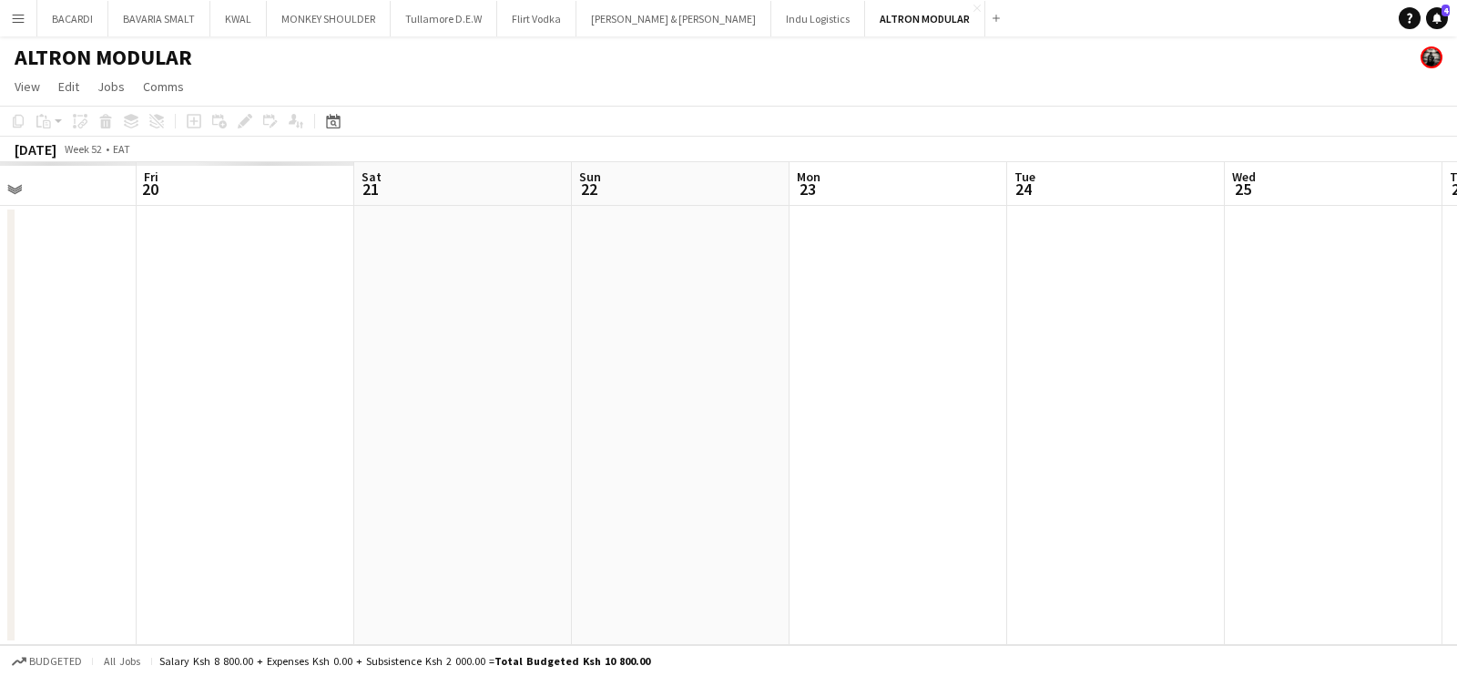
click at [1275, 375] on app-calendar-viewport "Tue 17 Wed 18 Thu 19 Fri 20 Sat 21 Sun 22 Mon 23 Tue 24 Wed 25 Thu 26 Fri 27 Sa…" at bounding box center [728, 403] width 1457 height 483
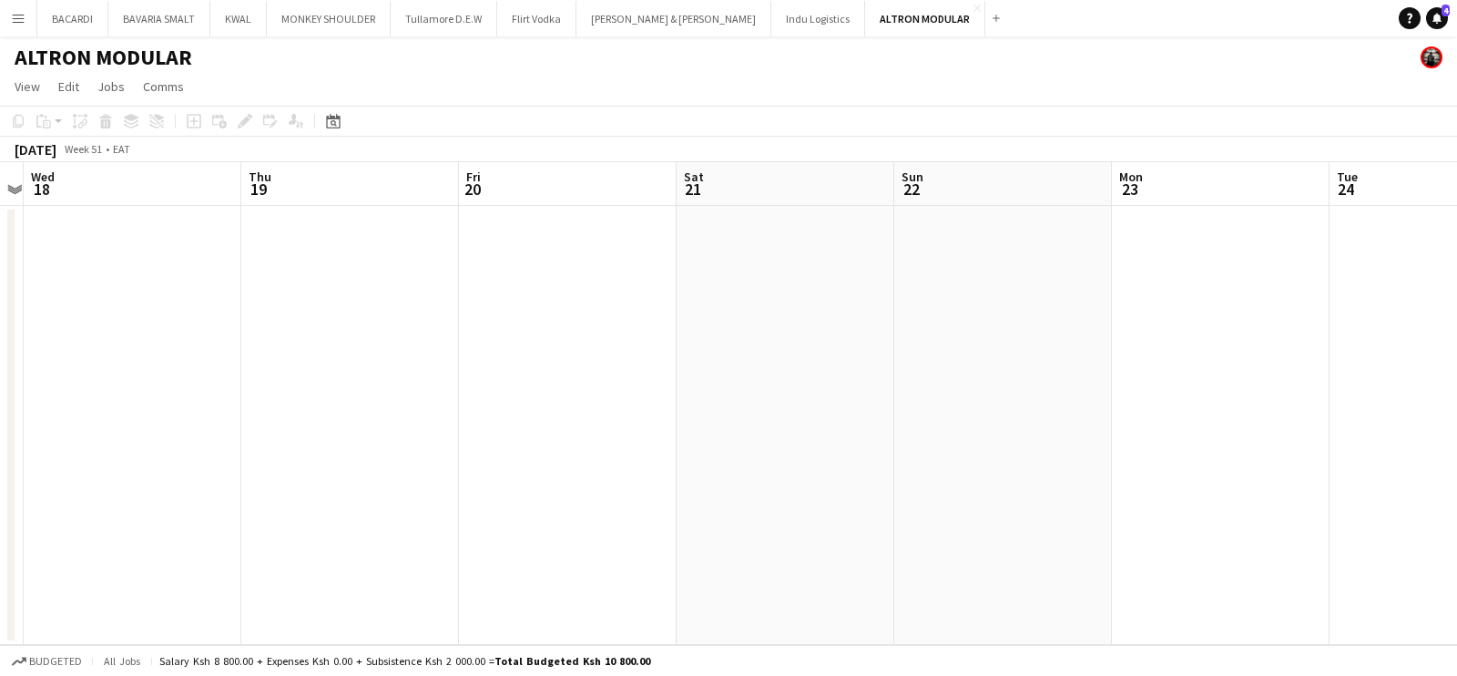
click at [1092, 356] on app-calendar-viewport "Sun 15 Mon 16 Tue 17 Wed 18 Thu 19 Fri 20 Sat 21 Sun 22 Mon 23 Tue 24 Wed 25 Th…" at bounding box center [728, 403] width 1457 height 483
click at [1032, 357] on app-calendar-viewport "Fri 13 Sat 14 Sun 15 Mon 16 Tue 17 Wed 18 Thu 19 Fri 20 Sat 21 Sun 22 Mon 23 Tu…" at bounding box center [728, 403] width 1457 height 483
click at [739, 402] on app-calendar-viewport "Tue 10 Wed 11 Thu 12 Fri 13 Sat 14 Sun 15 Mon 16 Tue 17 Wed 18 Thu 19 Fri 20 Sa…" at bounding box center [728, 403] width 1457 height 483
click at [939, 444] on app-calendar-viewport "Sun 8 Mon 9 Tue 10 Wed 11 Thu 12 Fri 13 Sat 14 Sun 15 Mon 16 Tue 17 Wed 18 Thu …" at bounding box center [728, 403] width 1457 height 483
click at [934, 453] on app-calendar-viewport "Wed 4 Thu 5 Fri 6 Sat 7 Sun 8 Mon 9 Tue 10 Wed 11 Thu 12 Fri 13 Sat 14 Sun 15" at bounding box center [728, 403] width 1457 height 483
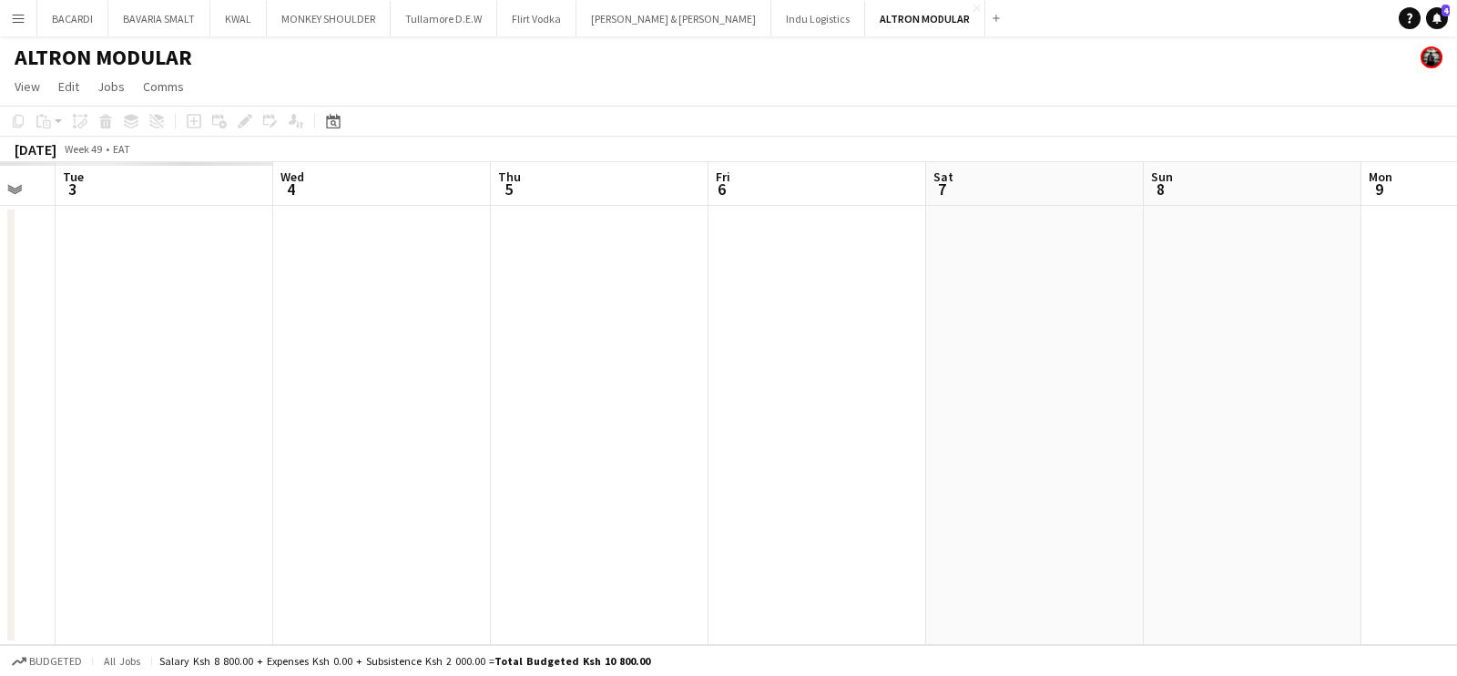
click at [851, 430] on app-calendar-viewport "Sun 1 Mon 2 Tue 3 Wed 4 Thu 5 Fri 6 Sat 7 Sun 8 Mon 9 Tue 10 Wed 11 Thu 12" at bounding box center [728, 403] width 1457 height 483
click at [1096, 416] on app-calendar-viewport "Sun 24 Mon 25 Tue 26 Wed 27 Thu 28 Fri 29 Sat 30 Sun 1 Mon 2 Tue 3 Wed 4 Thu 5" at bounding box center [728, 403] width 1457 height 483
click at [748, 407] on app-calendar-viewport "Thu 21 Fri 22 Sat 23 Sun 24 Mon 25 Tue 26 Wed 27 Thu 28 Fri 29 Sat 30 Sun 1 Mon…" at bounding box center [728, 403] width 1457 height 483
click at [823, 371] on app-calendar-viewport "Tue 19 Wed 20 Thu 21 Fri 22 Sat 23 Sun 24 Mon 25 Tue 26 Wed 27 Thu 28 Fri 29 Sa…" at bounding box center [728, 403] width 1457 height 483
click at [938, 411] on app-calendar-viewport "Sun 17 Mon 18 Tue 19 Wed 20 Thu 21 Fri 22 Sat 23 Sun 24 Mon 25 Tue 26 Wed 27 Th…" at bounding box center [728, 403] width 1457 height 483
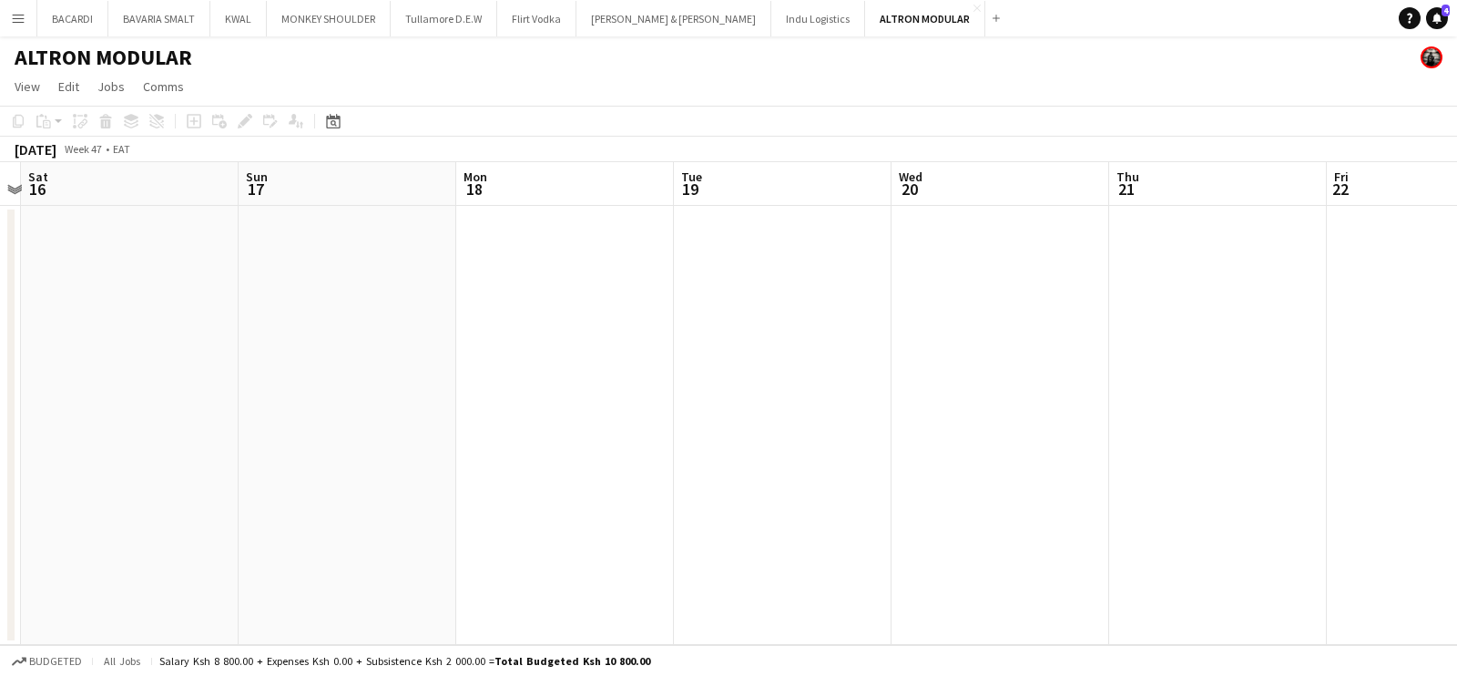
click at [973, 349] on app-calendar-viewport "Wed 13 Thu 14 Fri 15 Sat 16 Sun 17 Mon 18 Tue 19 Wed 20 Thu 21 Fri 22 Sat 23 Su…" at bounding box center [728, 403] width 1457 height 483
click at [902, 368] on app-calendar-viewport "Fri 8 Sat 9 Sun 10 Mon 11 Tue 12 Wed 13 Thu 14 Fri 15 Sat 16 Sun 17 Mon 18 Tue …" at bounding box center [728, 403] width 1457 height 483
click at [1080, 398] on app-calendar-viewport "Wed 6 Thu 7 Fri 8 Sat 9 Sun 10 Mon 11 Tue 12 Wed 13 Thu 14 Fri 15 Sat 16 Sun 17" at bounding box center [728, 403] width 1457 height 483
click at [1082, 402] on app-calendar-viewport "Sat 2 Sun 3 Mon 4 Tue 5 Wed 6 Thu 7 Fri 8 Sat 9 Sun 10 Mon 11 Tue 12 Wed 13" at bounding box center [728, 403] width 1457 height 483
click at [947, 416] on app-calendar-viewport "Fri 25 Sat 26 Sun 27 Mon 28 Tue 29 Wed 30 Thu 31 Fri 1 Sat 2 Sun 3 Mon 4 Tue 5" at bounding box center [728, 403] width 1457 height 483
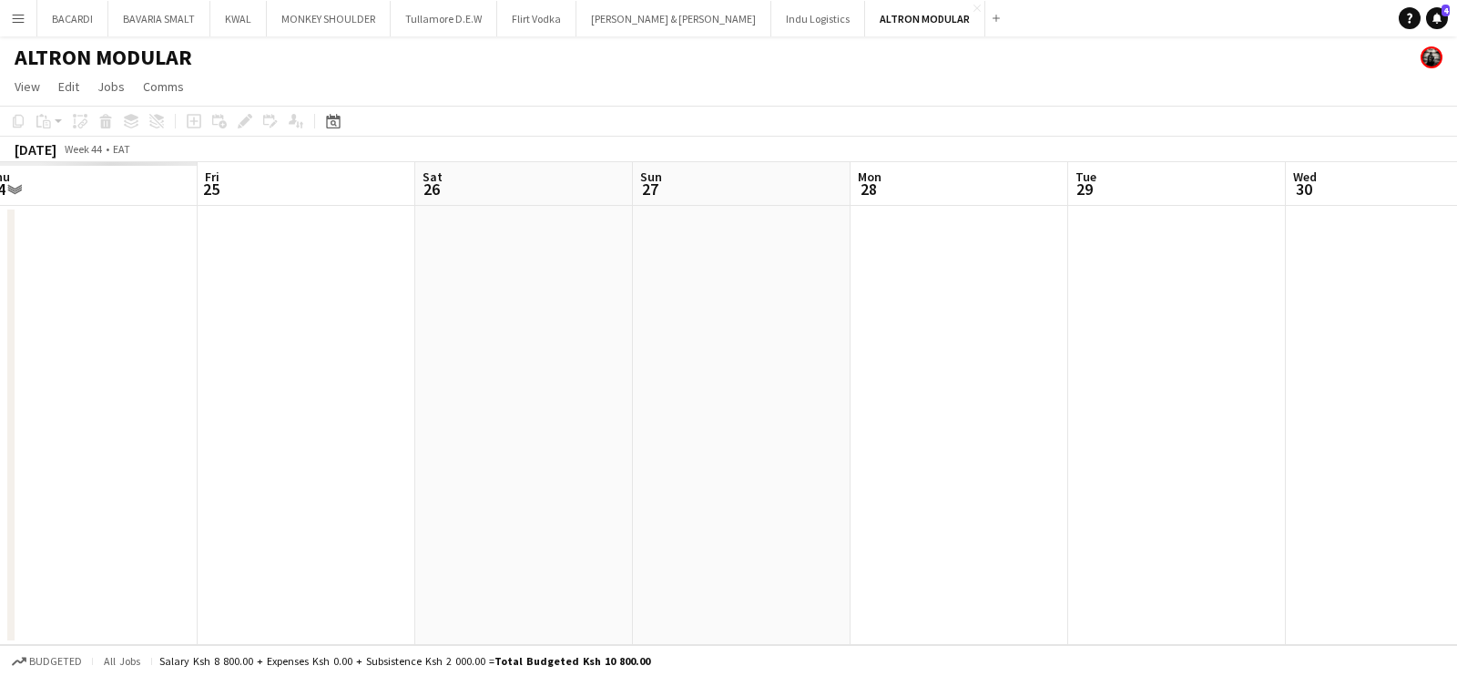
click at [911, 382] on app-calendar-viewport "Tue 22 Wed 23 Thu 24 Fri 25 Sat 26 Sun 27 Mon 28 Tue 29 Wed 30 Thu 31 Fri 1 Sat…" at bounding box center [728, 403] width 1457 height 483
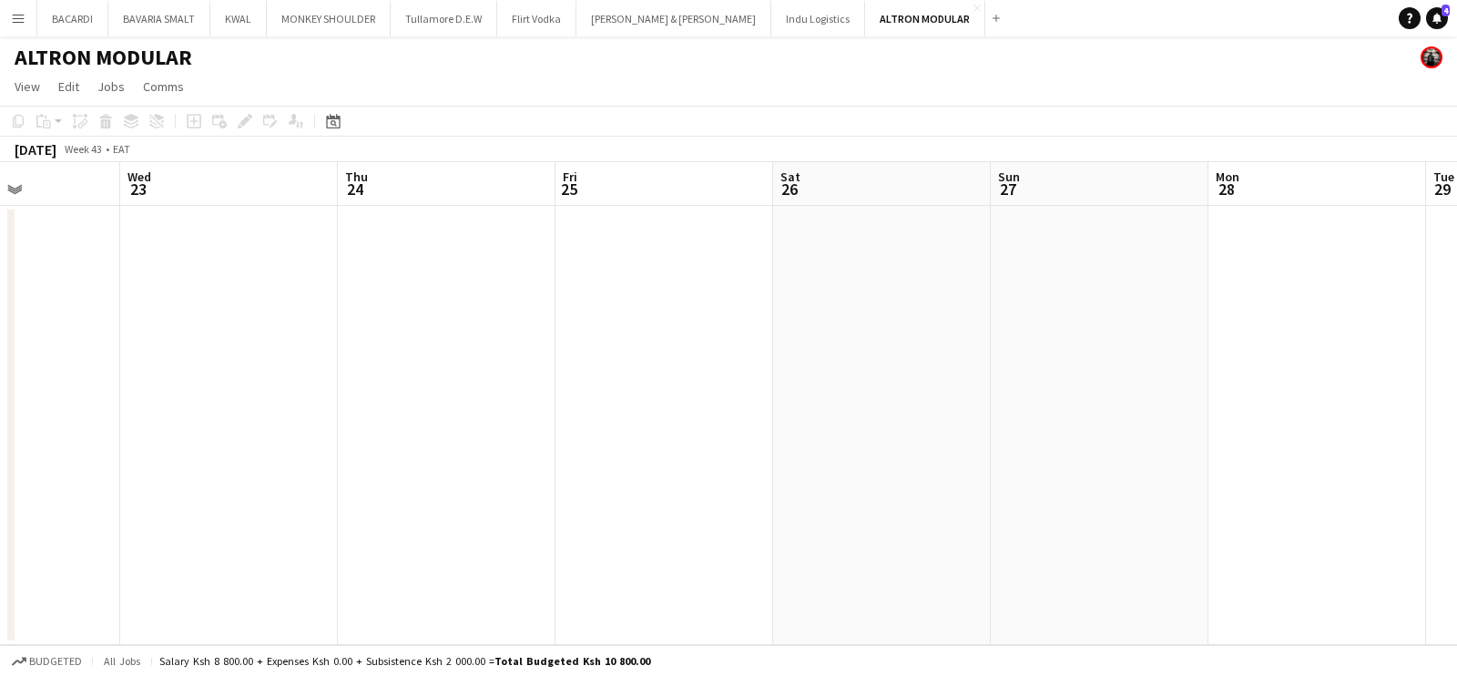
click at [899, 395] on app-calendar-viewport "Sun 20 Mon 21 Tue 22 Wed 23 Thu 24 Fri 25 Sat 26 Sun 27 Mon 28 Tue 29 Wed 30 Th…" at bounding box center [728, 403] width 1457 height 483
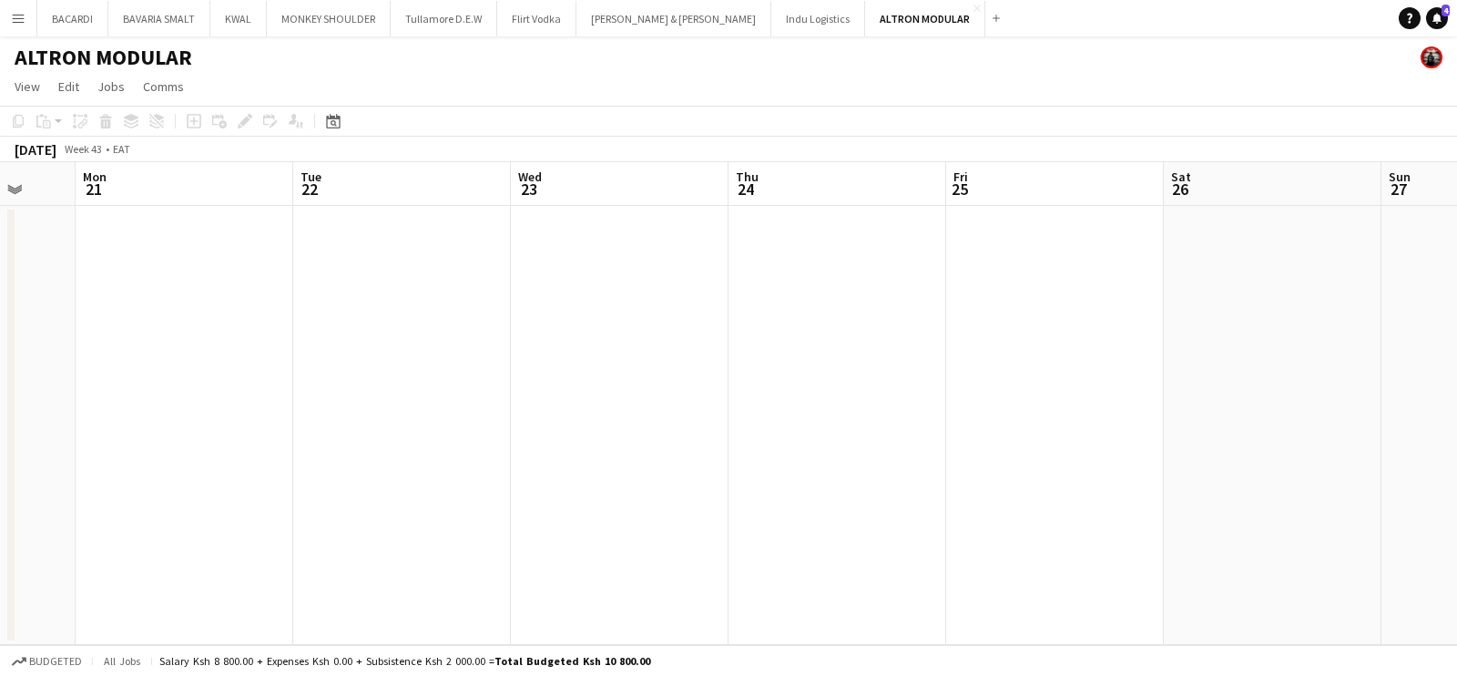
click at [1046, 329] on app-calendar-viewport "Fri 18 Sat 19 Sun 20 Mon 21 Tue 22 Wed 23 Thu 24 Fri 25 Sat 26 Sun 27 Mon 28 Tu…" at bounding box center [728, 403] width 1457 height 483
click at [1068, 316] on app-calendar-viewport "Mon 14 Tue 15 Wed 16 Thu 17 Fri 18 Sat 19 Sun 20 Mon 21 Tue 22 Wed 23 Thu 24 Fr…" at bounding box center [728, 403] width 1457 height 483
click at [1279, 304] on app-calendar-viewport "Mon 7 Tue 8 Wed 9 Thu 10 Fri 11 Sat 12 Sun 13 Mon 14 Tue 15 Wed 16 Thu 17 Fri 18" at bounding box center [728, 403] width 1457 height 483
click at [1205, 300] on app-calendar-viewport "Thu 3 Fri 4 Sat 5 Sun 6 Mon 7 Tue 8 Wed 9 Thu 10 Fri 11 Sat 12 Sun 13 Mon 14" at bounding box center [728, 403] width 1457 height 483
click at [1329, 312] on app-calendar-viewport "Tue 1 Wed 2 Thu 3 Fri 4 Sat 5 Sun 6 Mon 7 Tue 8 Wed 9 Thu 10 Fri 11 Sat 12" at bounding box center [728, 403] width 1457 height 483
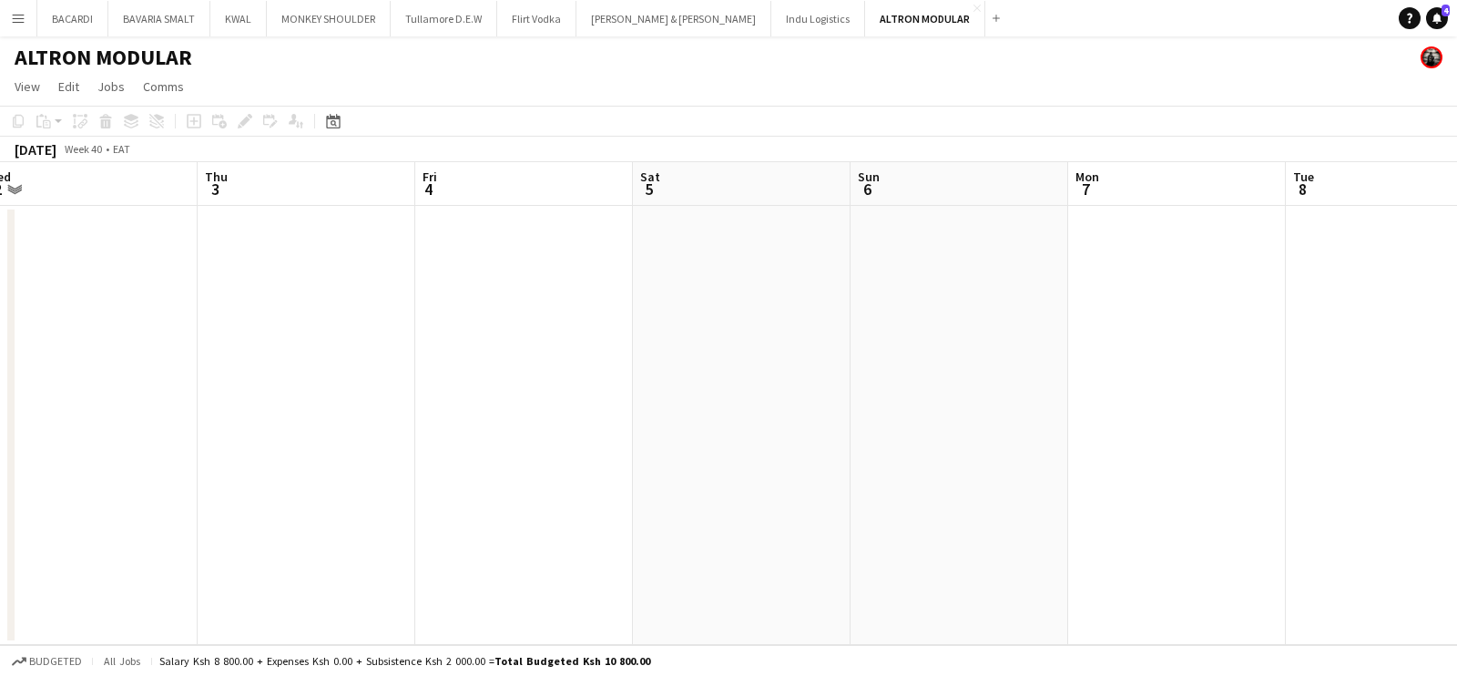
click at [1012, 301] on app-calendar-viewport "Mon 30 Tue 1 Wed 2 Thu 3 Fri 4 Sat 5 Sun 6 Mon 7 Tue 8 Wed 9 Thu 10 Fri 11" at bounding box center [728, 403] width 1457 height 483
click at [1096, 370] on app-calendar-viewport "Sat 28 Sun 29 Mon 30 Tue 1 Wed 2 Thu 3 Fri 4 Sat 5 Sun 6 Mon 7 Tue 8 Wed 9" at bounding box center [728, 403] width 1457 height 483
click at [1219, 363] on app-calendar-viewport "Mon 23 Tue 24 Wed 25 Thu 26 Fri 27 Sat 28 Sun 29 Mon 30 Tue 1 Wed 2 Thu 3 Fri 4" at bounding box center [728, 403] width 1457 height 483
click at [1017, 410] on app-calendar-viewport "Fri 20 Sat 21 Sun 22 Mon 23 Tue 24 Wed 25 Thu 26 Fri 27 Sat 28 Sun 29 Mon 30 Tu…" at bounding box center [728, 403] width 1457 height 483
click at [884, 427] on app-calendar-viewport "Sat 14 Sun 15 Mon 16 Tue 17 Wed 18 Thu 19 Fri 20 Sat 21 Sun 22 Mon 23 Tue 24 We…" at bounding box center [728, 403] width 1457 height 483
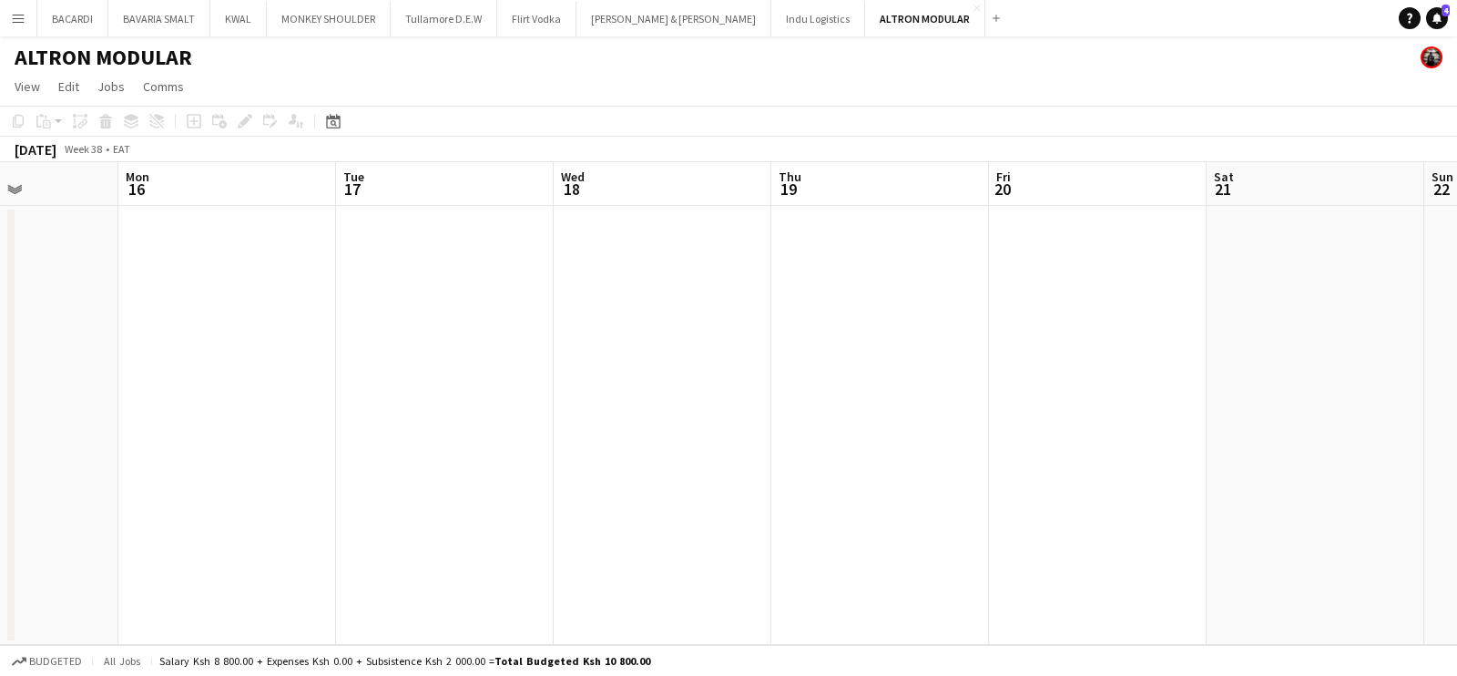
click at [758, 417] on app-calendar-viewport "Fri 13 Sat 14 Sun 15 Mon 16 Tue 17 Wed 18 Thu 19 Fri 20 Sat 21 Sun 22 Mon 23 Tu…" at bounding box center [728, 403] width 1457 height 483
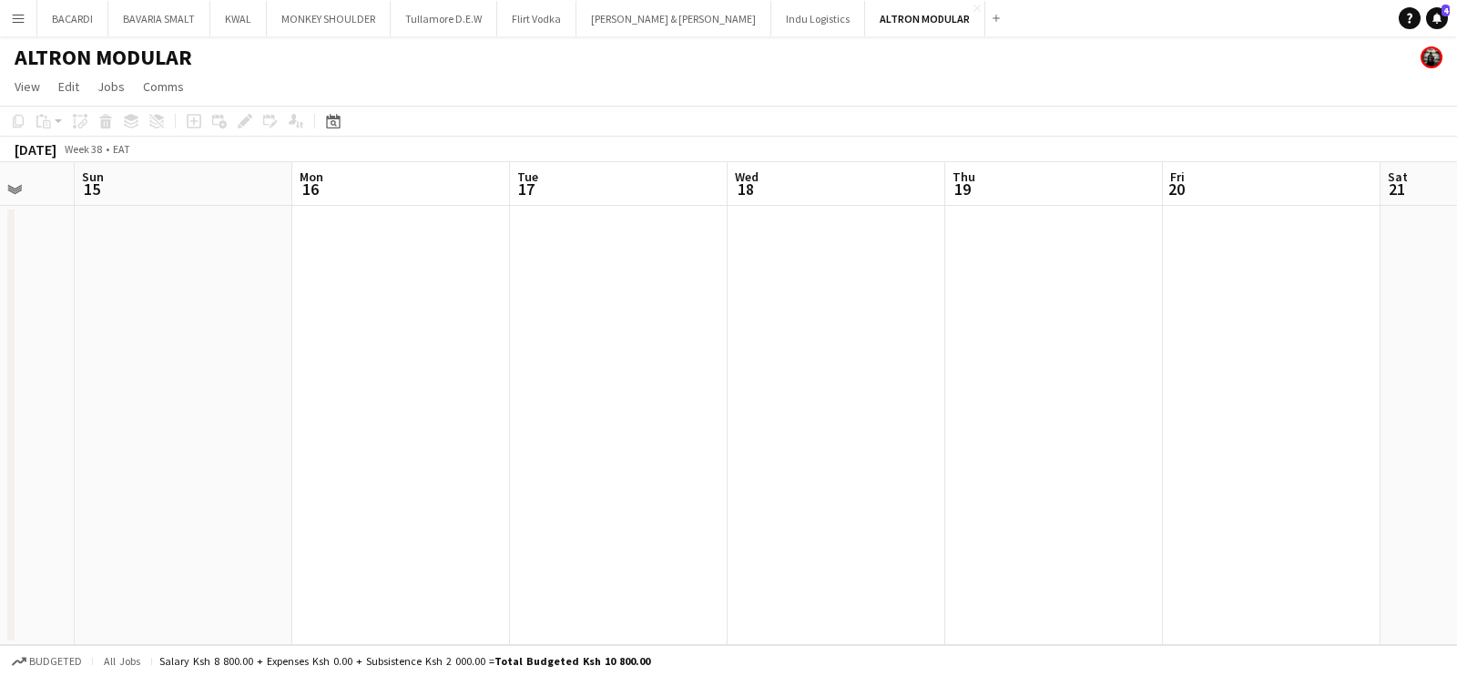
click at [619, 411] on app-calendar-viewport "Thu 12 1/1 1 Job Fri 13 Sat 14 Sun 15 Mon 16 Tue 17 Wed 18 Thu 19 Fri 20 Sat 21…" at bounding box center [728, 403] width 1457 height 483
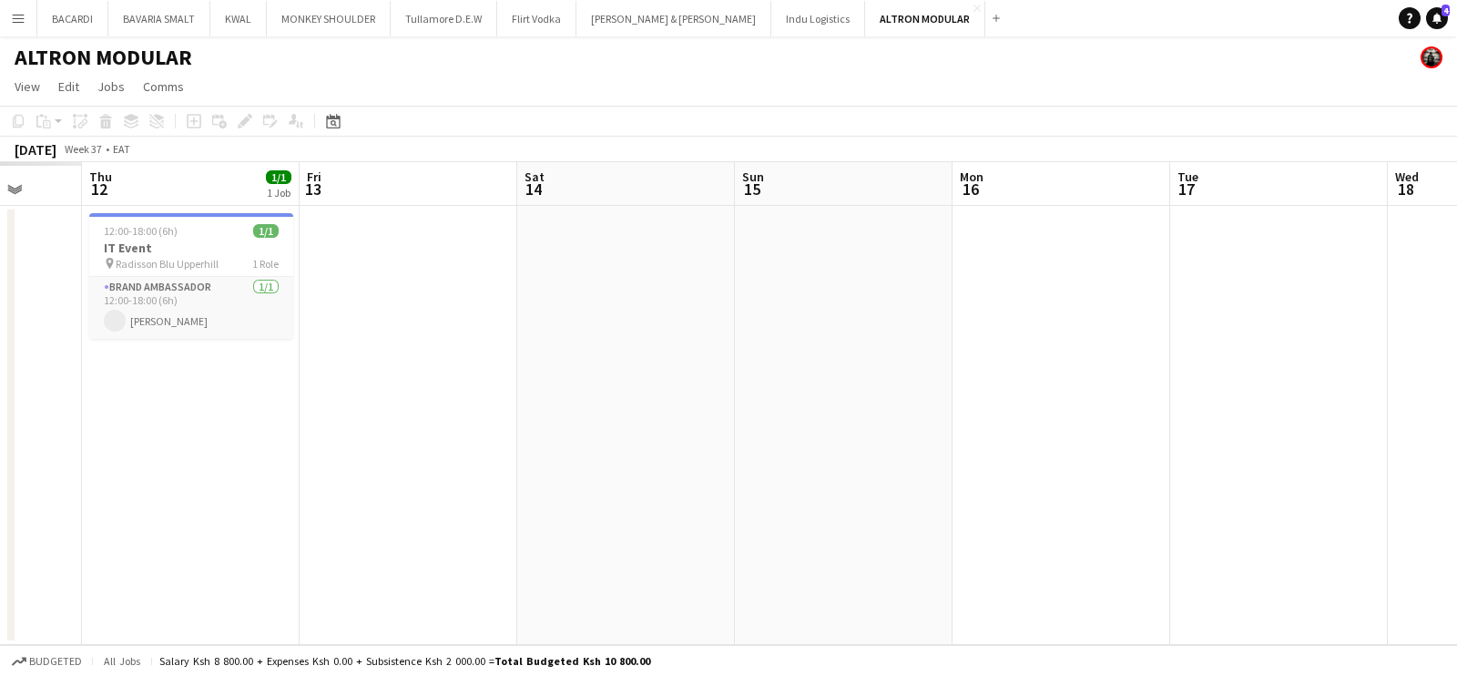
click at [980, 483] on app-calendar-viewport "Mon 9 Tue 10 Wed 11 Thu 12 1/1 1 Job Fri 13 Sat 14 Sun 15 Mon 16 Tue 17 Wed 18 …" at bounding box center [728, 403] width 1457 height 483
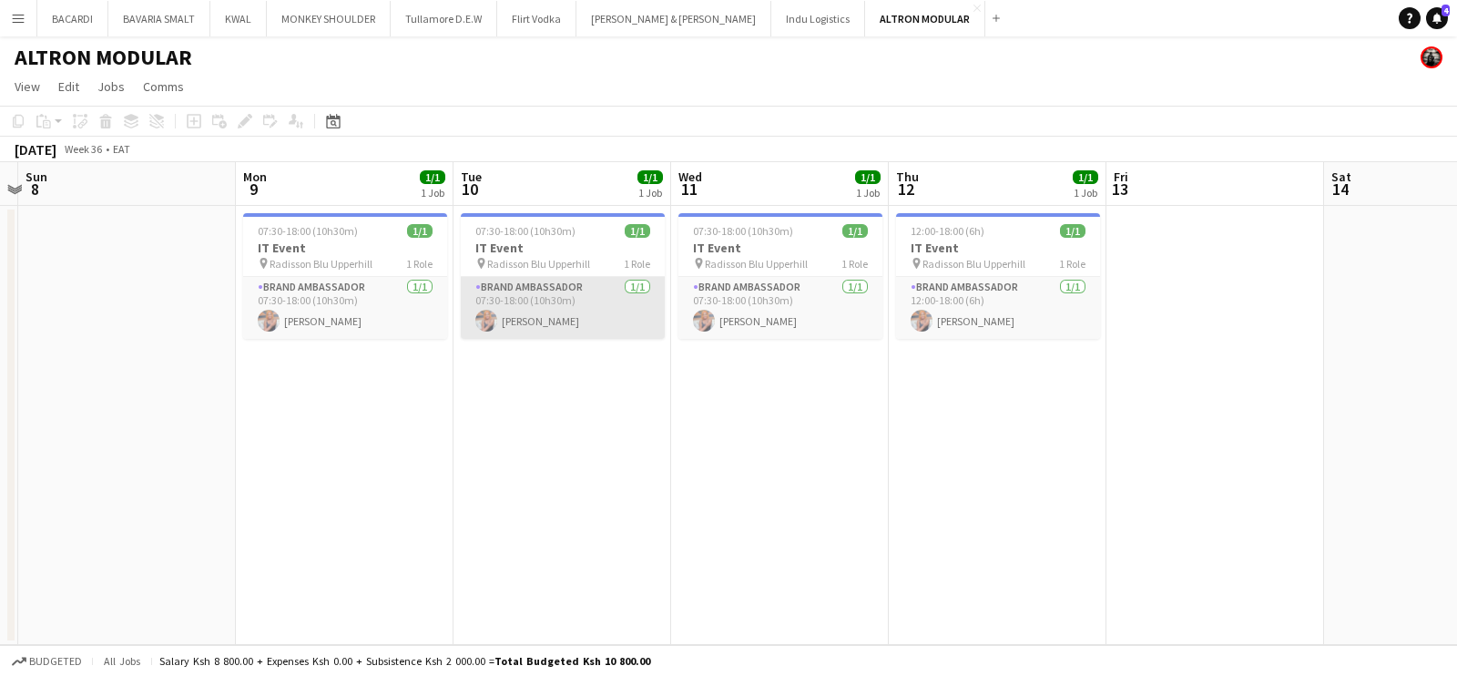
click at [575, 292] on app-card-role "Brand Ambassador [DATE] 07:30-18:00 (10h30m) [PERSON_NAME]" at bounding box center [563, 308] width 204 height 62
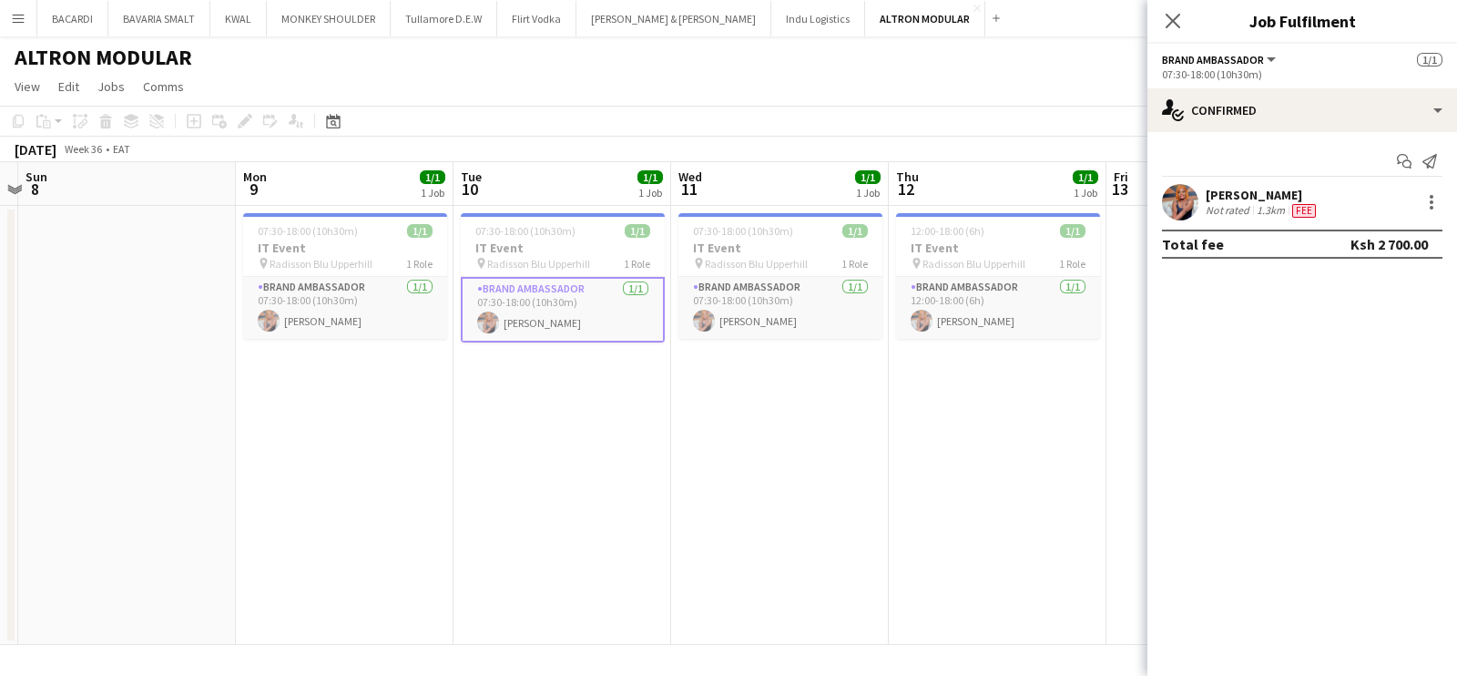
click at [1227, 192] on div "[PERSON_NAME]" at bounding box center [1263, 195] width 114 height 16
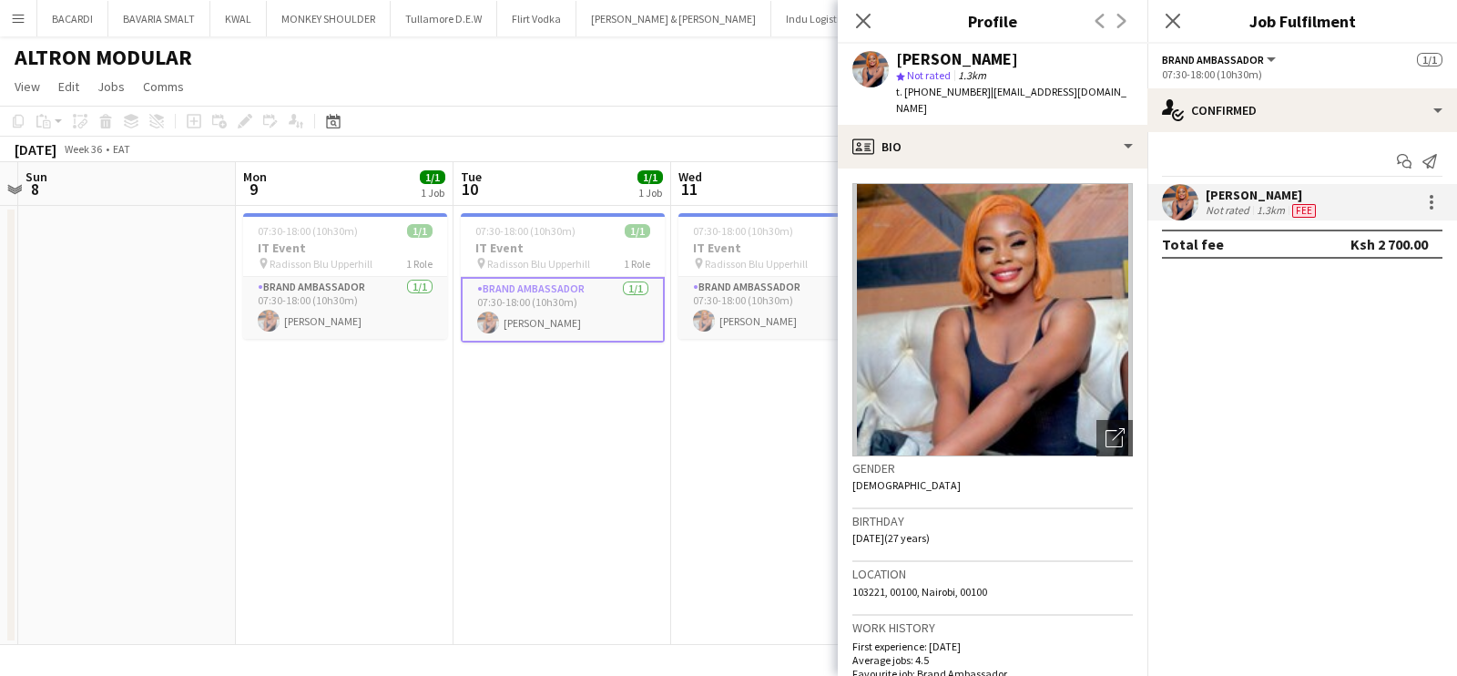
click at [1227, 192] on div "[PERSON_NAME]" at bounding box center [1263, 195] width 114 height 16
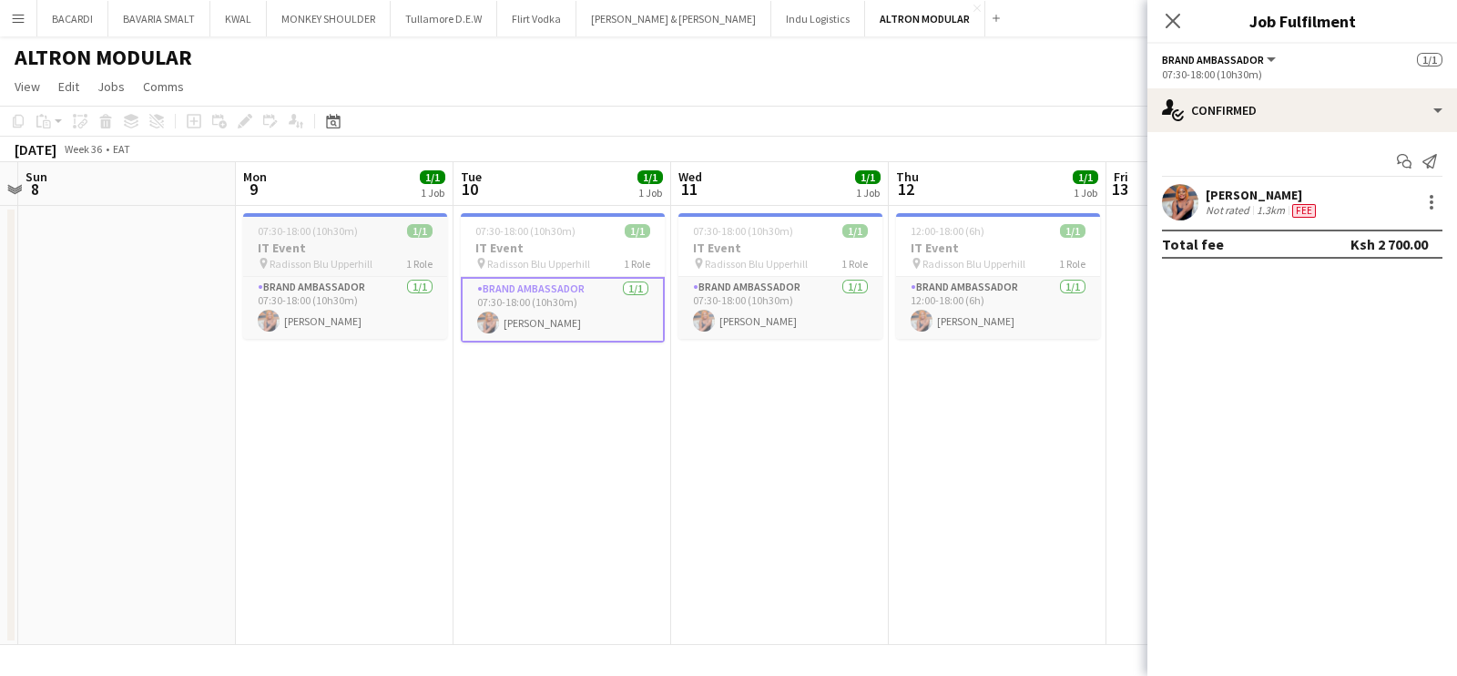
click at [277, 223] on app-job-card "07:30-18:00 (10h30m) 1/1 IT Event pin Radisson Blu Upperhill 1 Role Brand Ambas…" at bounding box center [345, 276] width 204 height 126
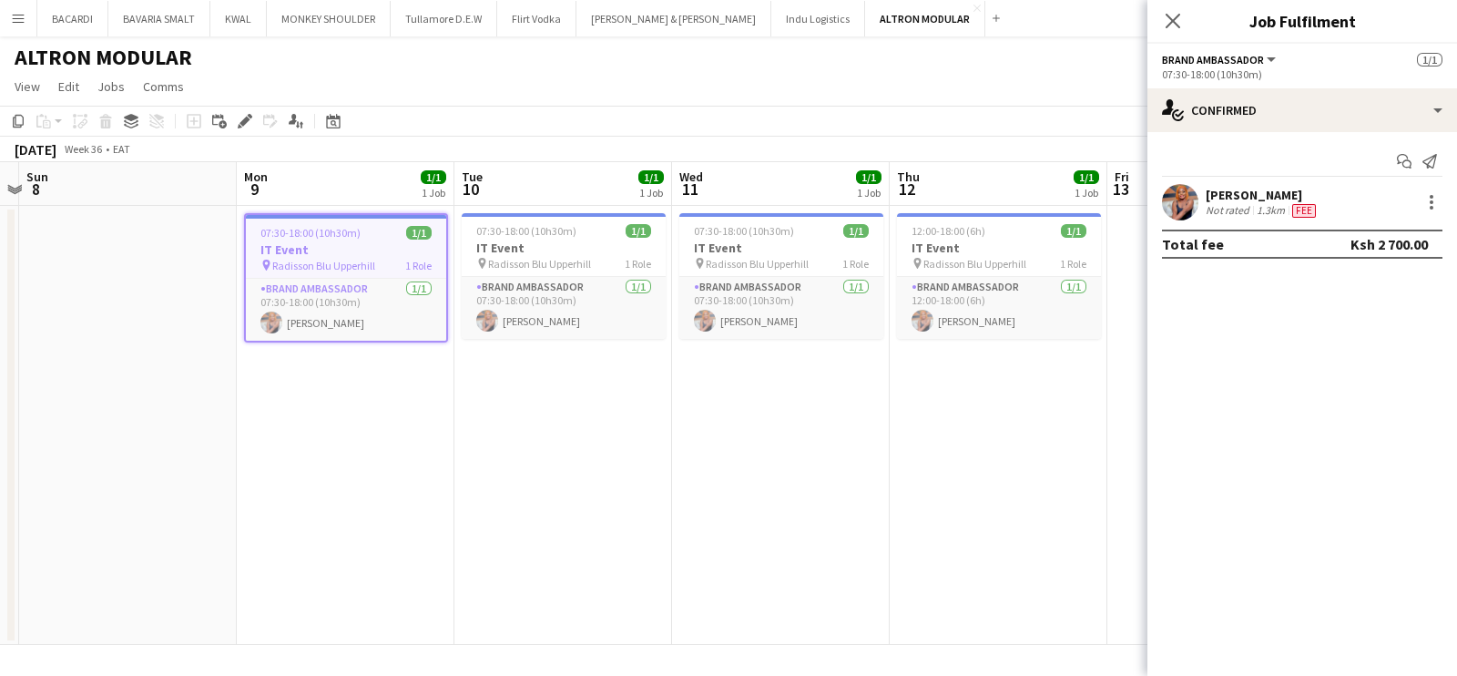
click at [242, 107] on app-toolbar "Copy Paste Paste Ctrl+V Paste with crew Ctrl+Shift+V Paste linked Job [GEOGRAPH…" at bounding box center [728, 121] width 1457 height 31
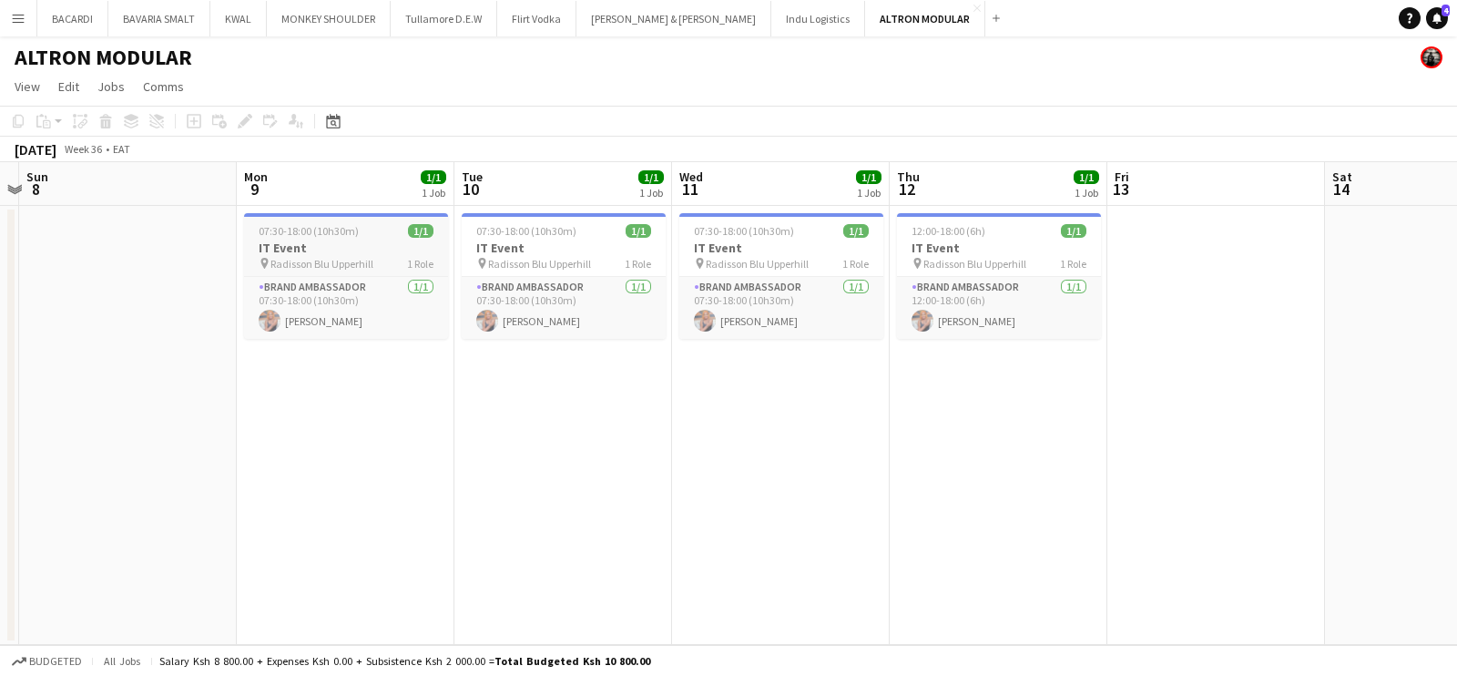
click at [315, 250] on h3 "IT Event" at bounding box center [346, 248] width 204 height 16
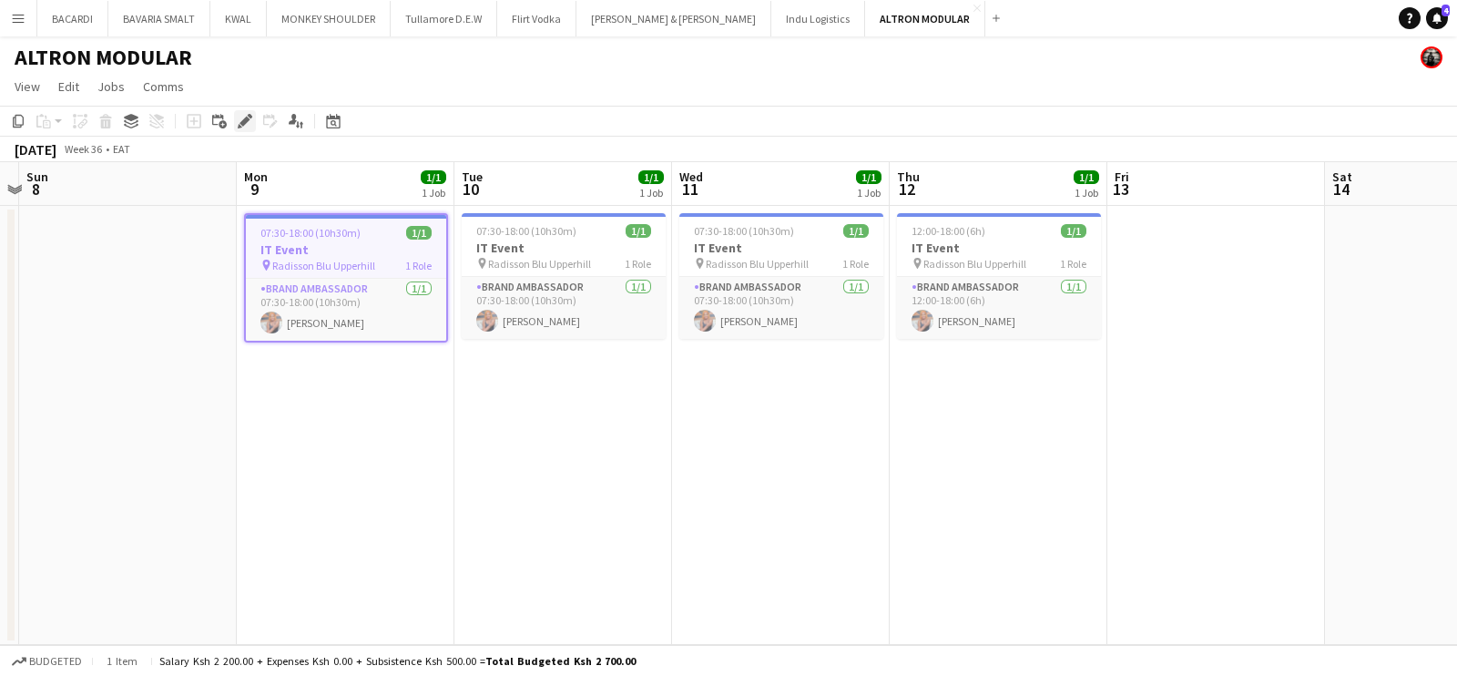
click at [236, 129] on div "Edit" at bounding box center [245, 121] width 22 height 22
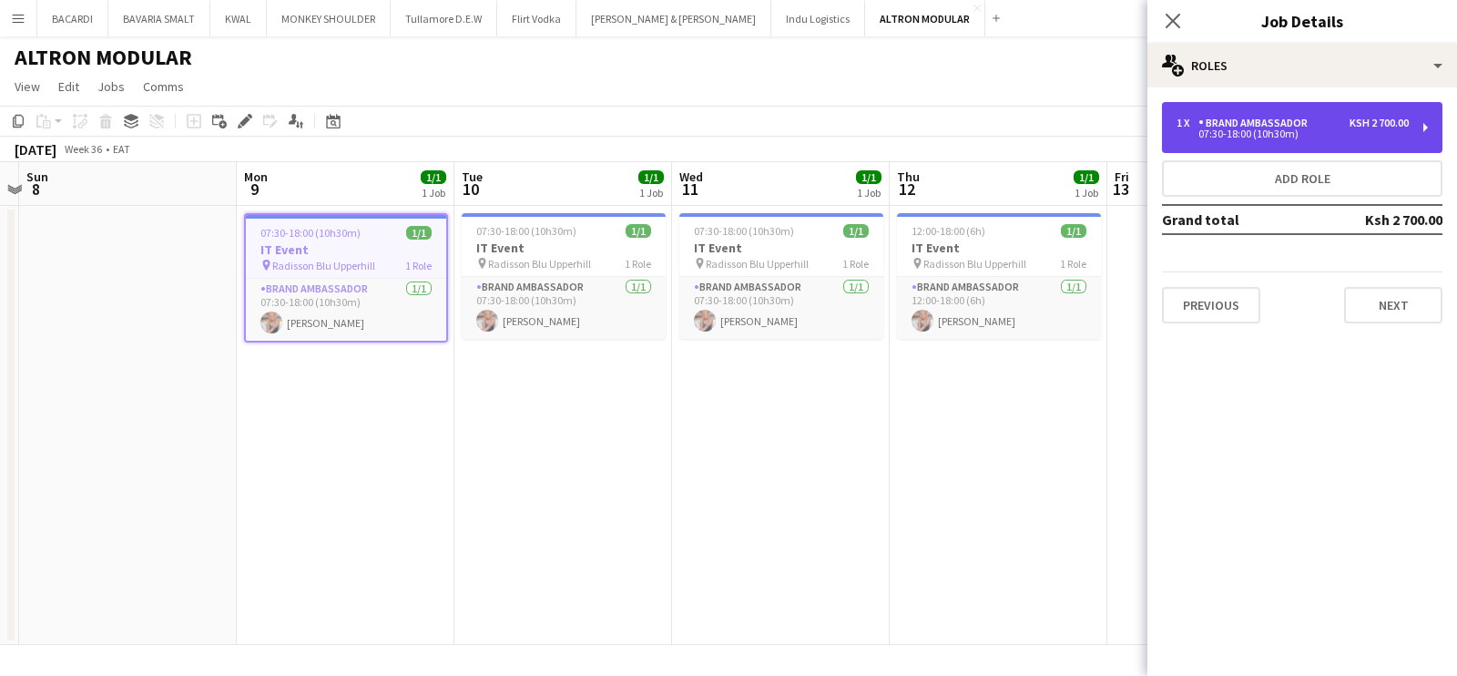
click at [1275, 111] on div "1 x Brand Ambassador Ksh 2 700.00 07:30-18:00 (10h30m)" at bounding box center [1302, 127] width 281 height 51
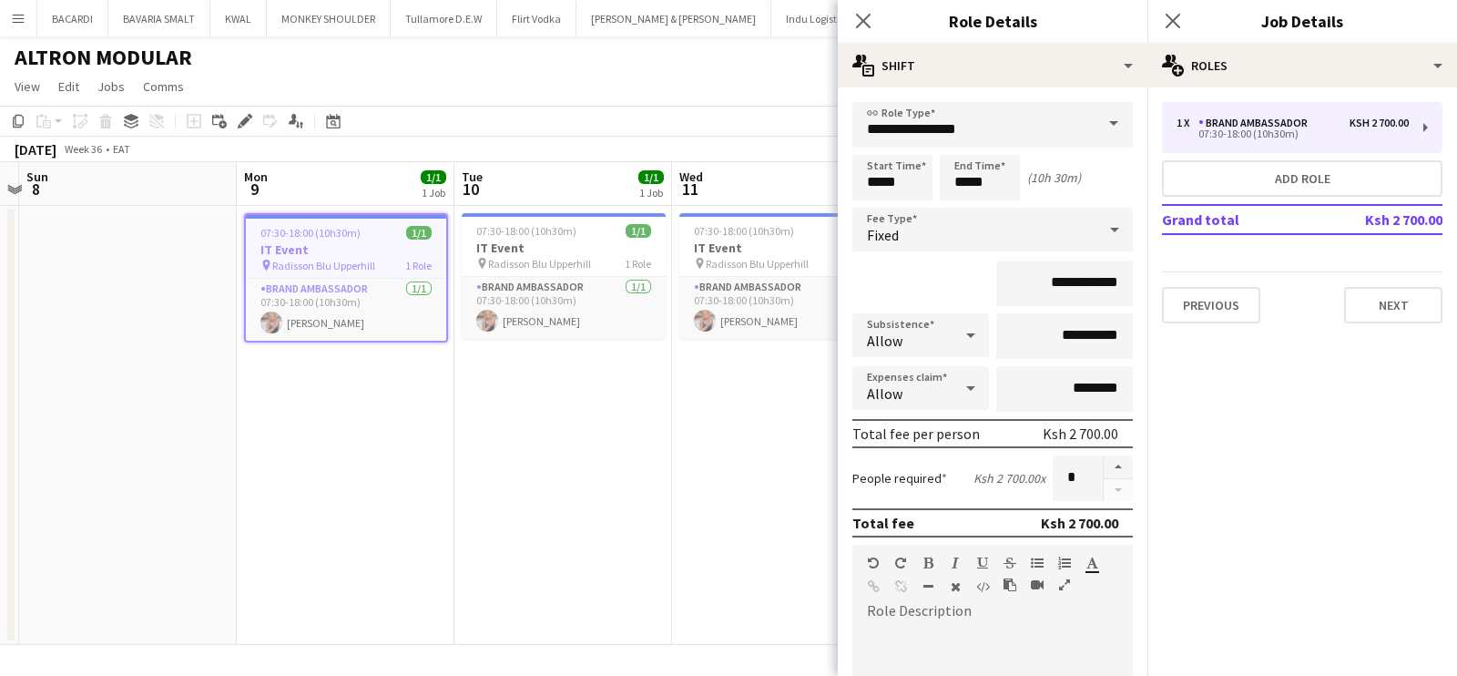
click at [558, 70] on div "ALTRON MODULAR" at bounding box center [728, 53] width 1457 height 35
